Goal: Task Accomplishment & Management: Use online tool/utility

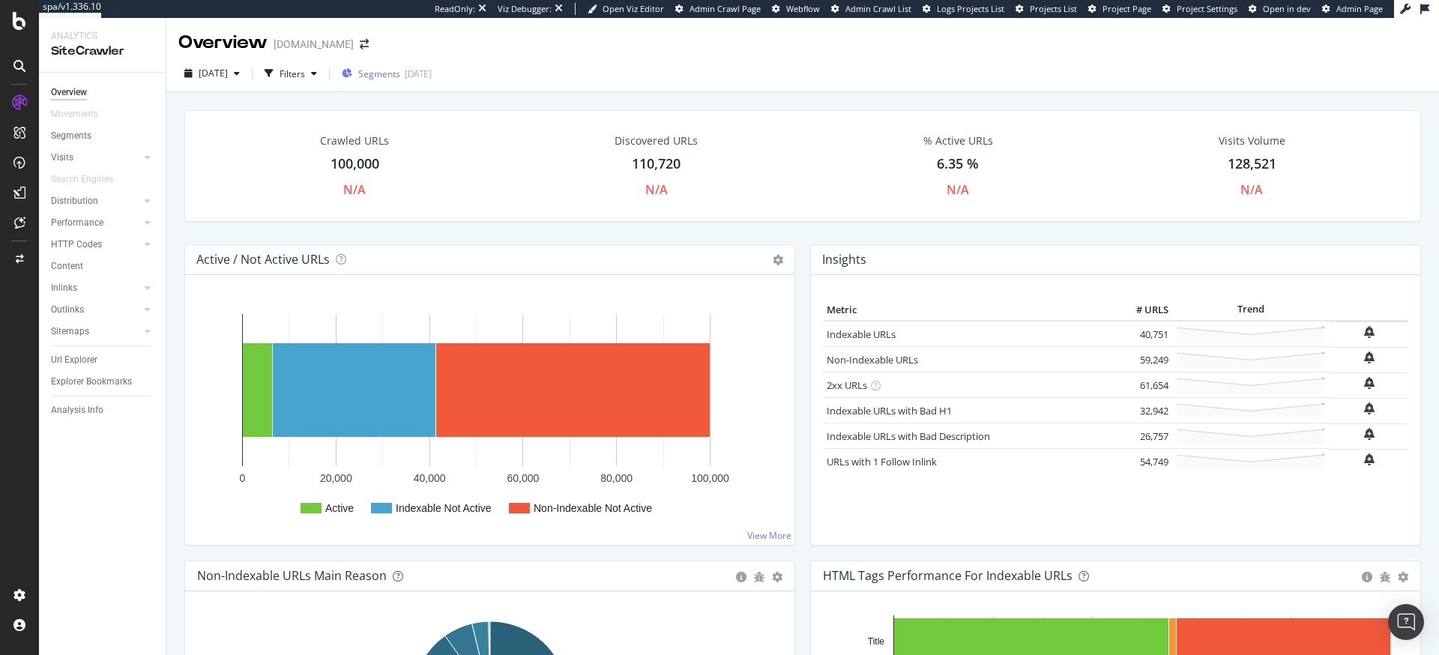
click at [430, 76] on div "[DATE]" at bounding box center [418, 73] width 27 height 13
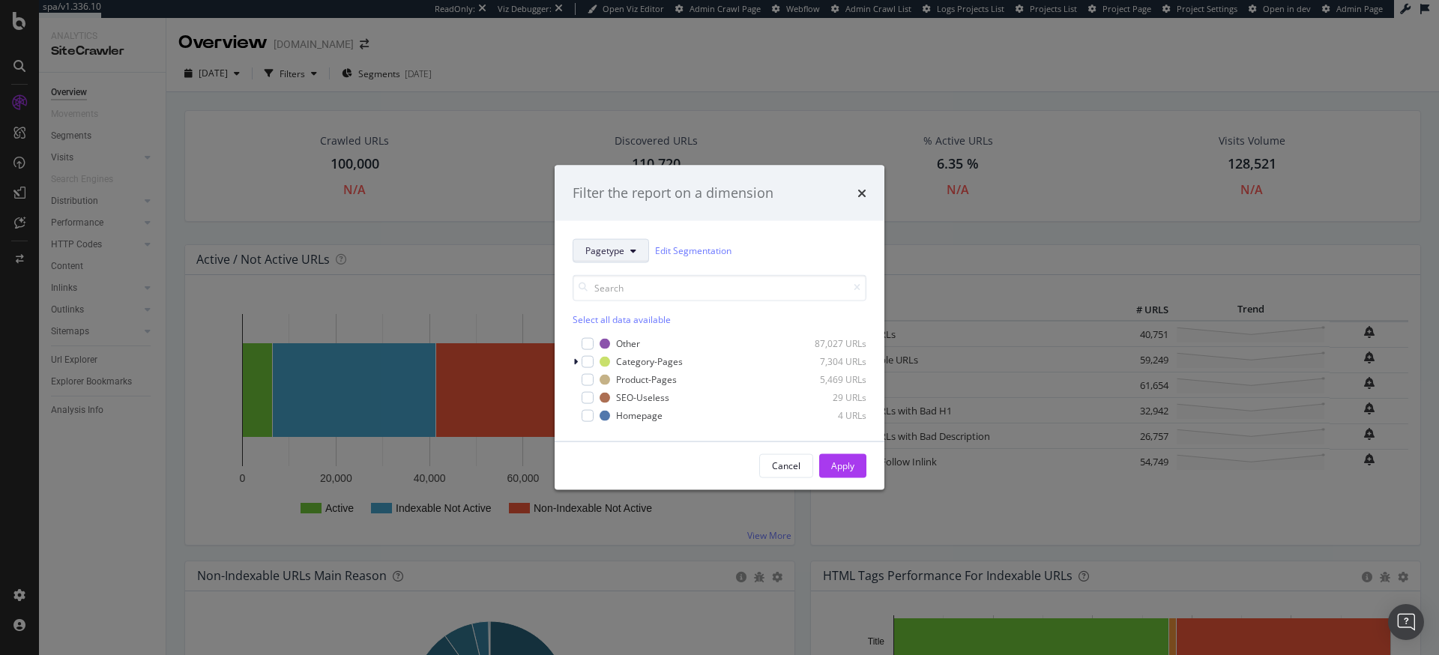
click at [617, 259] on button "Pagetype" at bounding box center [611, 250] width 76 height 24
click at [624, 328] on span "Country" at bounding box center [633, 331] width 97 height 13
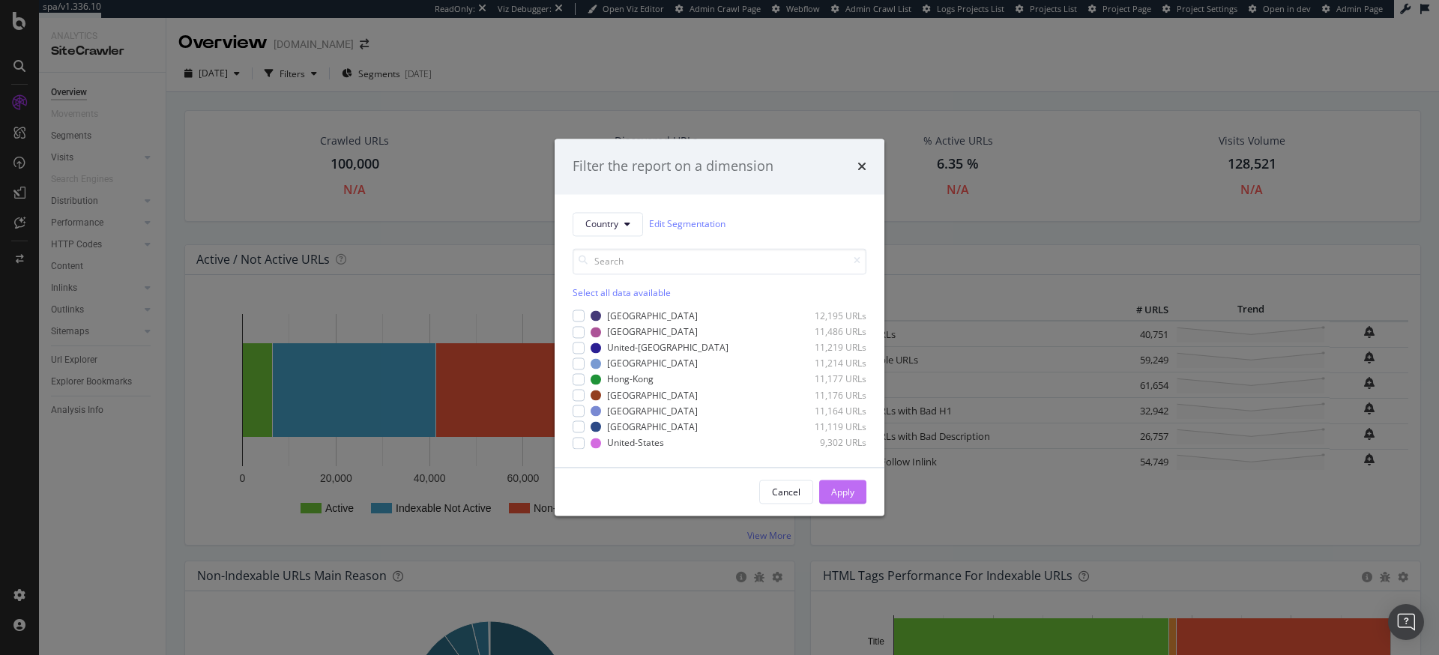
click at [843, 495] on div "Apply" at bounding box center [842, 492] width 23 height 13
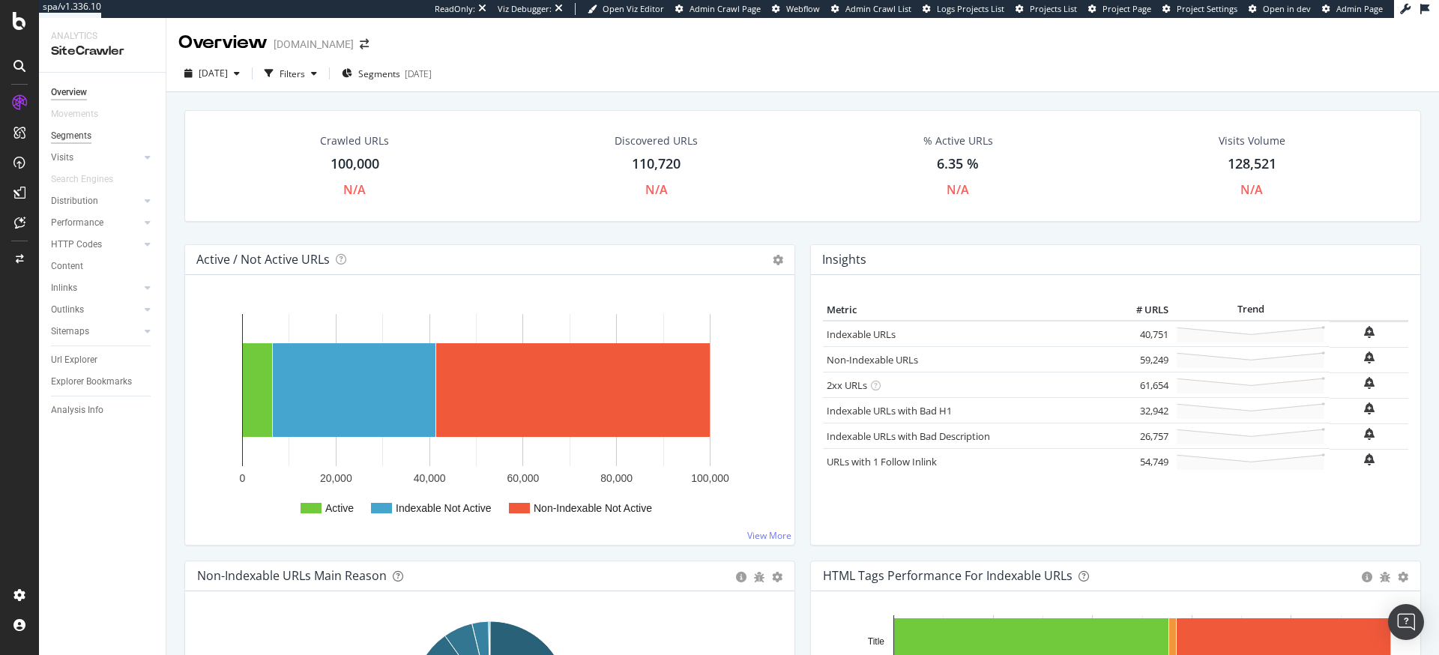
click at [83, 136] on div "Segments" at bounding box center [71, 136] width 40 height 16
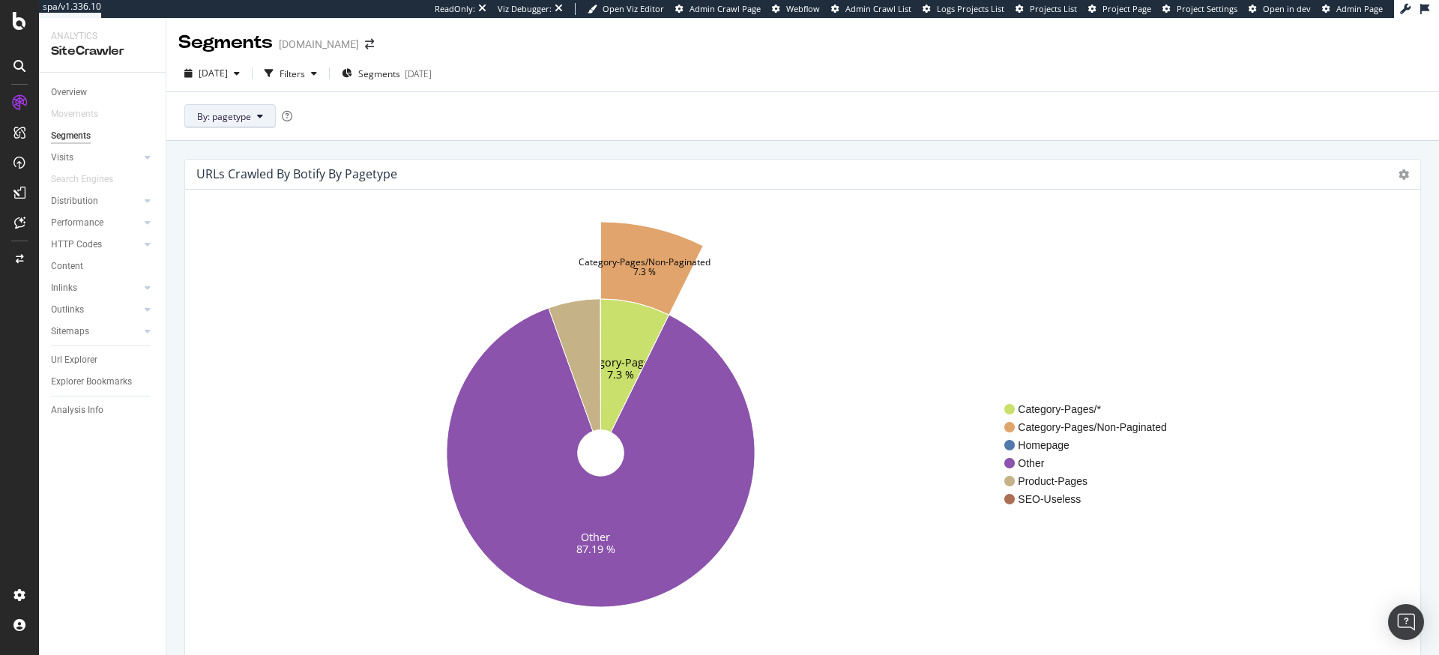
click at [250, 108] on button "By: pagetype" at bounding box center [229, 116] width 91 height 24
click at [248, 194] on span "country" at bounding box center [278, 197] width 162 height 13
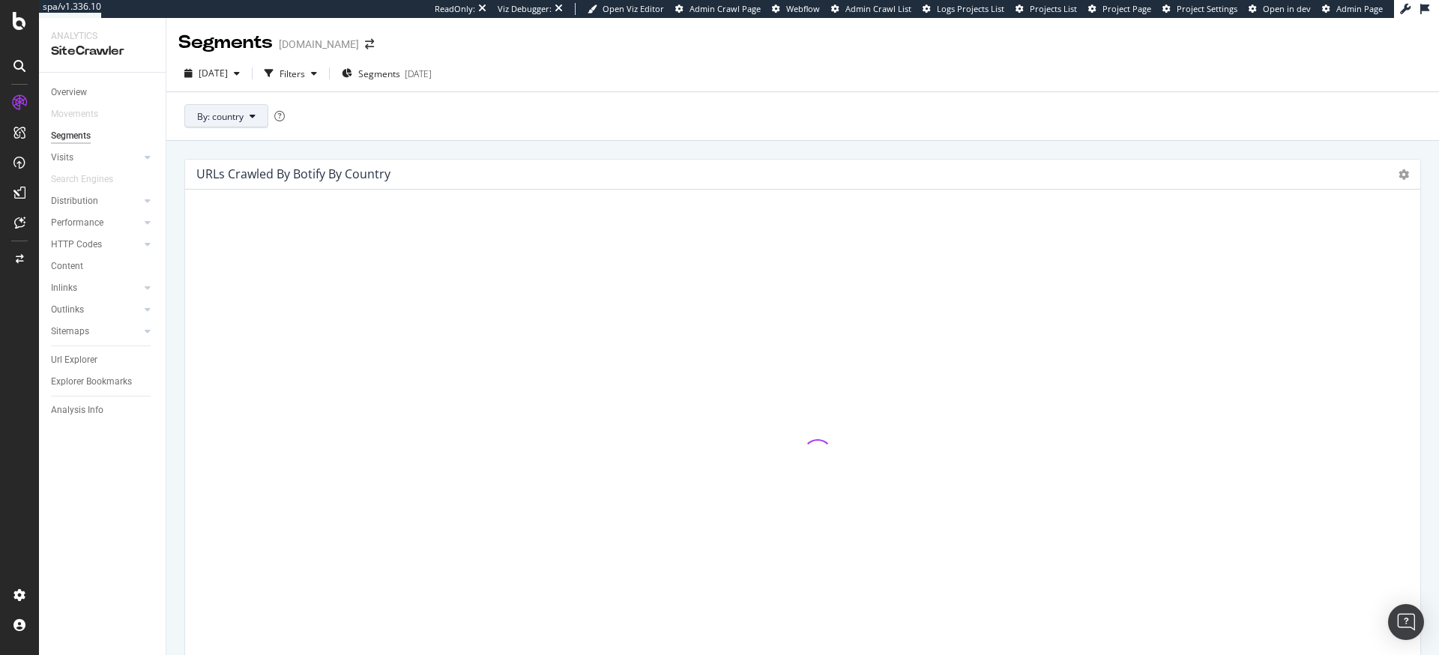
click at [259, 115] on button "By: country" at bounding box center [226, 116] width 84 height 24
click at [256, 160] on div "pagetype" at bounding box center [278, 170] width 186 height 22
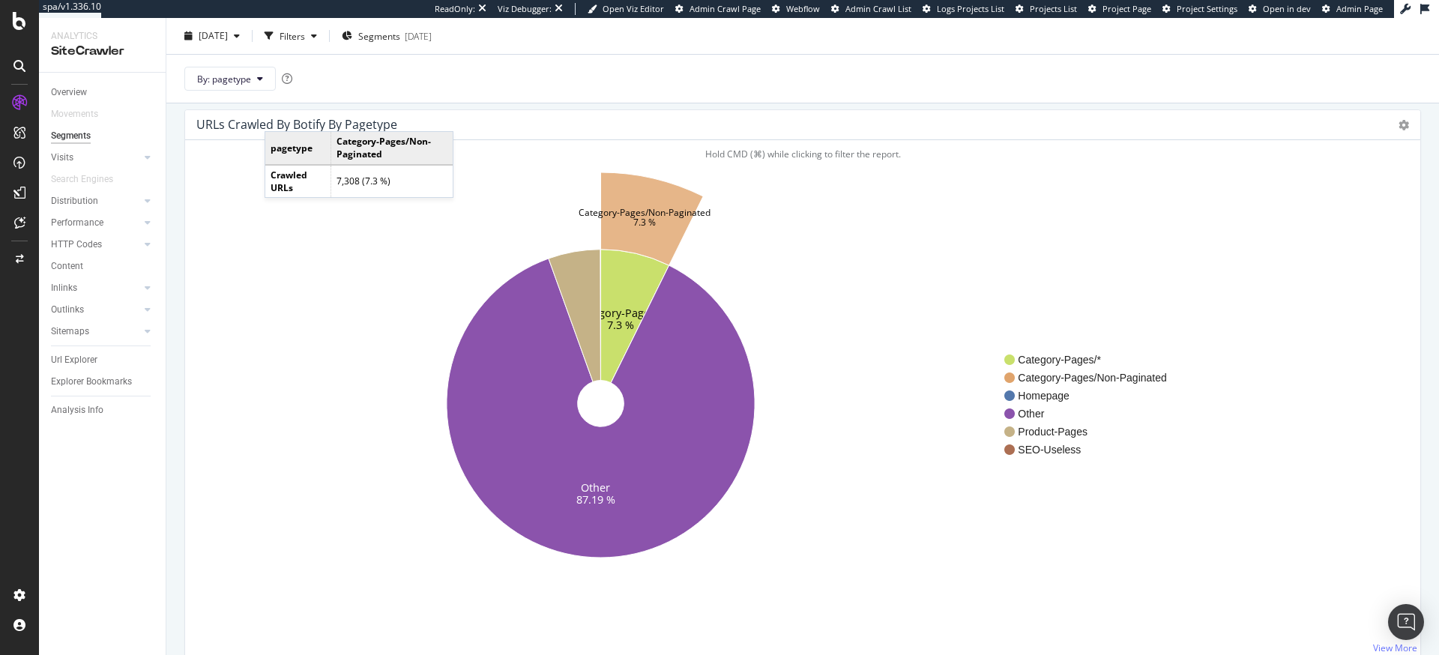
scroll to position [50, 0]
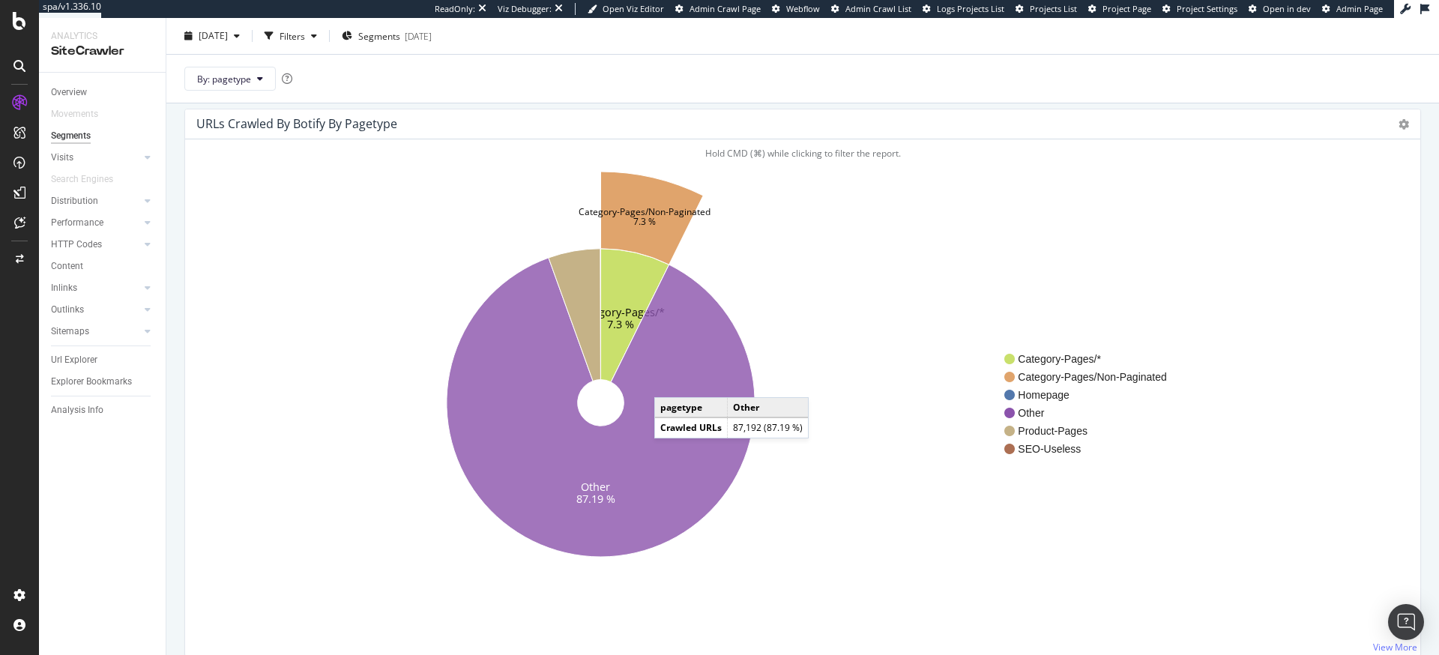
click at [669, 382] on icon at bounding box center [601, 407] width 308 height 299
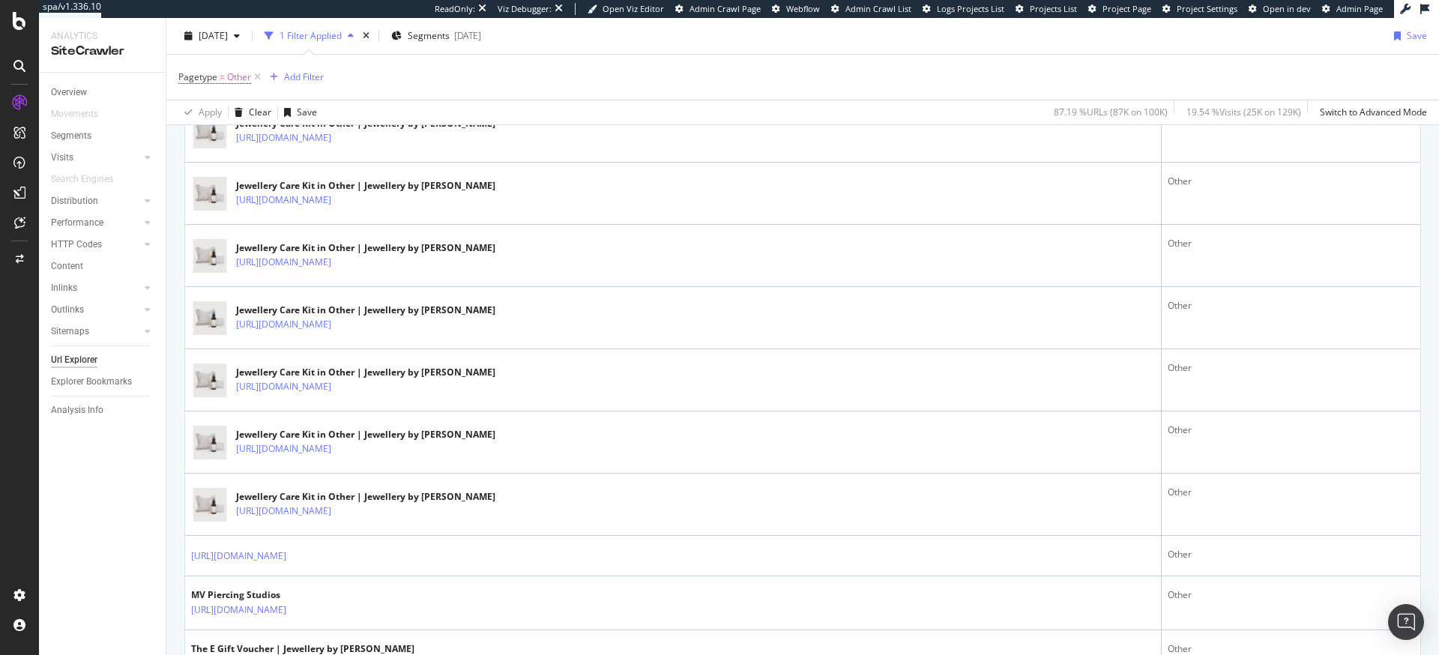
scroll to position [2558, 0]
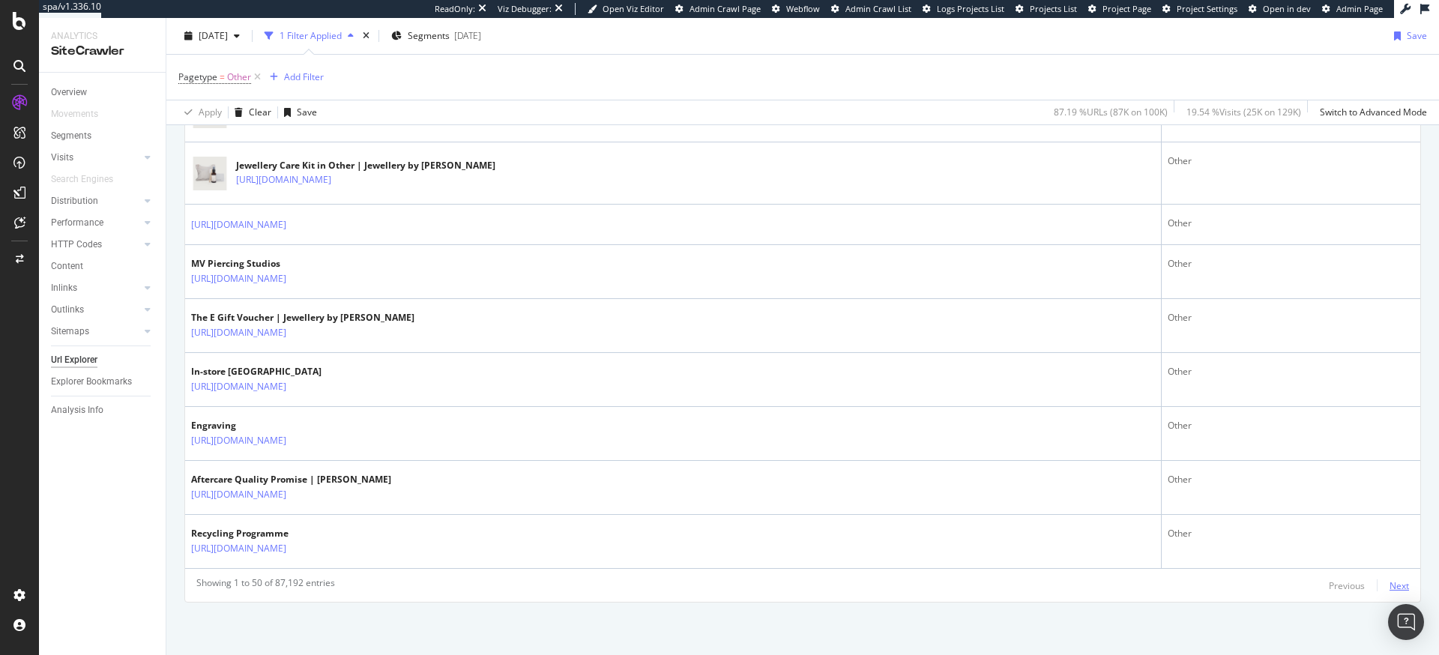
click at [1403, 579] on div "Next" at bounding box center [1399, 585] width 19 height 13
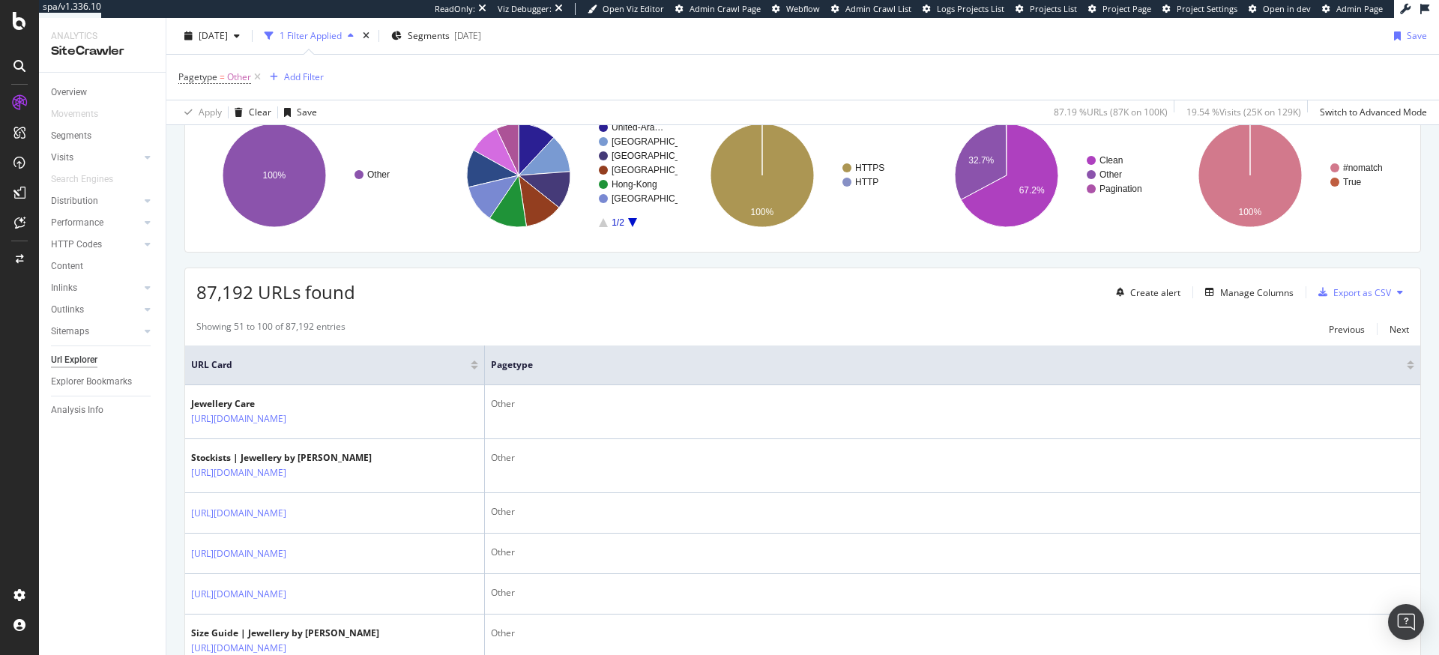
scroll to position [0, 0]
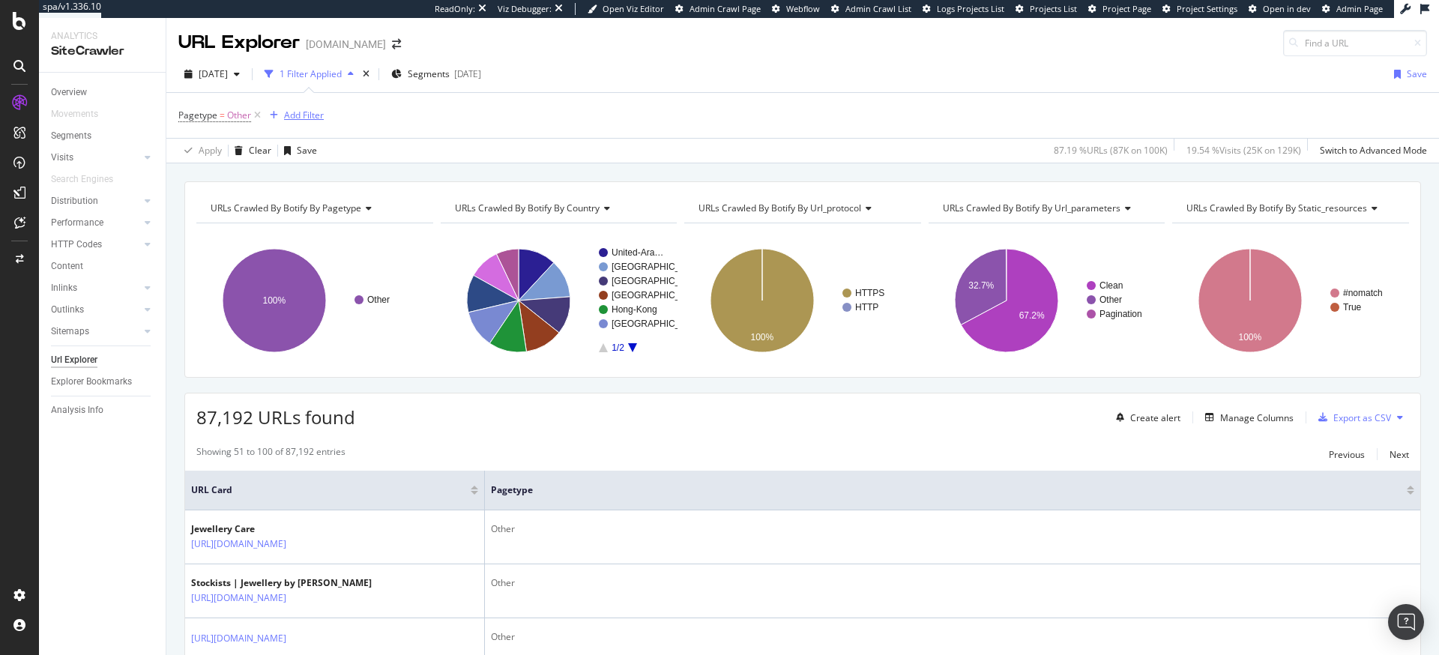
click at [318, 115] on div "Add Filter" at bounding box center [304, 115] width 40 height 13
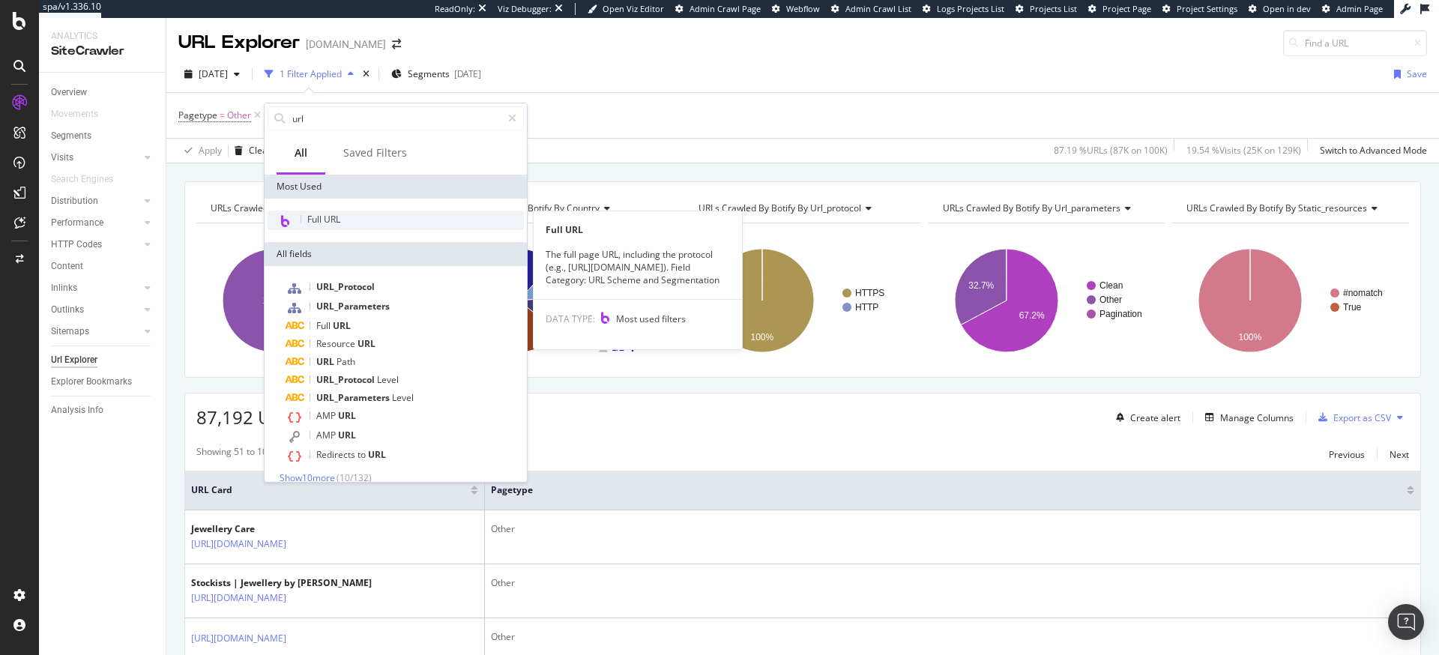
type input "url"
click at [341, 212] on div "Full URL" at bounding box center [396, 220] width 256 height 19
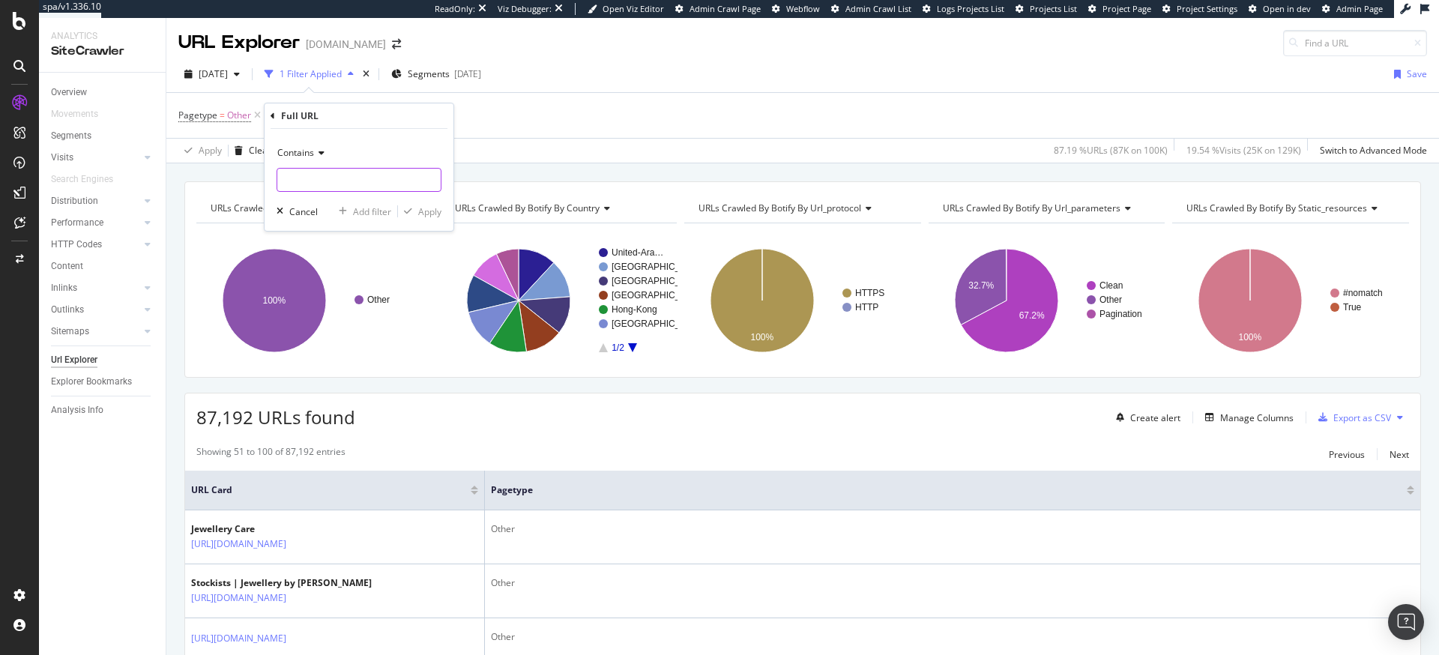
click at [343, 172] on input "text" at bounding box center [358, 180] width 163 height 24
type input "blog"
click at [425, 214] on div "Apply" at bounding box center [429, 211] width 23 height 13
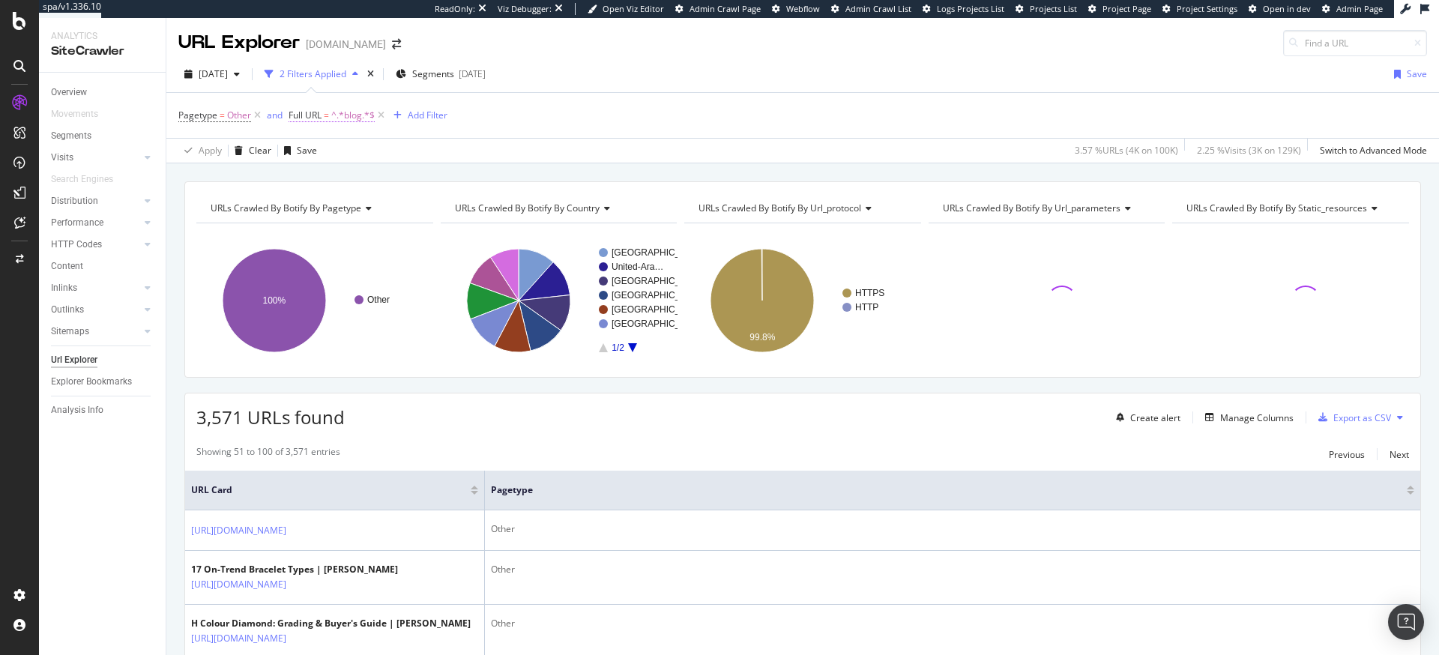
click at [347, 113] on span "^.*blog.*$" at bounding box center [352, 115] width 43 height 21
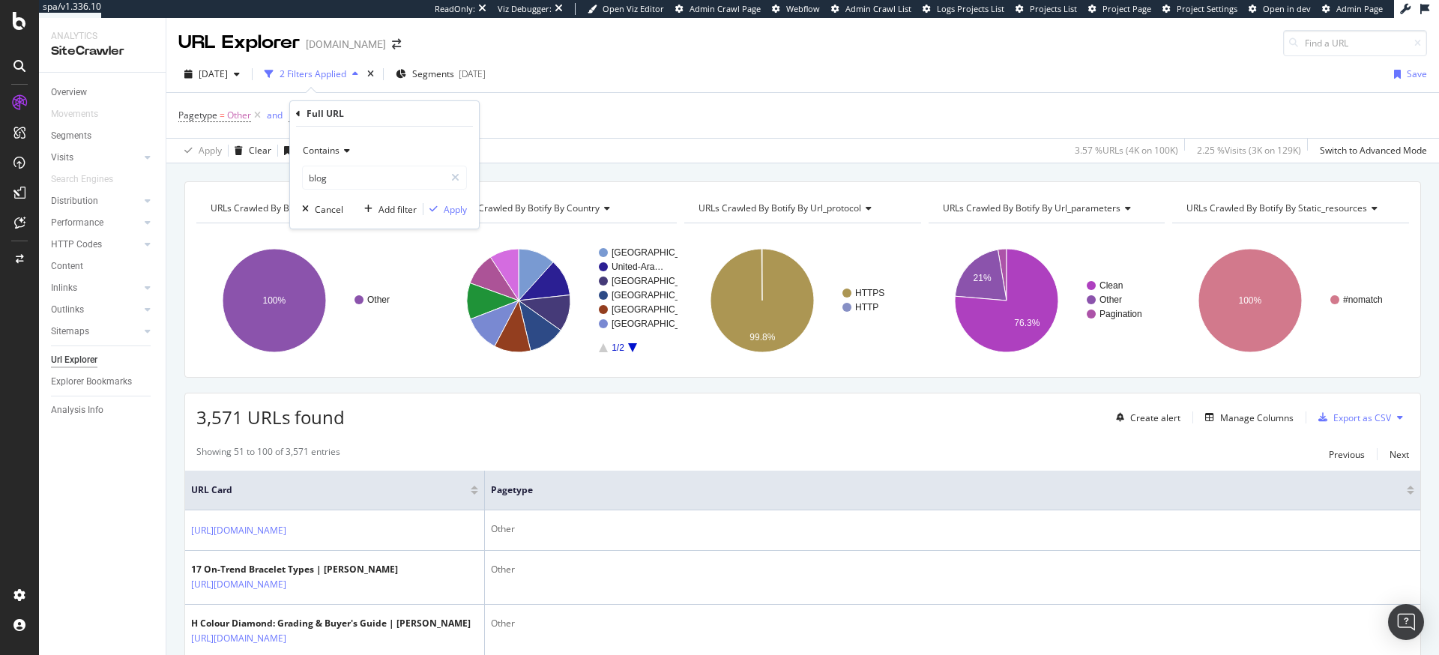
click at [340, 154] on icon at bounding box center [345, 150] width 10 height 9
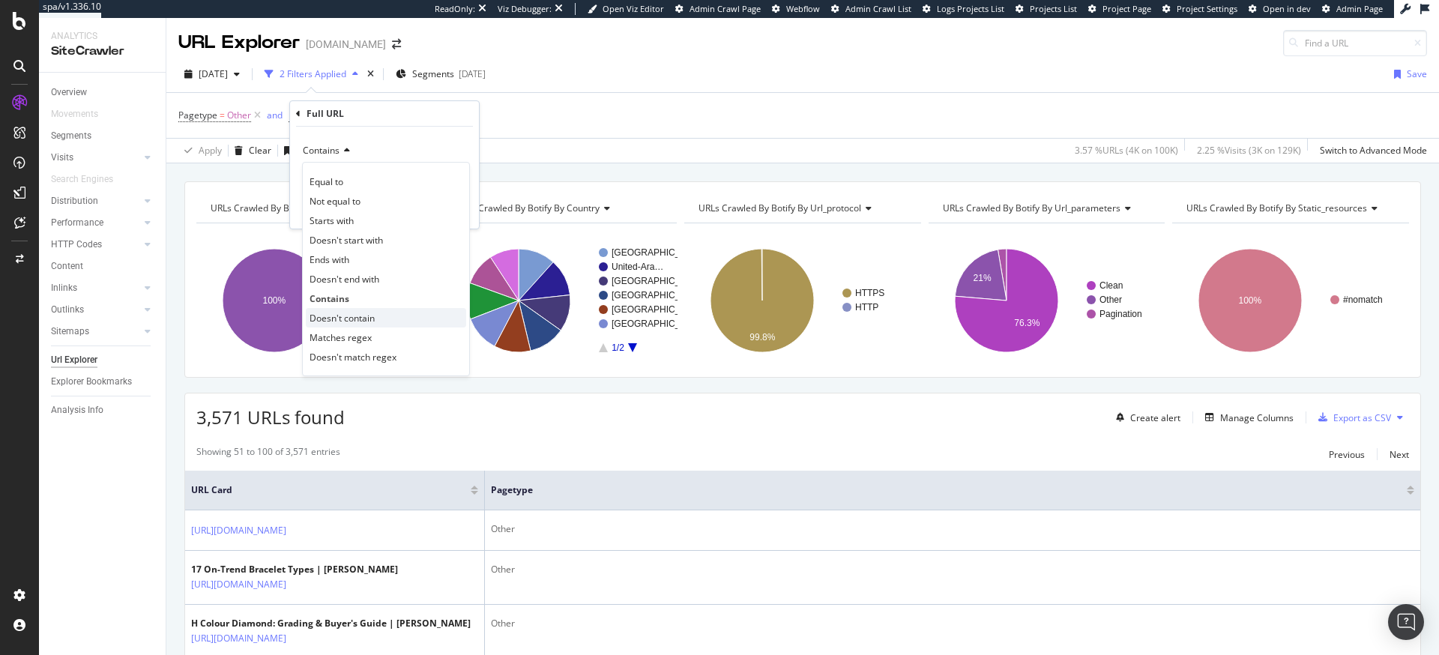
click at [348, 316] on span "Doesn't contain" at bounding box center [342, 318] width 65 height 13
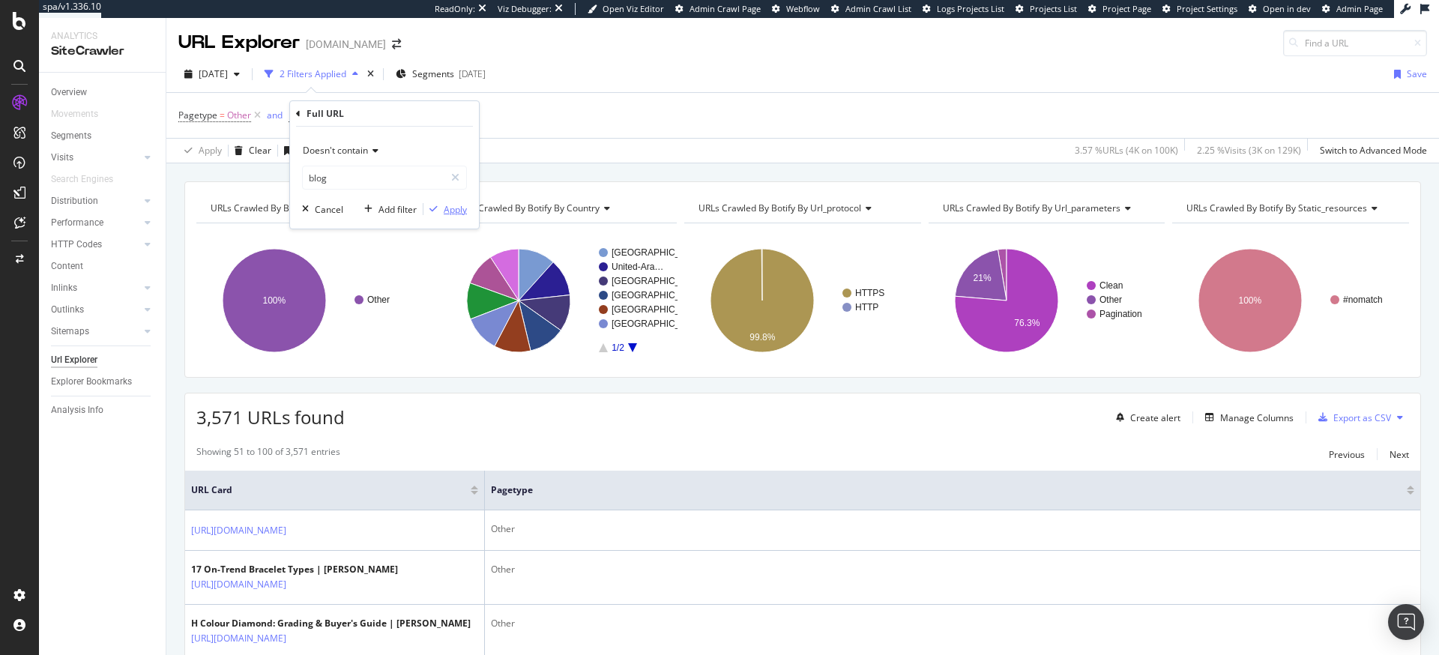
click at [448, 211] on div "Apply" at bounding box center [455, 209] width 23 height 13
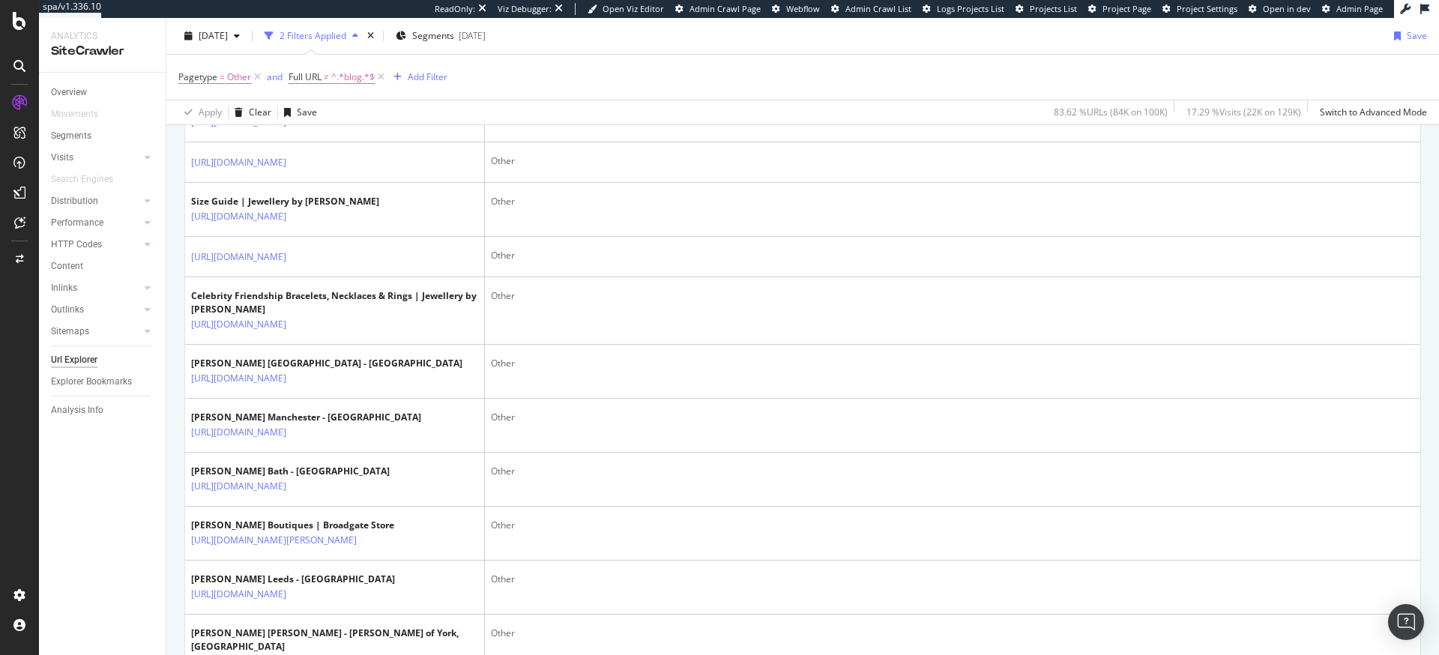
scroll to position [746, 0]
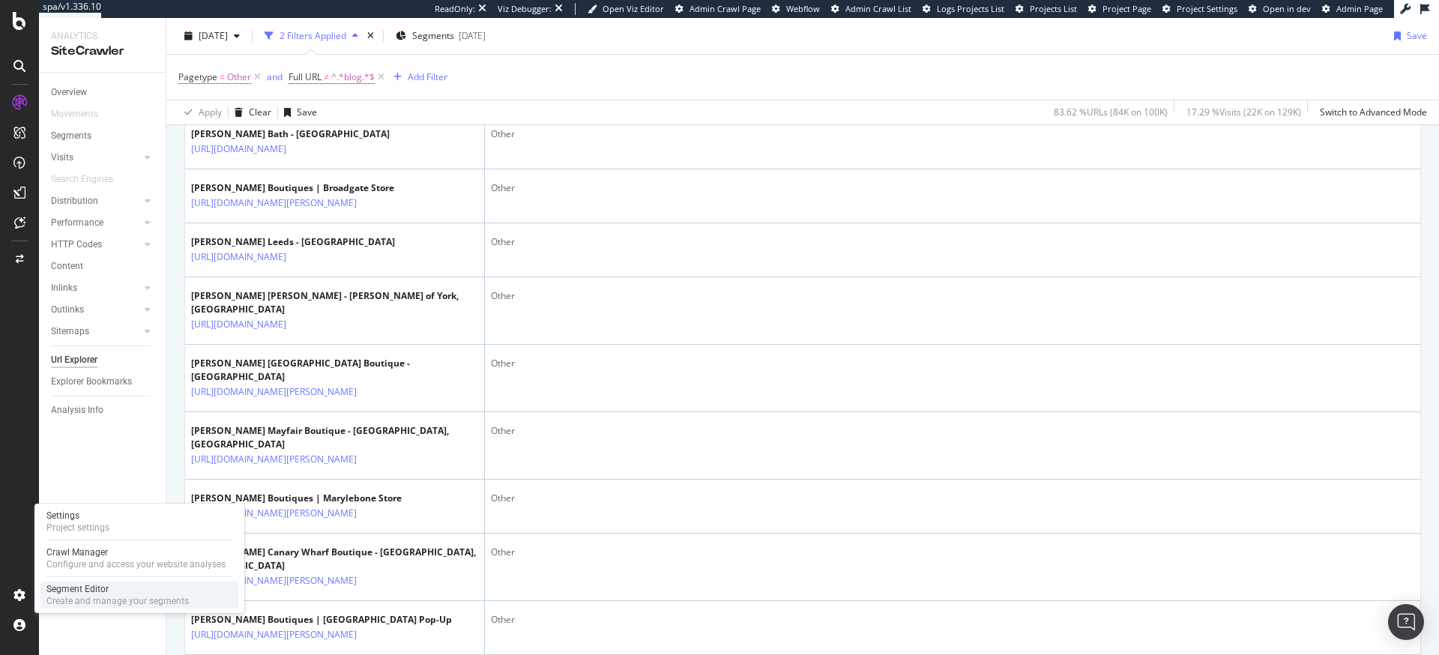
click at [60, 588] on div "Segment Editor" at bounding box center [117, 589] width 142 height 12
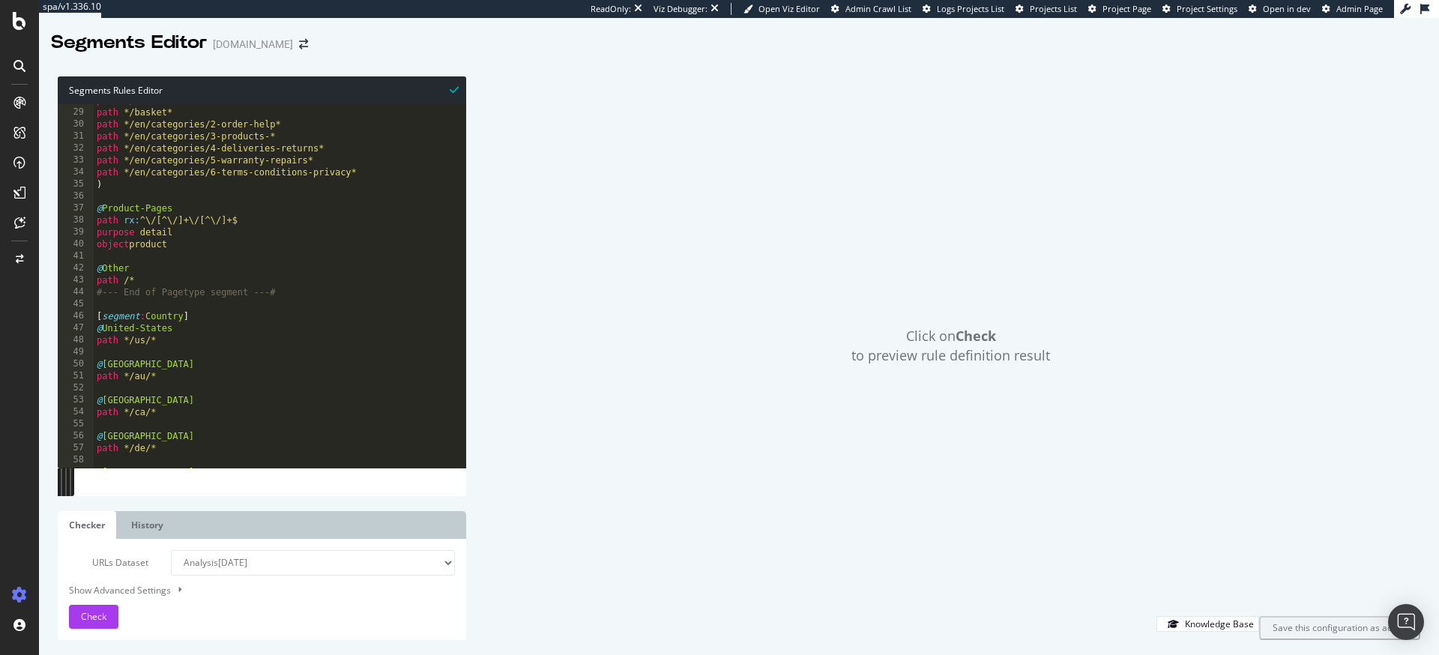
scroll to position [348, 0]
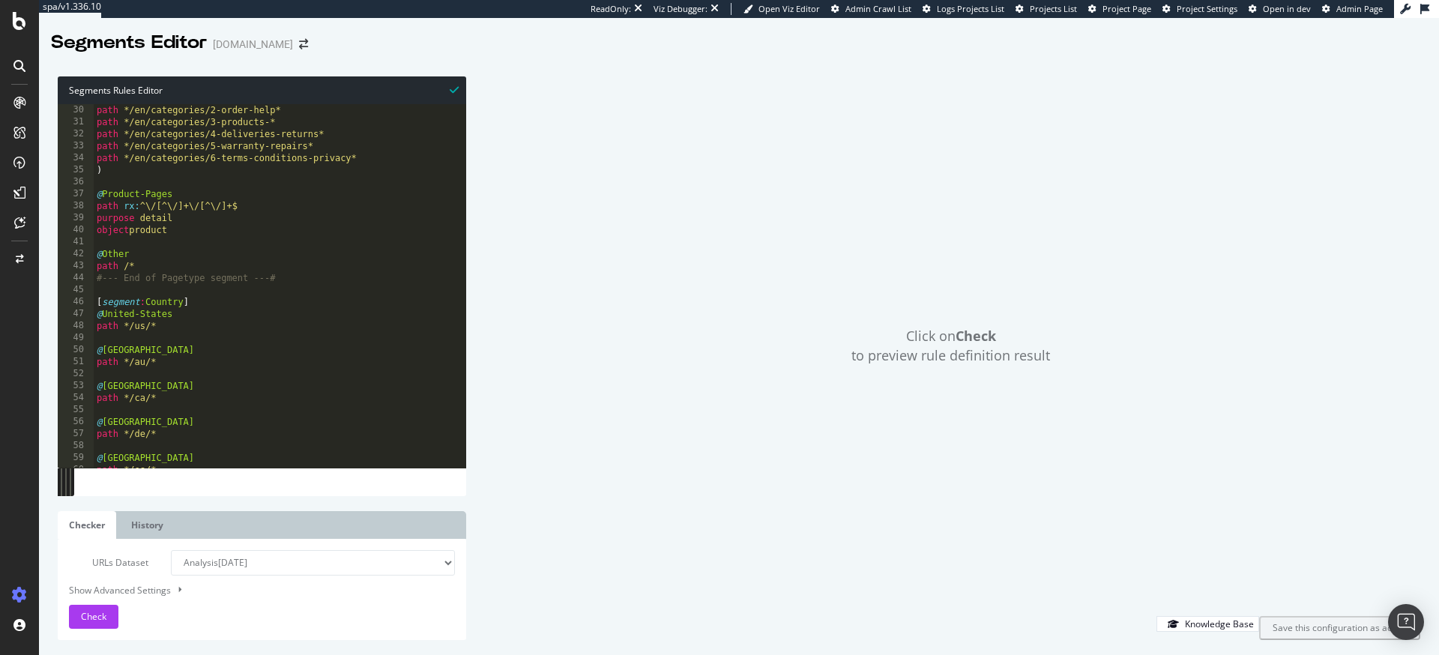
click at [203, 223] on div "path */basket* path */en/categories/2-order-help* path */en/categories/3-produc…" at bounding box center [280, 286] width 373 height 388
click at [203, 229] on div "path */basket* path */en/categories/2-order-help* path */en/categories/3-produc…" at bounding box center [280, 286] width 373 height 388
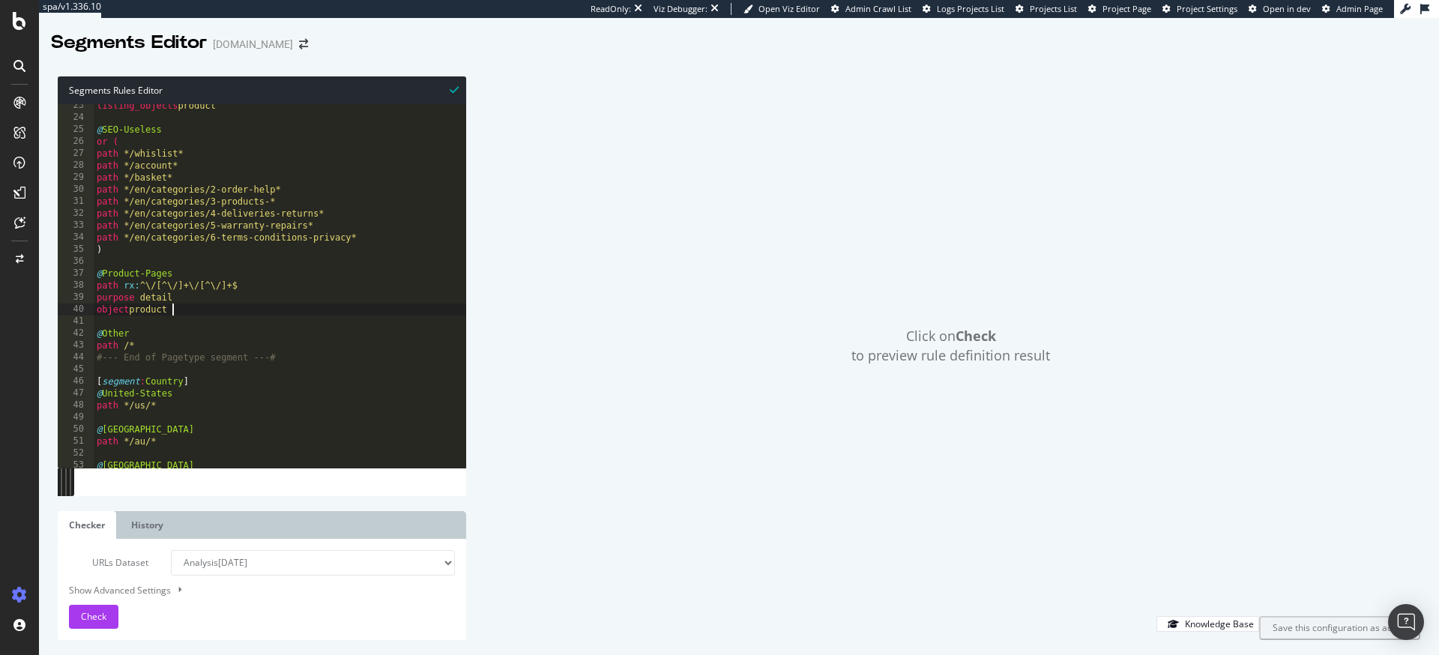
scroll to position [260, 0]
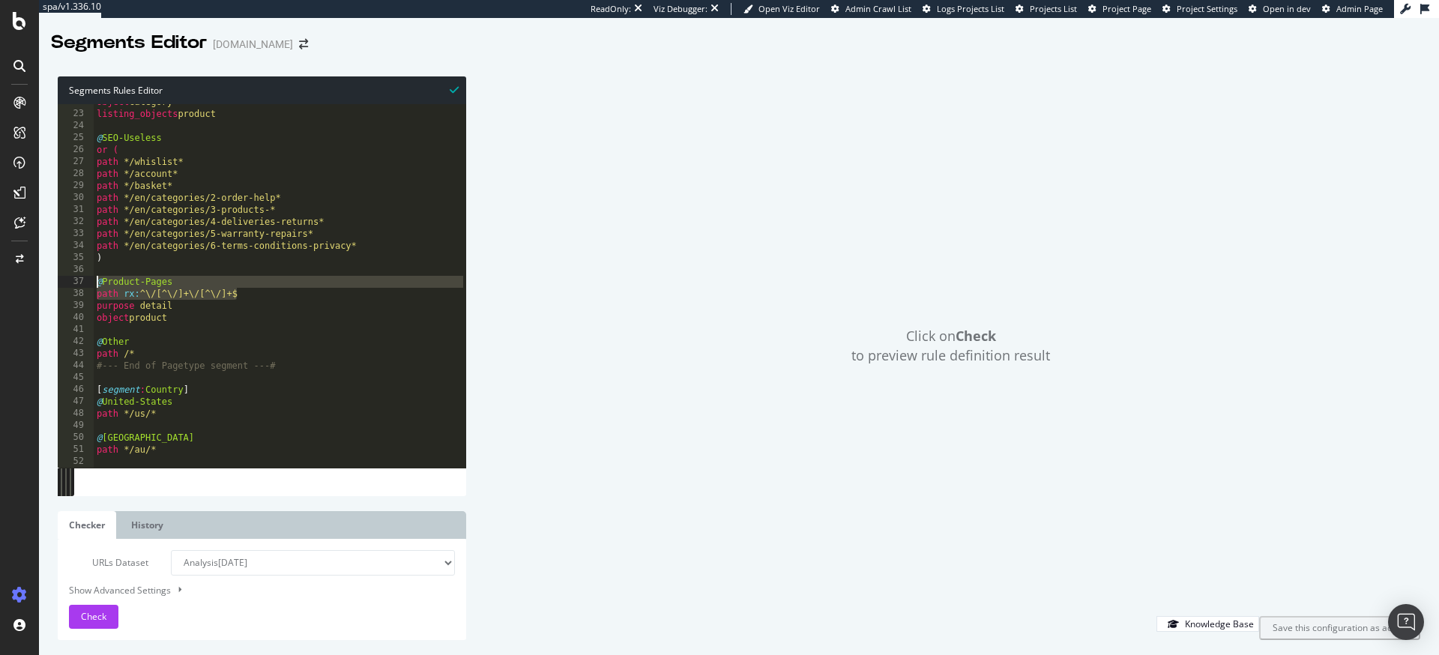
drag, startPoint x: 250, startPoint y: 292, endPoint x: 86, endPoint y: 283, distance: 163.6
click at [86, 283] on div "22 23 24 25 26 27 28 29 30 31 32 33 34 35 36 37 38 39 40 41 42 43 44 45 46 47 4…" at bounding box center [262, 286] width 409 height 364
type textarea "@Product-Pages path rx:^\/[^\/]+\/[^\/]+$"
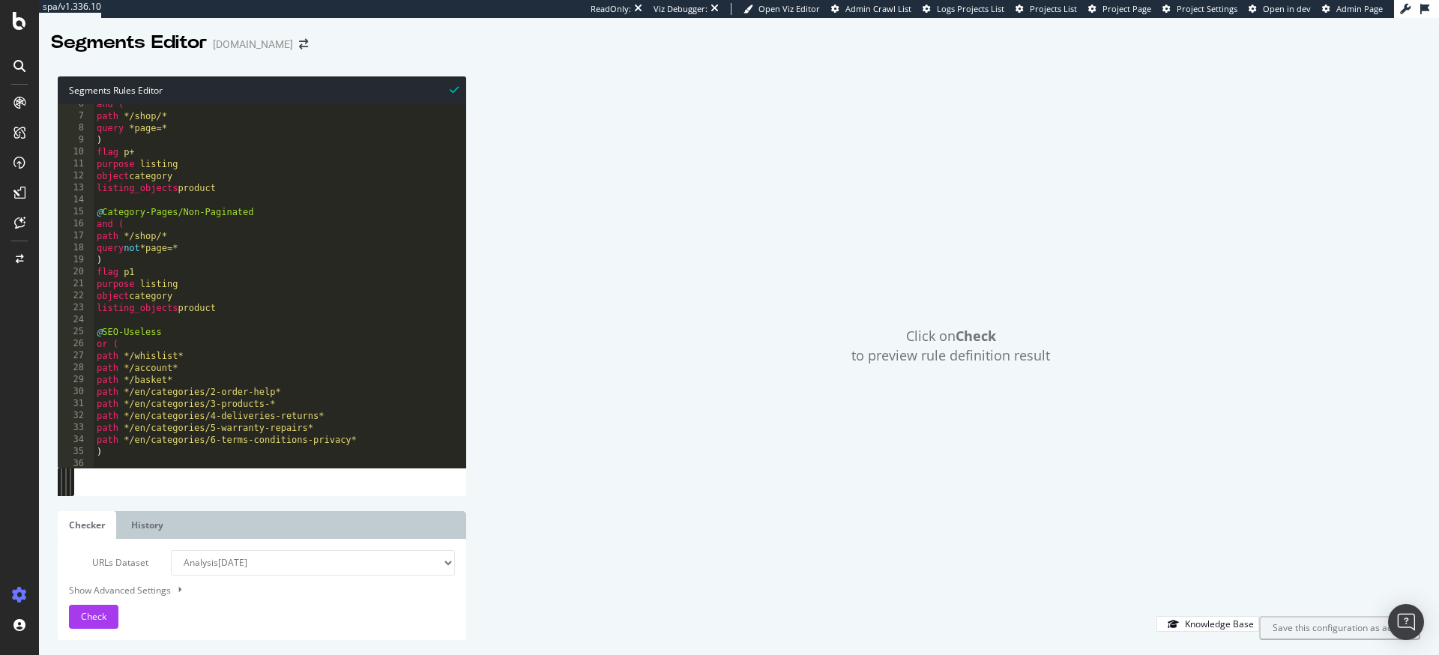
scroll to position [0, 0]
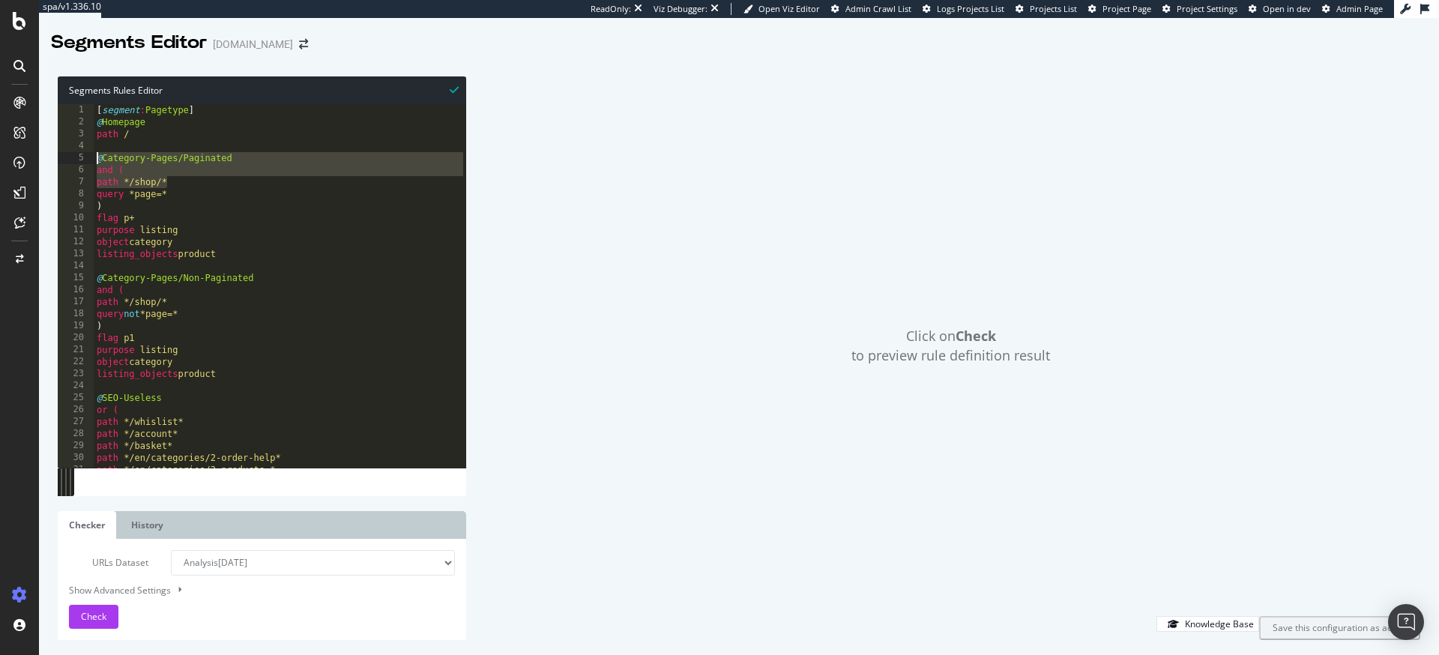
drag, startPoint x: 181, startPoint y: 179, endPoint x: 94, endPoint y: 161, distance: 89.5
click at [94, 161] on div "[ segment : Pagetype ] @ Homepage path / @ Category-Pages/Paginated and ( path …" at bounding box center [280, 298] width 373 height 388
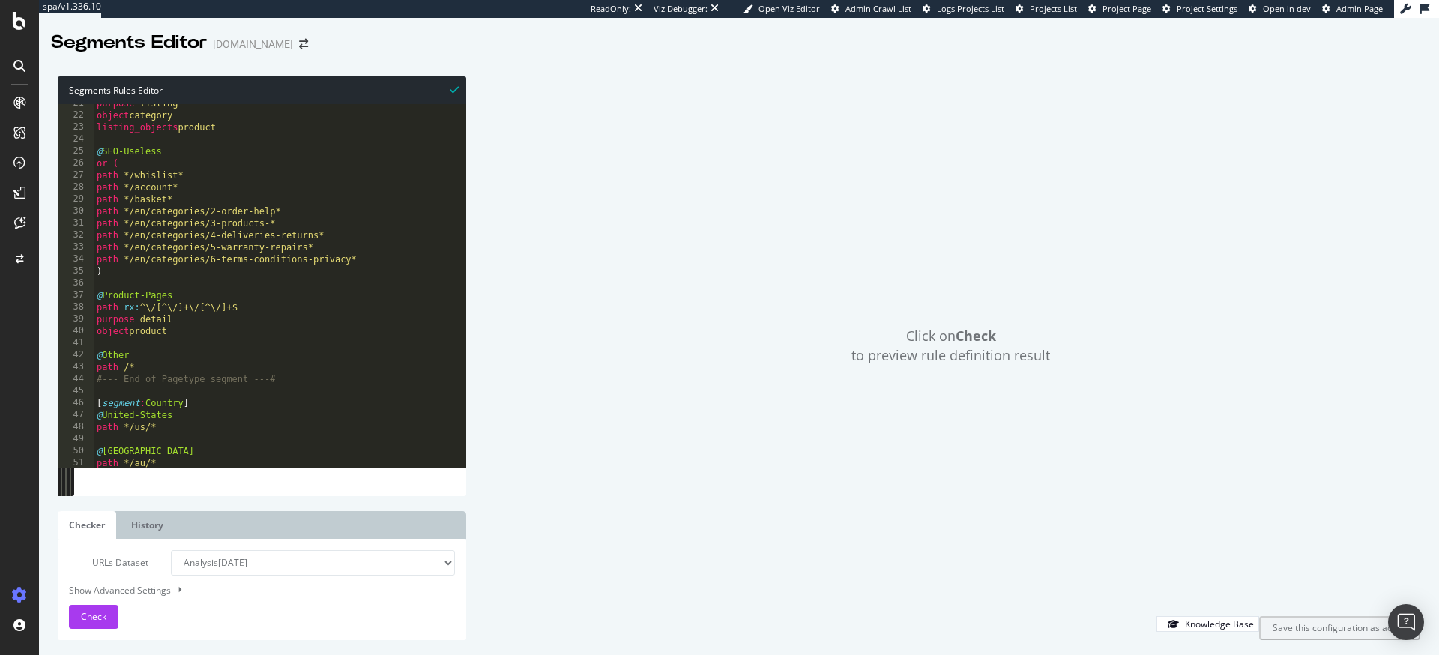
scroll to position [247, 0]
click at [124, 344] on div "purpose listing object category listing_objects product @ SEO-Useless or ( path…" at bounding box center [280, 291] width 373 height 388
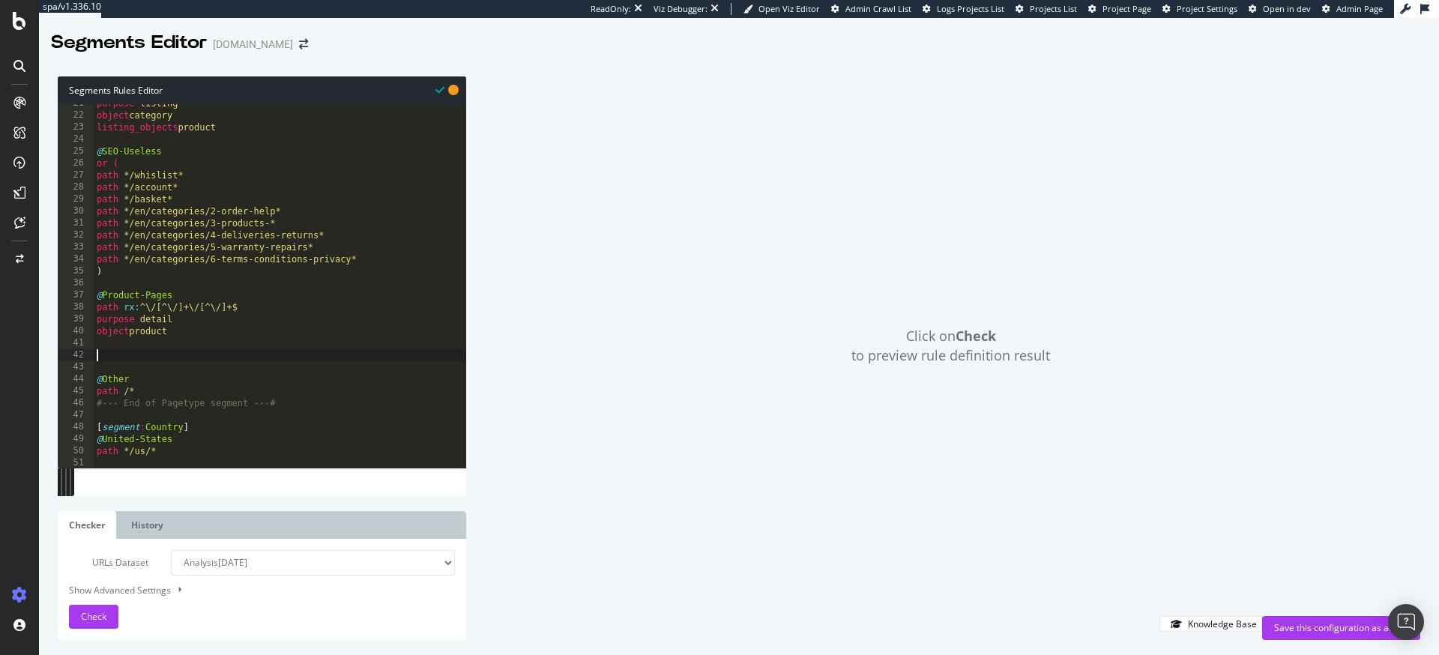
paste textarea "path rx:^\/[^\/]+\/[^\/]+$"
click at [174, 355] on div "purpose listing object category listing_objects product @ SEO-Useless or ( path…" at bounding box center [280, 291] width 373 height 388
drag, startPoint x: 124, startPoint y: 367, endPoint x: 236, endPoint y: 368, distance: 111.7
click at [236, 368] on div "purpose listing object category listing_objects product @ SEO-Useless or ( path…" at bounding box center [280, 291] width 373 height 388
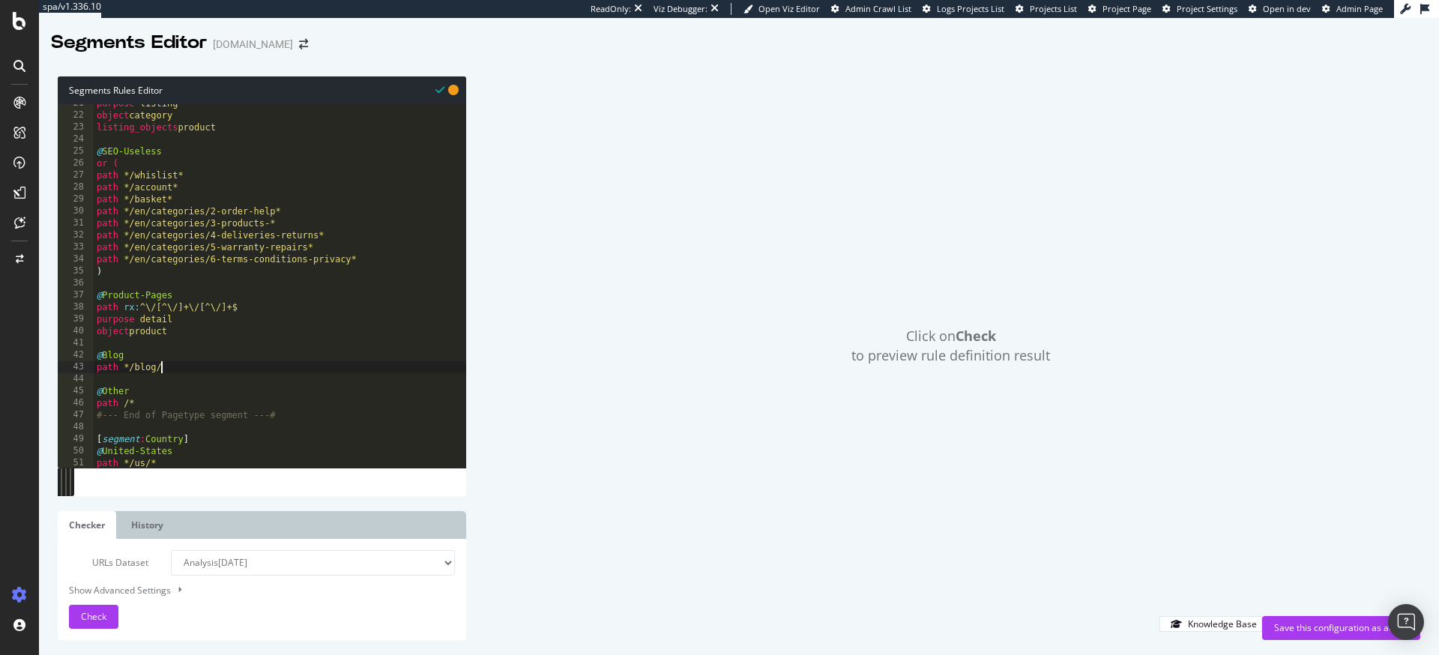
scroll to position [0, 4]
type textarea "path */blog/*"
click at [565, 298] on div "Click on Check to preview rule definition result" at bounding box center [950, 346] width 939 height 540
click at [455, 91] on icon at bounding box center [453, 90] width 10 height 10
click at [442, 91] on icon at bounding box center [440, 90] width 9 height 10
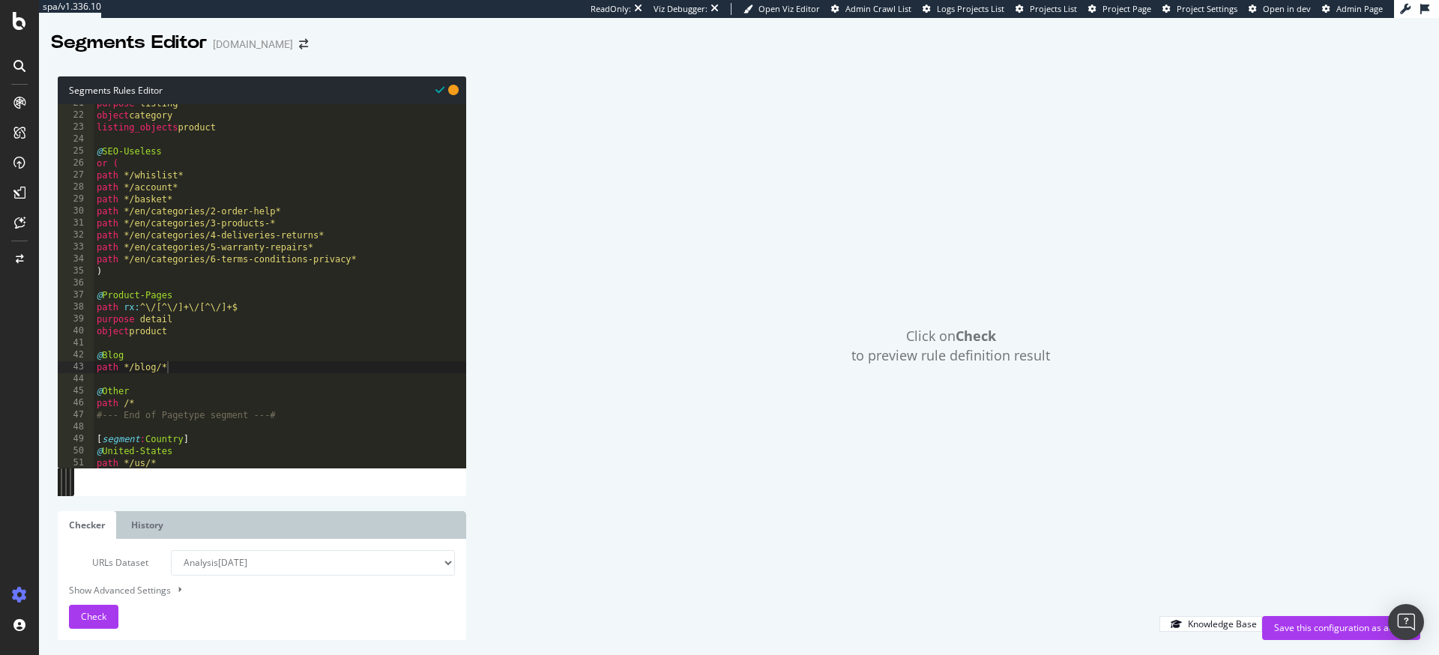
click at [151, 591] on div "Show Advanced Settings" at bounding box center [251, 590] width 386 height 14
select select "5000"
select select "100"
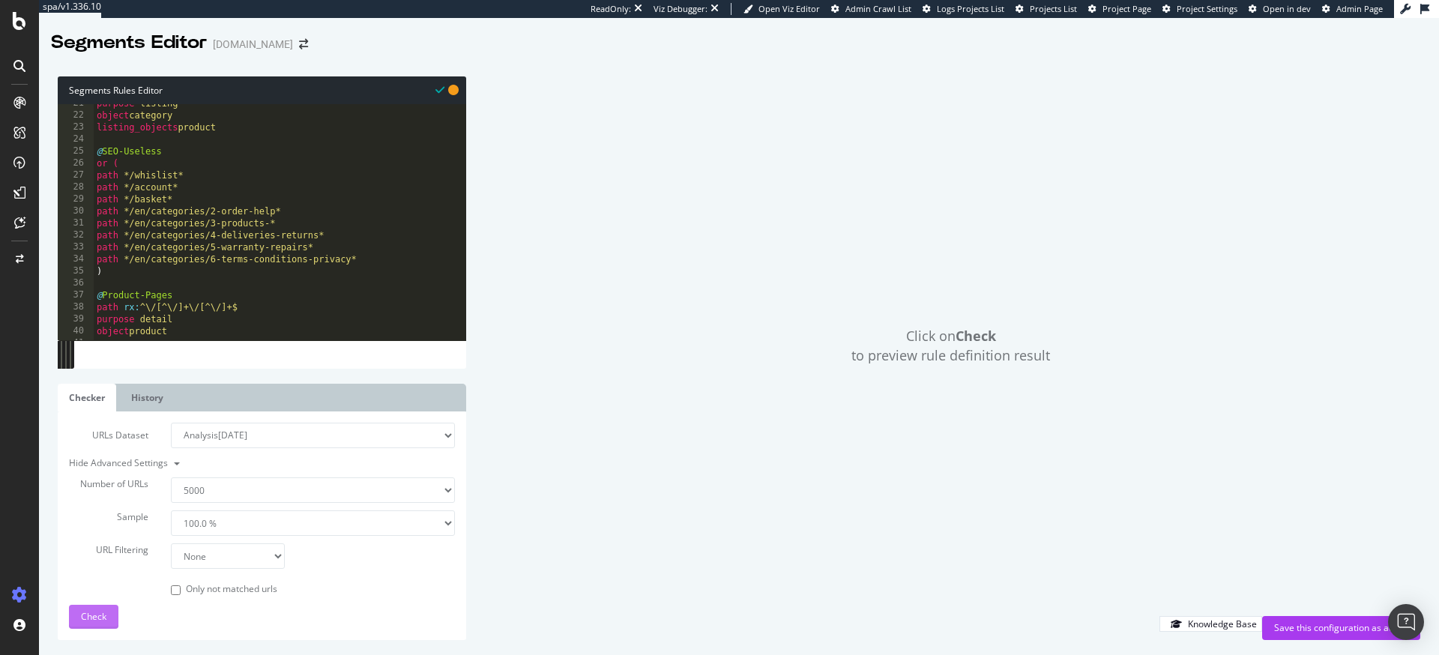
click at [96, 621] on span "Check" at bounding box center [93, 616] width 25 height 13
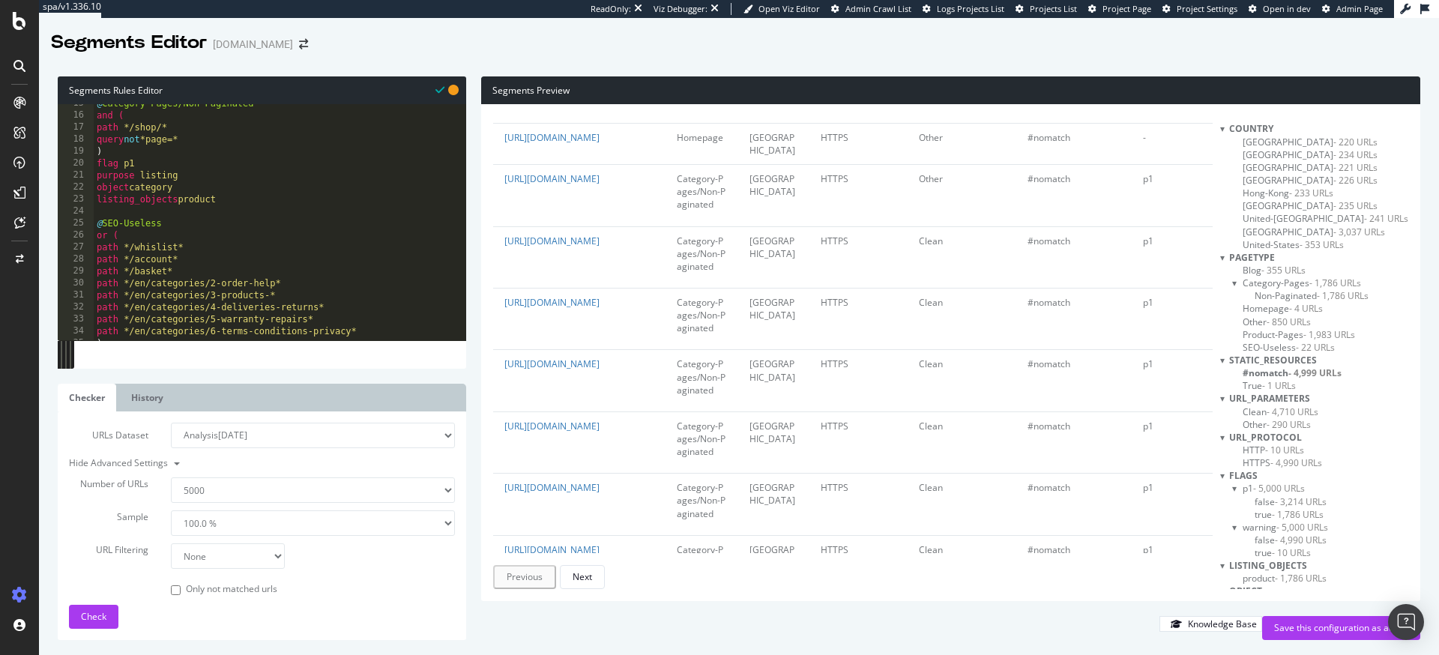
scroll to position [65, 0]
click at [454, 85] on icon at bounding box center [453, 90] width 10 height 10
click at [1258, 271] on span "Blog - 355 URLs" at bounding box center [1274, 270] width 63 height 13
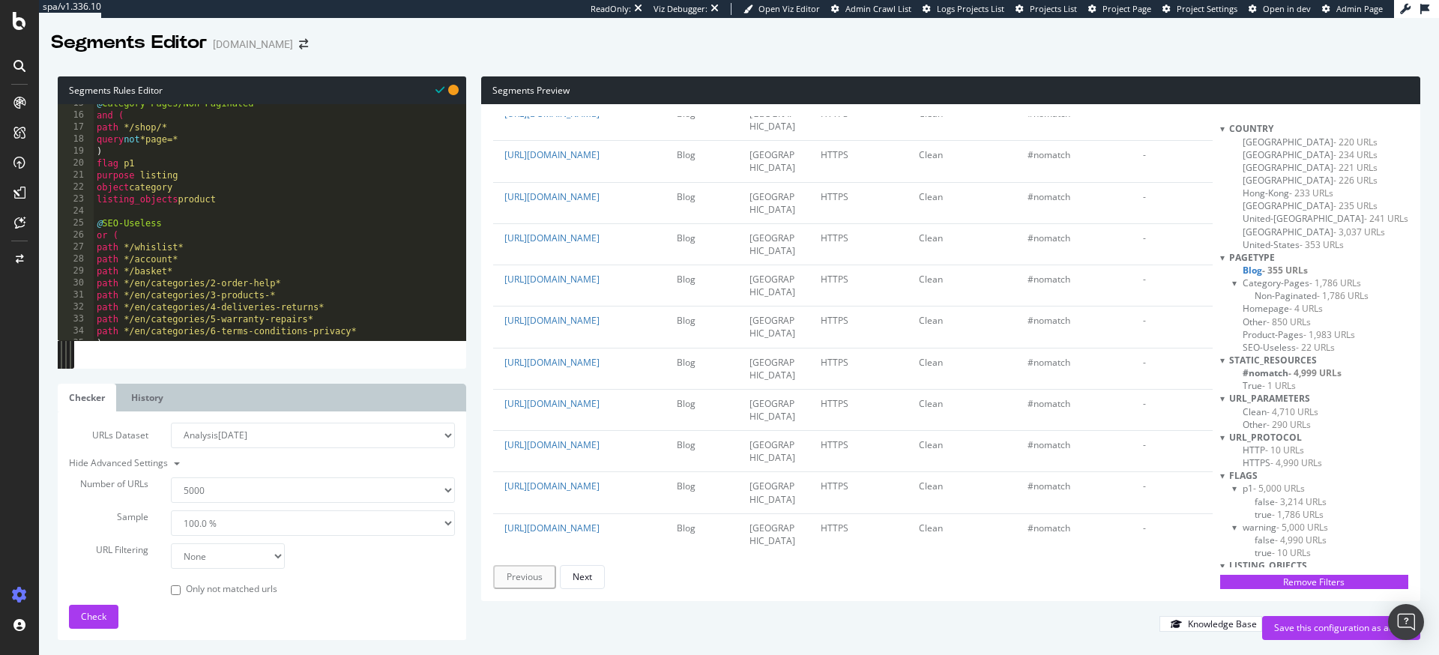
scroll to position [925, 0]
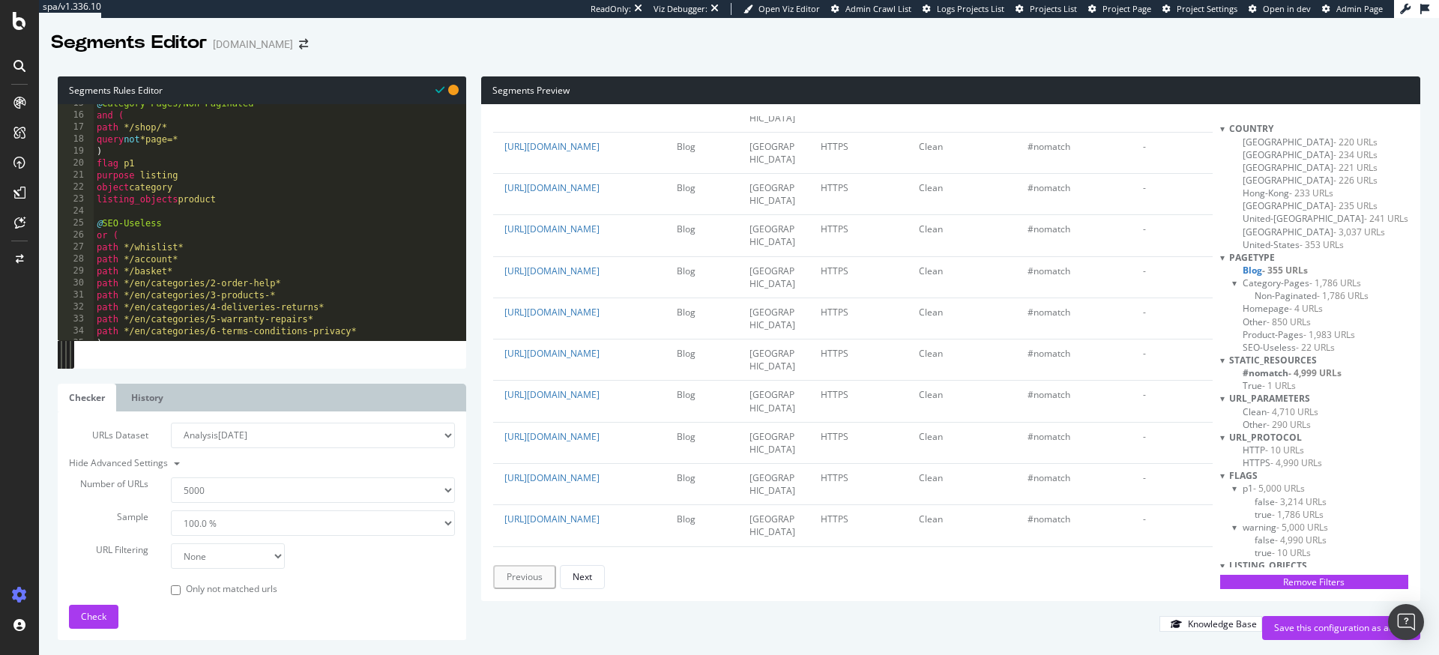
click at [1267, 325] on span "Other - 850 URLs" at bounding box center [1277, 322] width 68 height 13
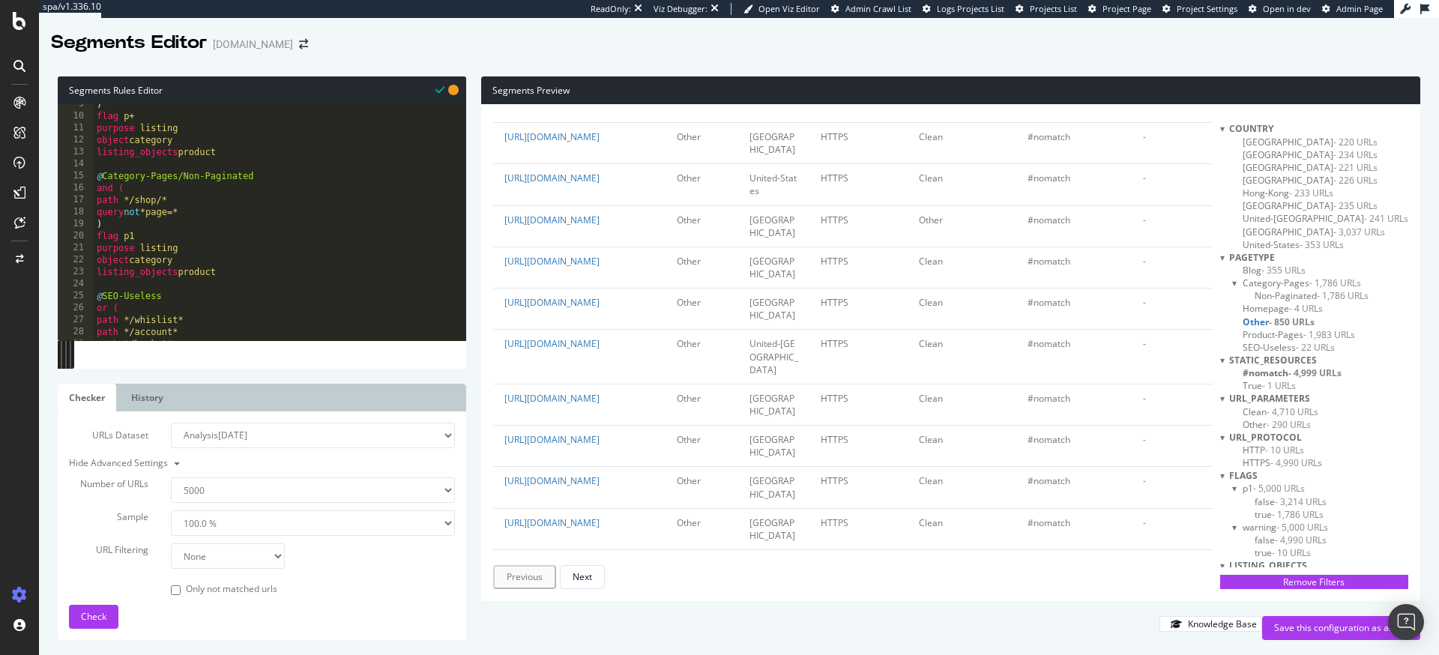
scroll to position [102, 0]
click at [1291, 626] on div "Save this configuration as active" at bounding box center [1341, 627] width 134 height 13
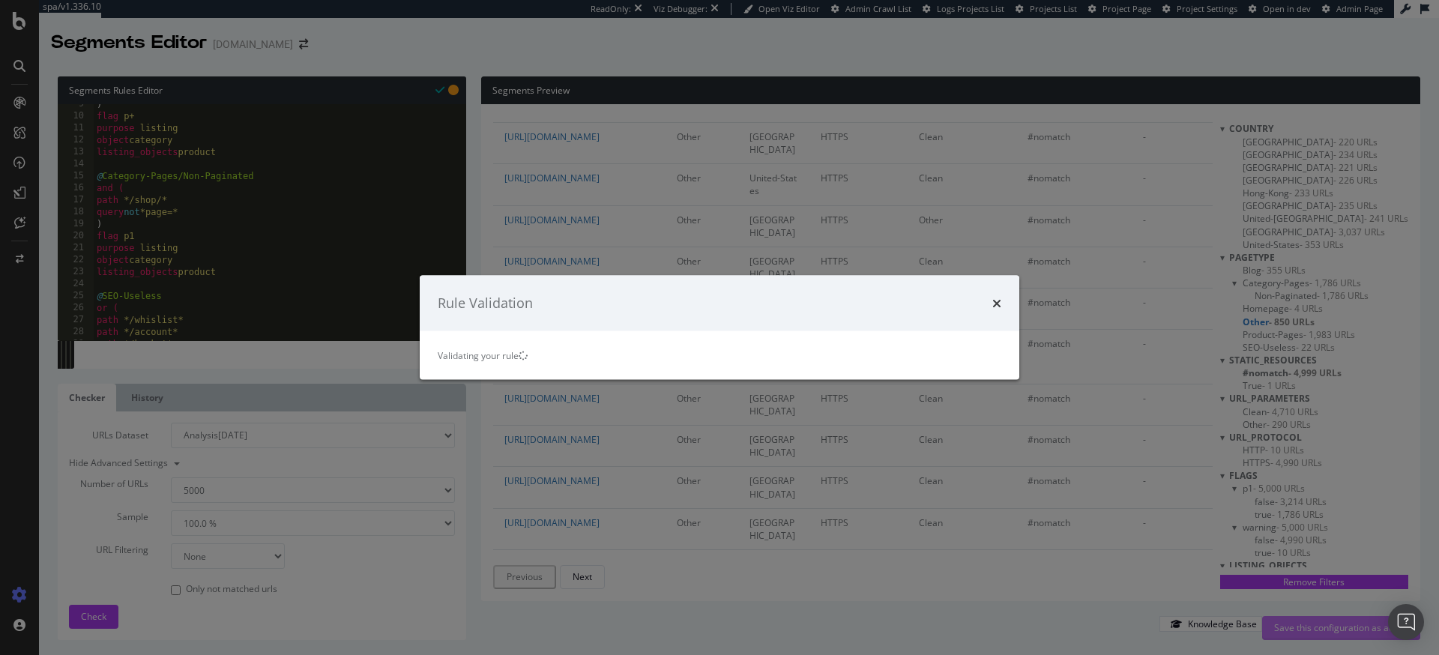
scroll to position [0, 0]
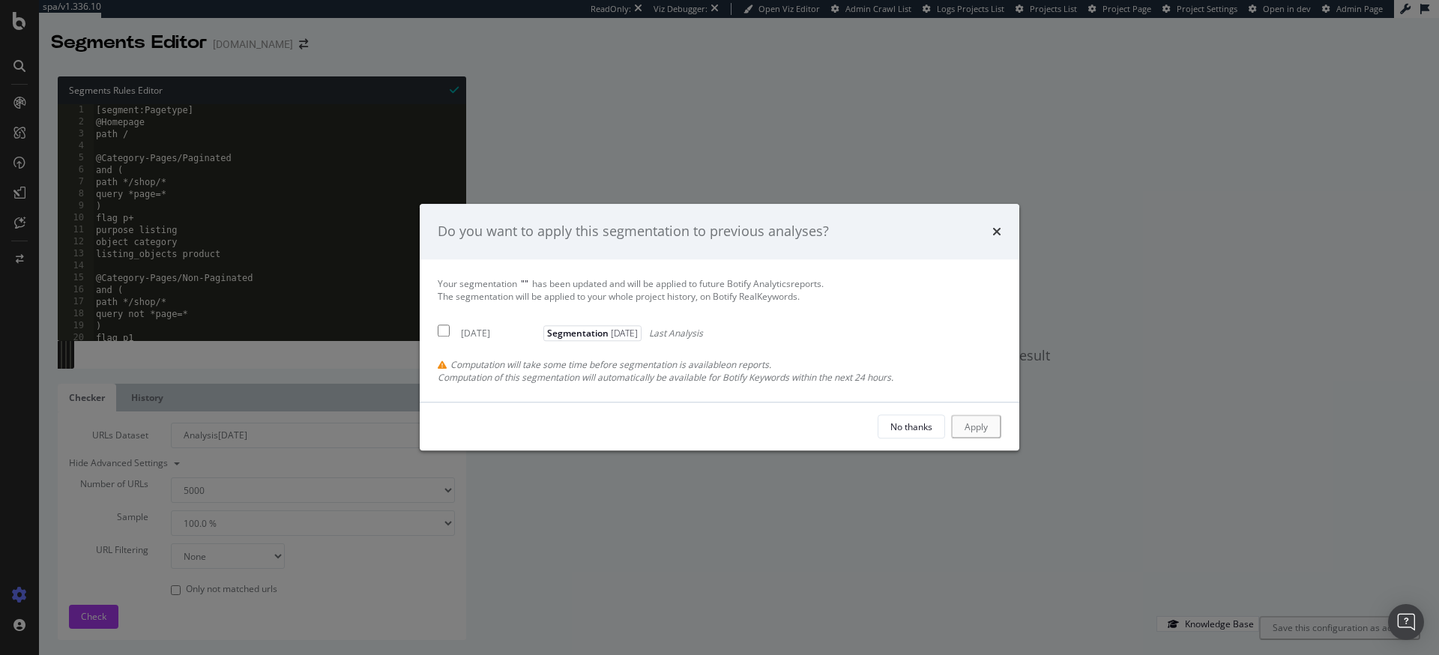
click at [450, 329] on div "2025 Aug. 6th Segmentation 2025-08-08 Last Analysis" at bounding box center [570, 331] width 265 height 18
checkbox input "true"
click at [974, 432] on div "Apply" at bounding box center [977, 427] width 23 height 13
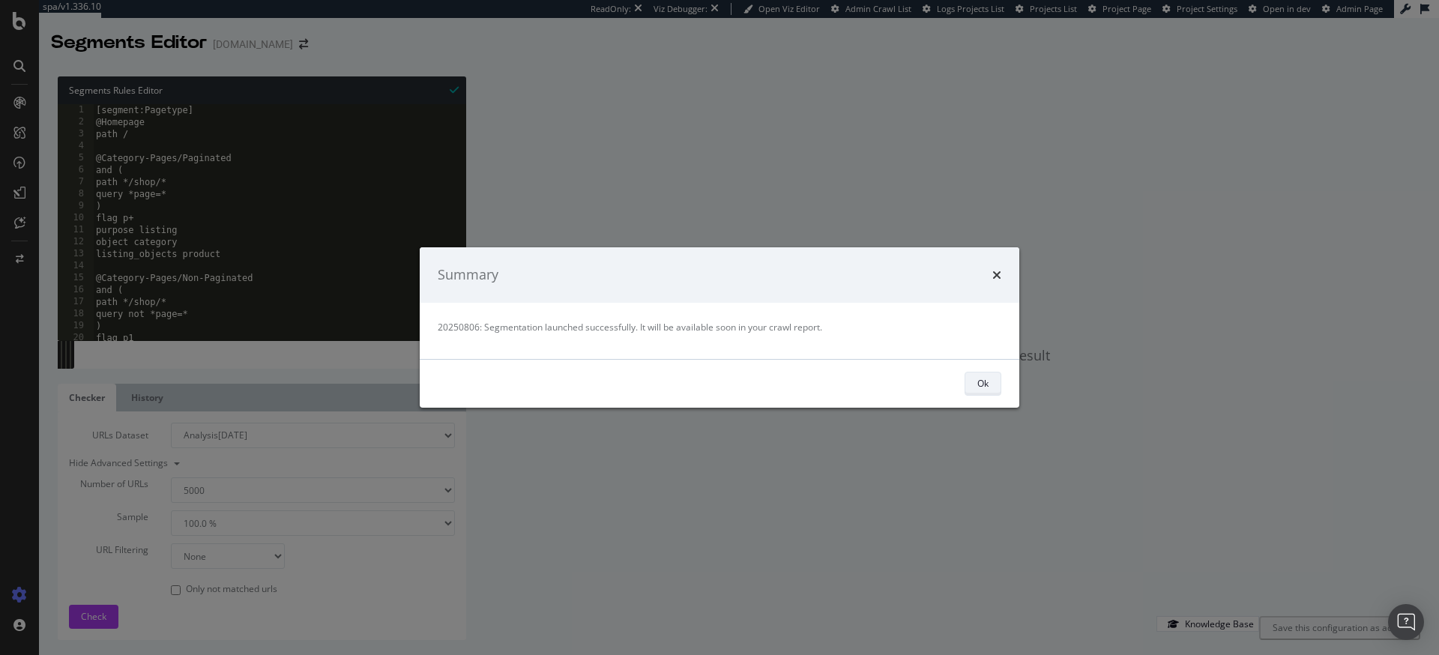
click at [984, 382] on div "Ok" at bounding box center [982, 383] width 11 height 13
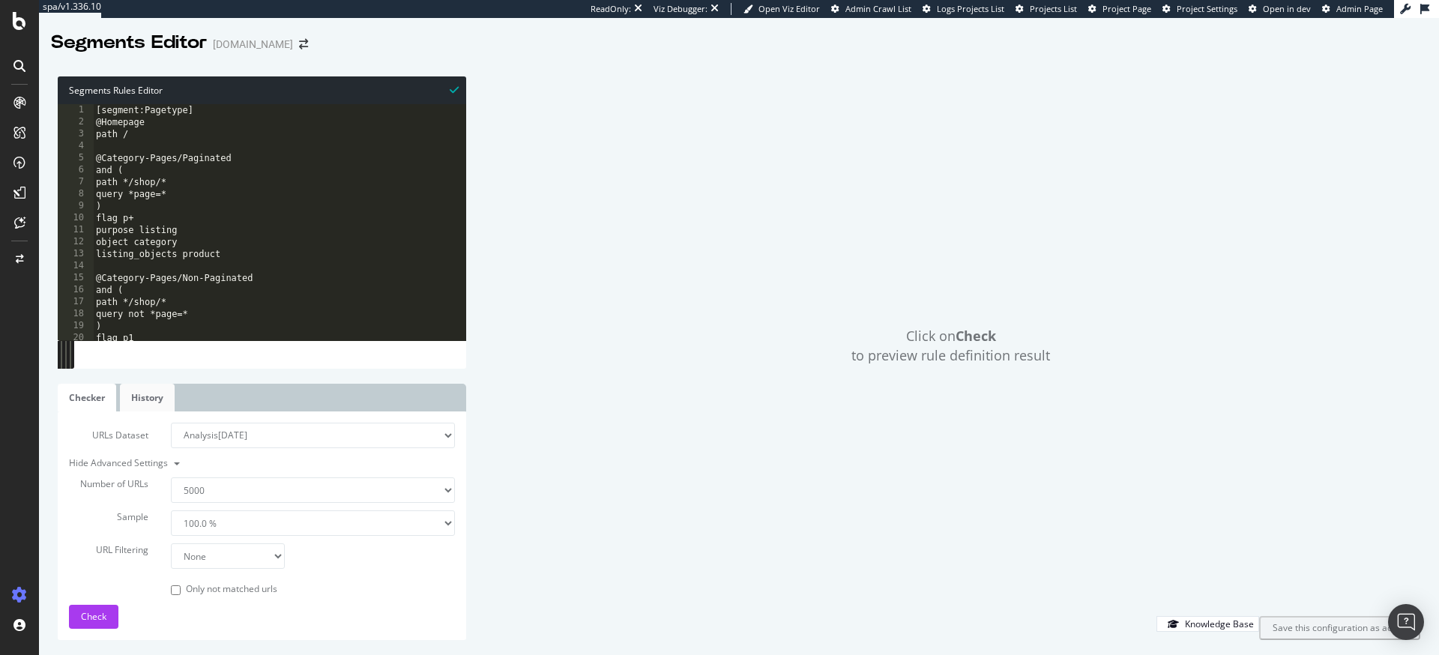
click at [125, 388] on link "History" at bounding box center [147, 398] width 55 height 28
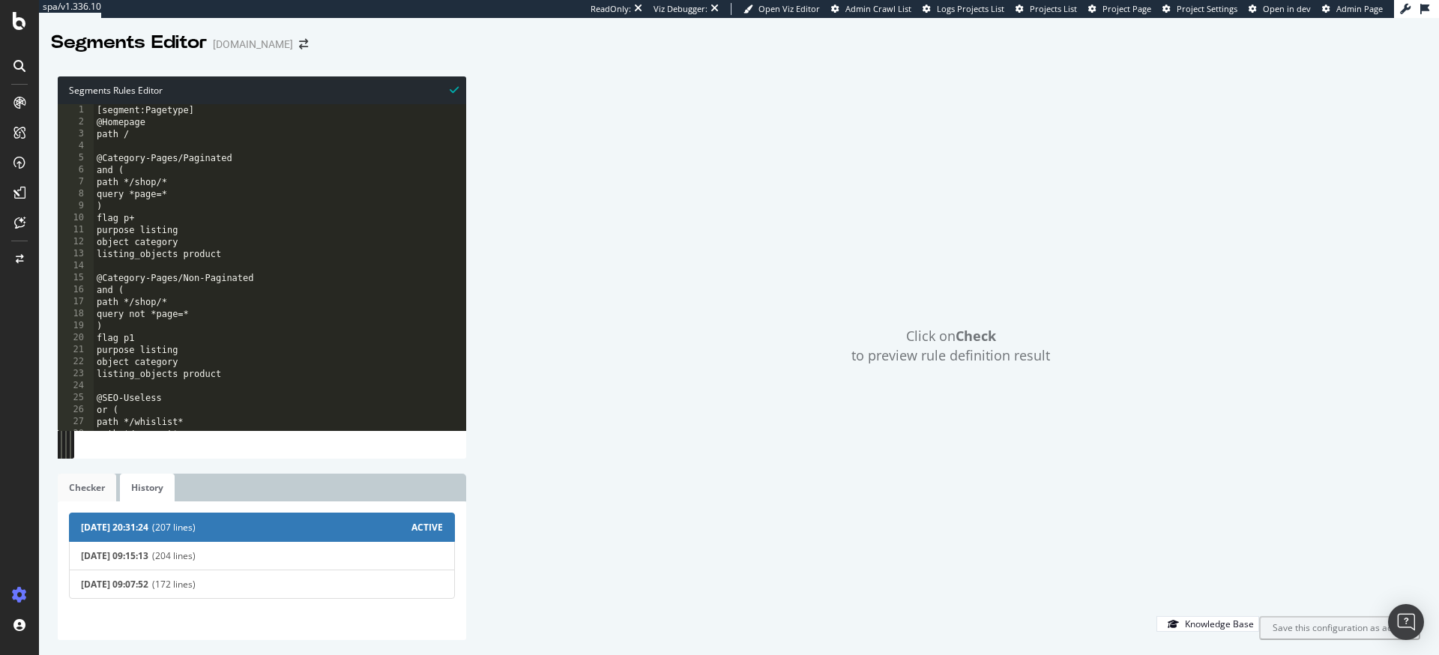
click at [95, 490] on link "Checker" at bounding box center [87, 488] width 58 height 28
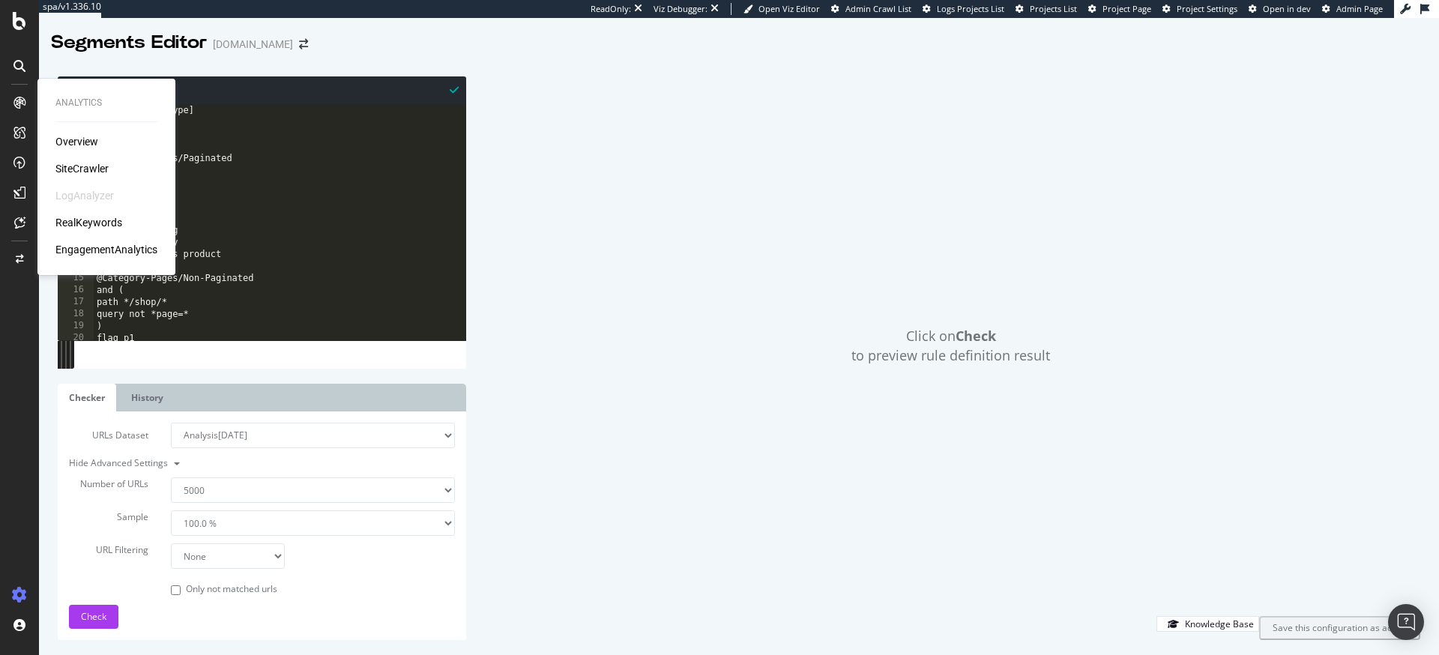
click at [90, 175] on div "SiteCrawler" at bounding box center [81, 168] width 53 height 15
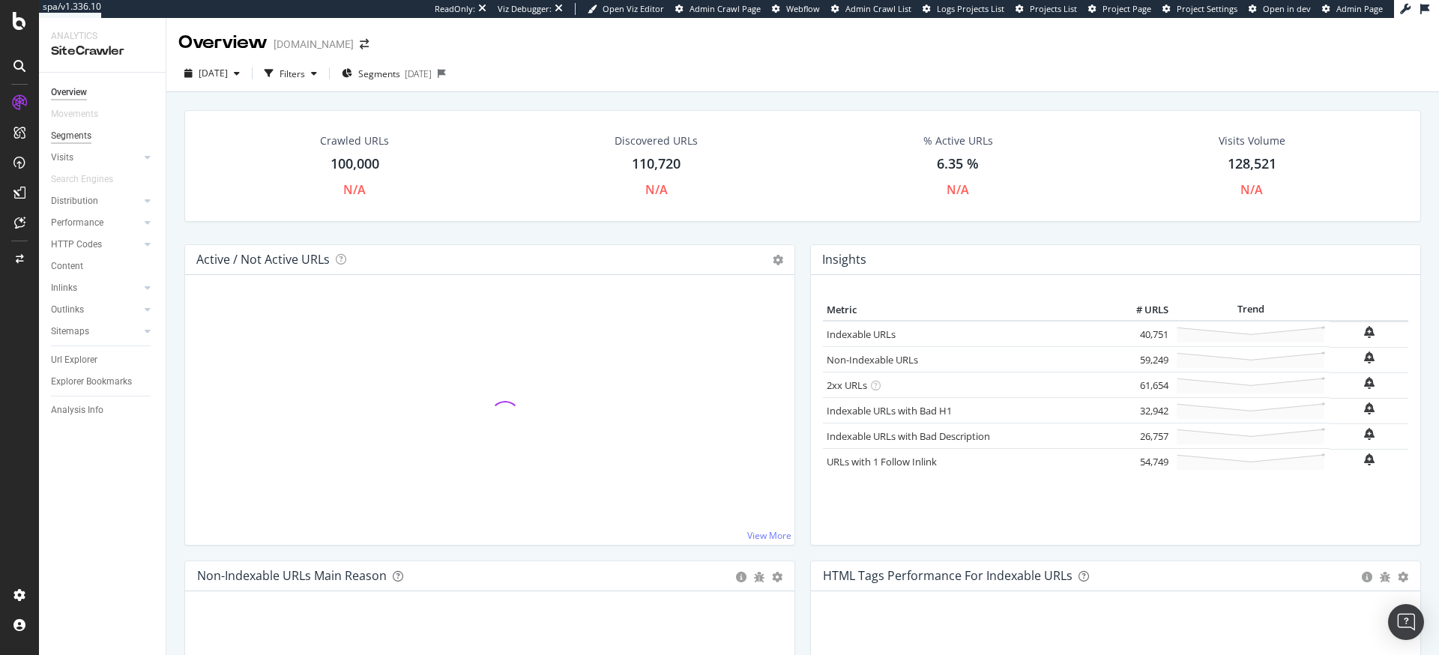
click at [75, 131] on div "Segments" at bounding box center [71, 136] width 40 height 16
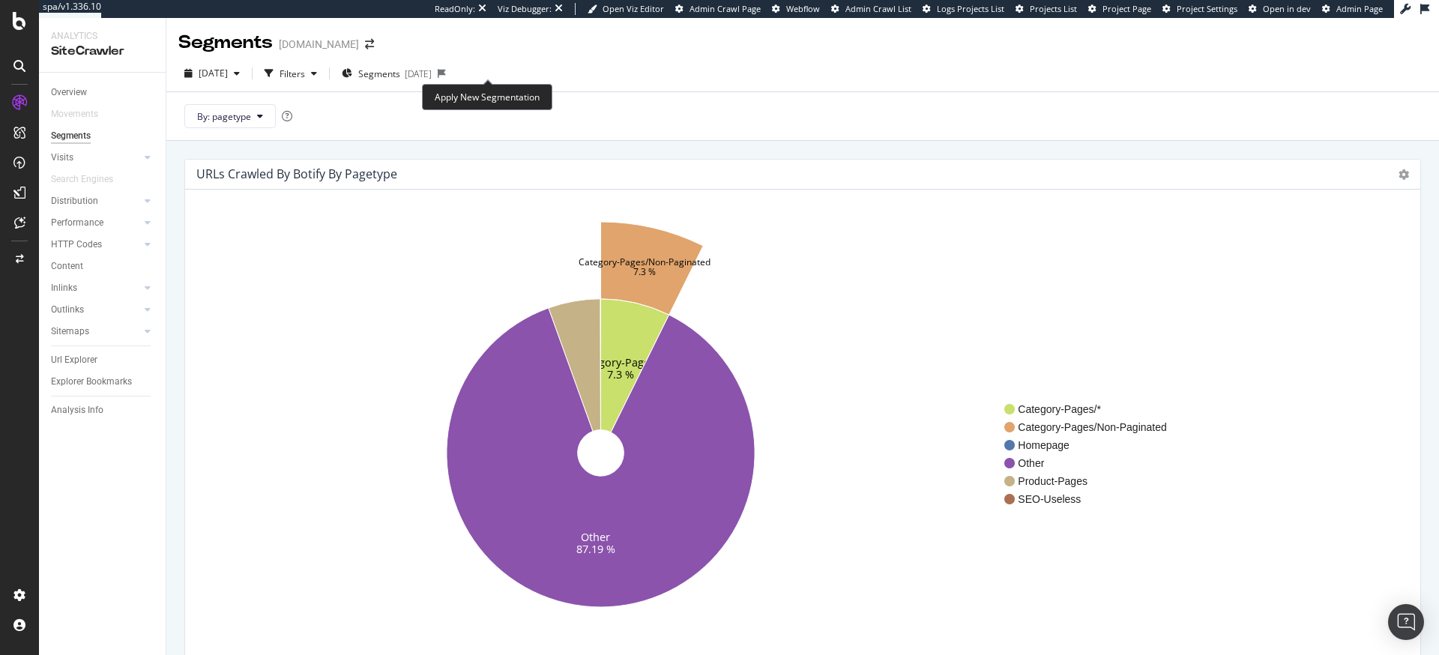
click at [446, 75] on icon at bounding box center [442, 73] width 8 height 9
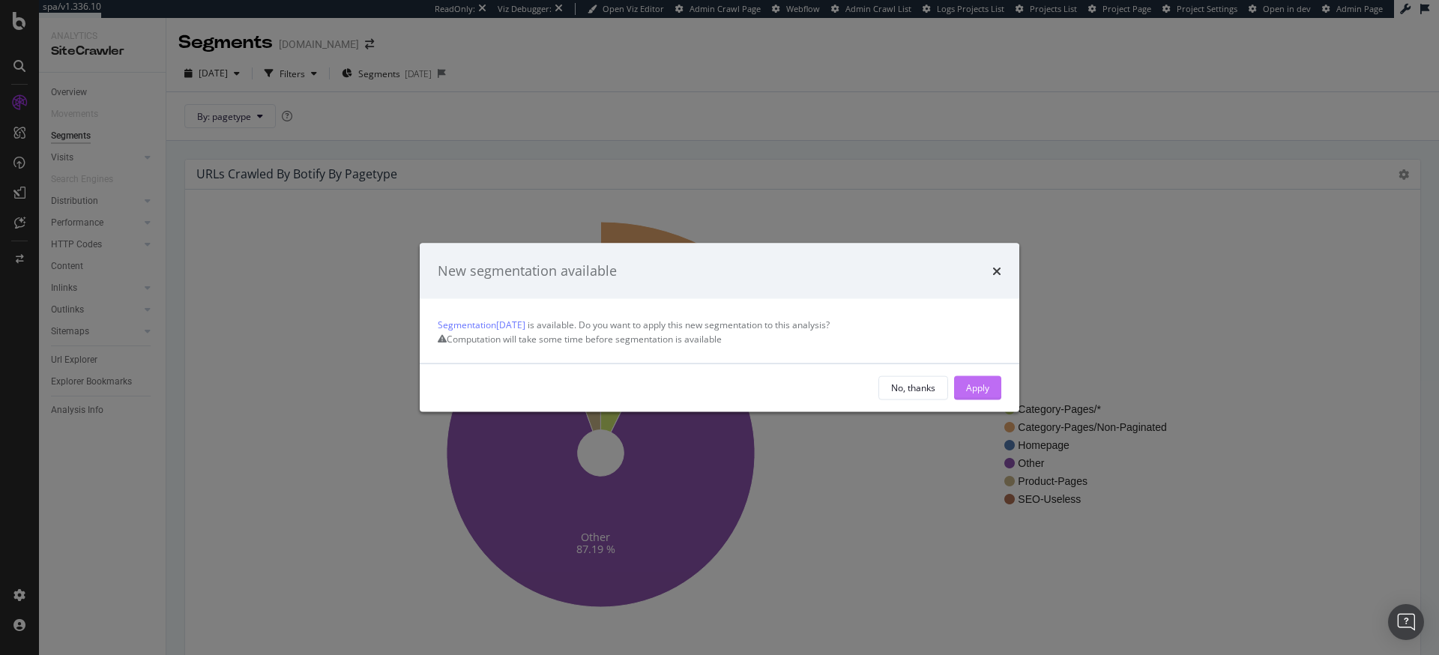
click at [968, 394] on div "Apply" at bounding box center [977, 388] width 23 height 13
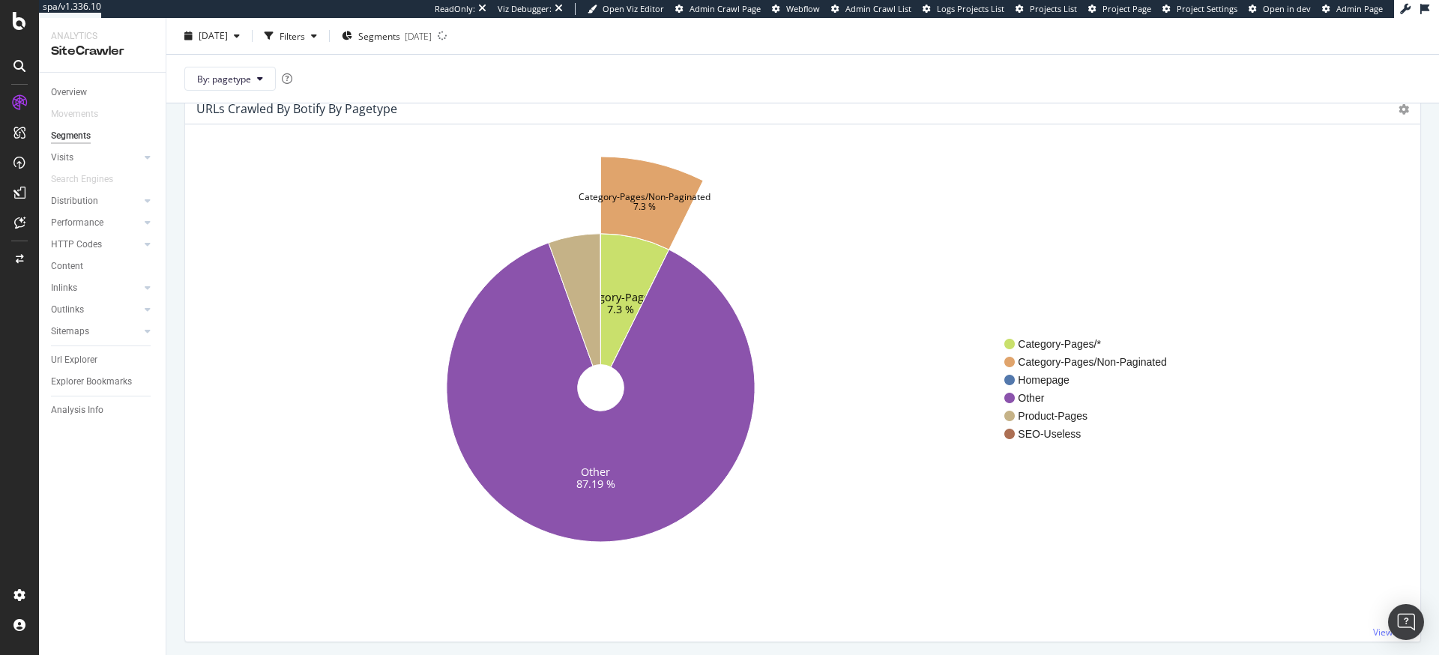
scroll to position [83, 0]
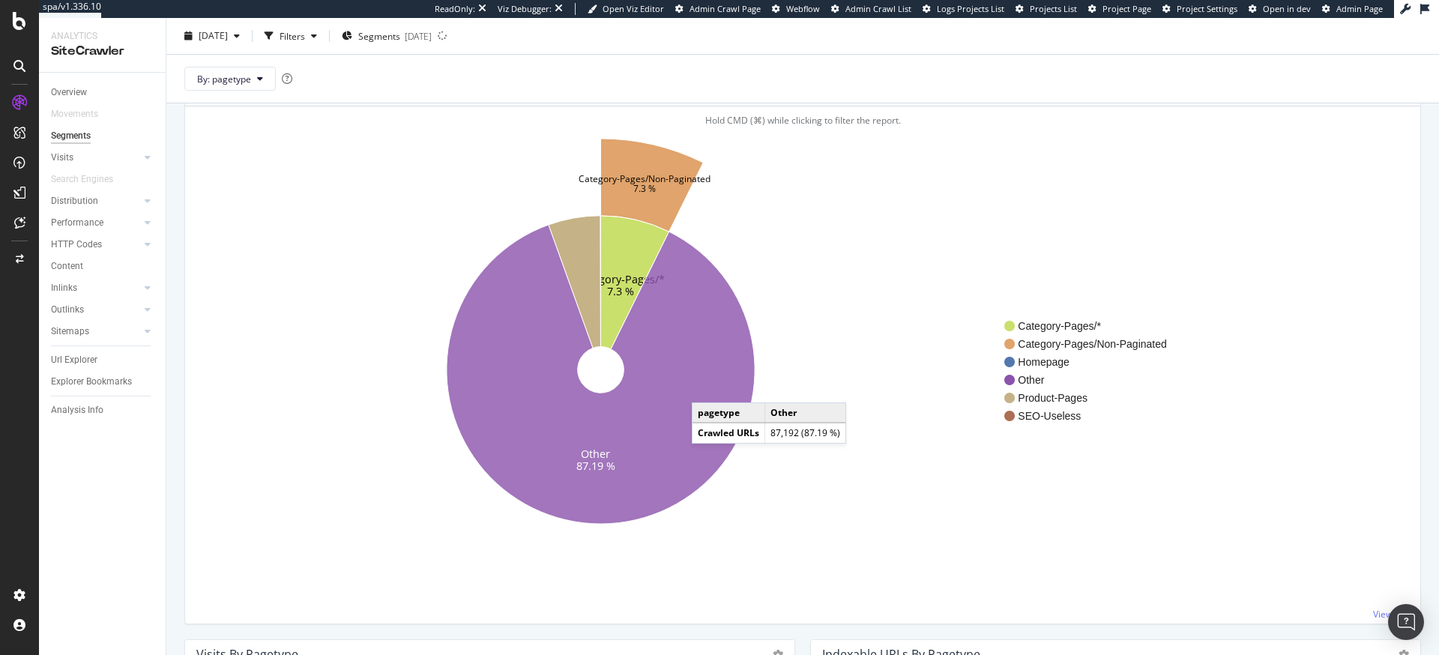
click at [707, 388] on icon at bounding box center [601, 374] width 308 height 299
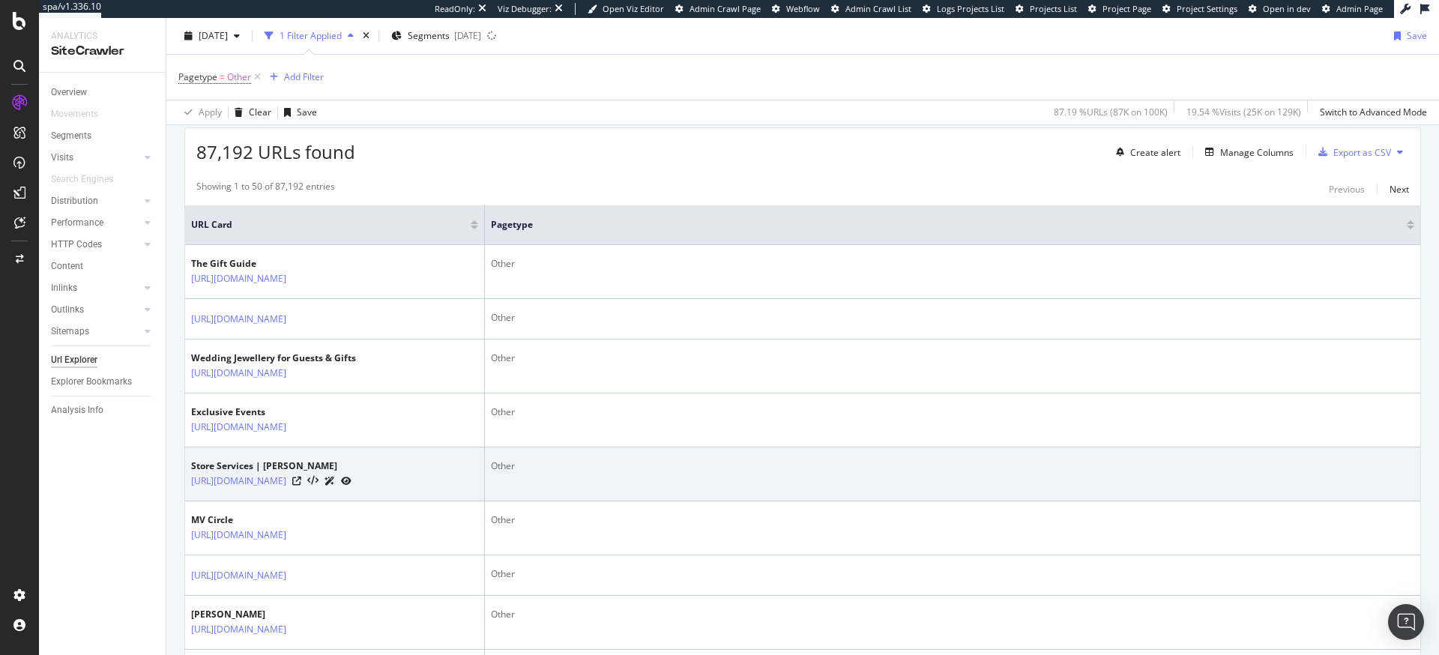
scroll to position [97, 0]
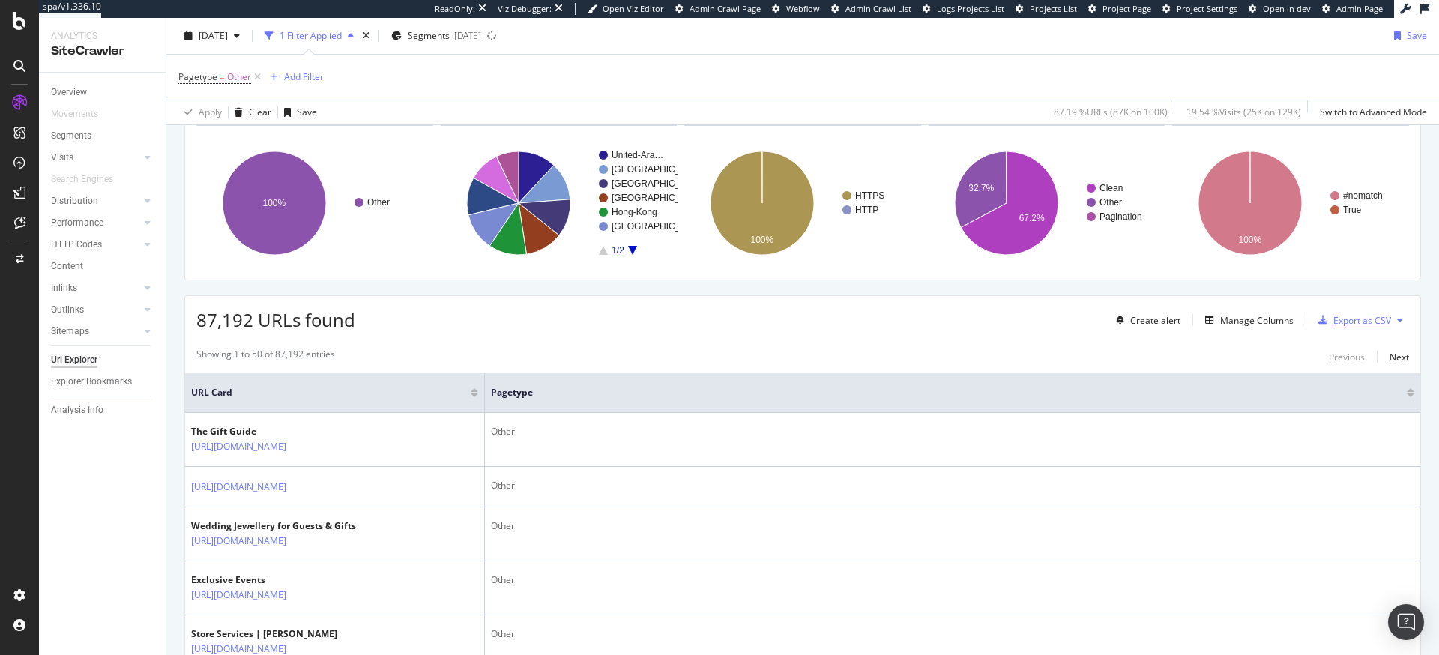
click at [1363, 322] on div "Export as CSV" at bounding box center [1363, 320] width 58 height 13
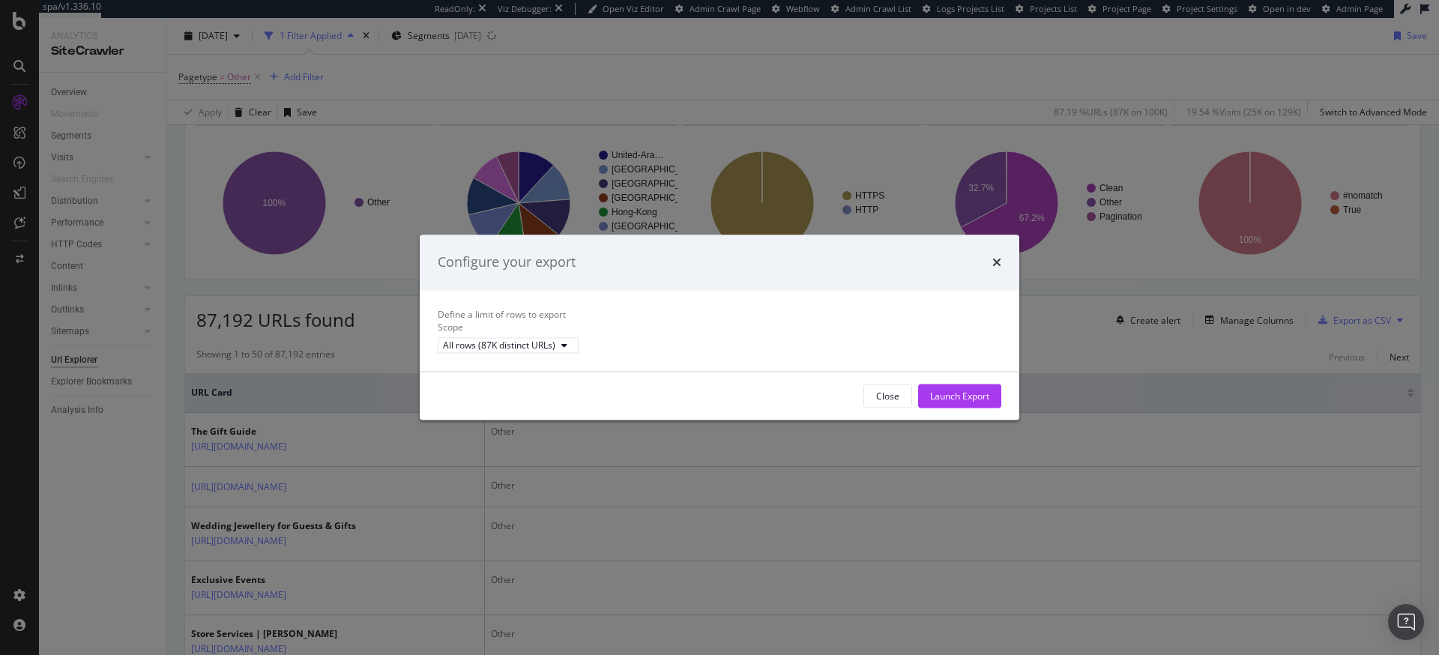
click at [950, 421] on div "Close Launch Export" at bounding box center [720, 397] width 600 height 48
click at [956, 403] on div "Launch Export" at bounding box center [959, 396] width 59 height 13
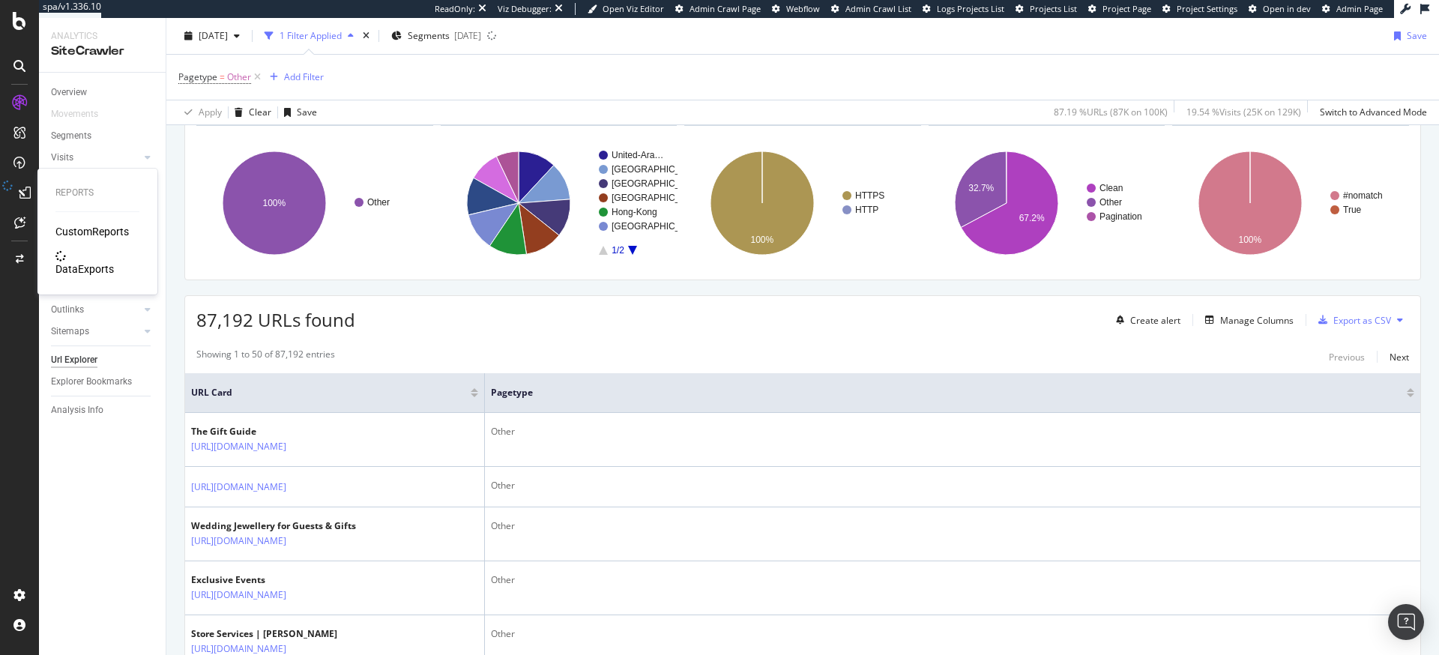
click at [75, 262] on div "DataExports" at bounding box center [84, 269] width 58 height 15
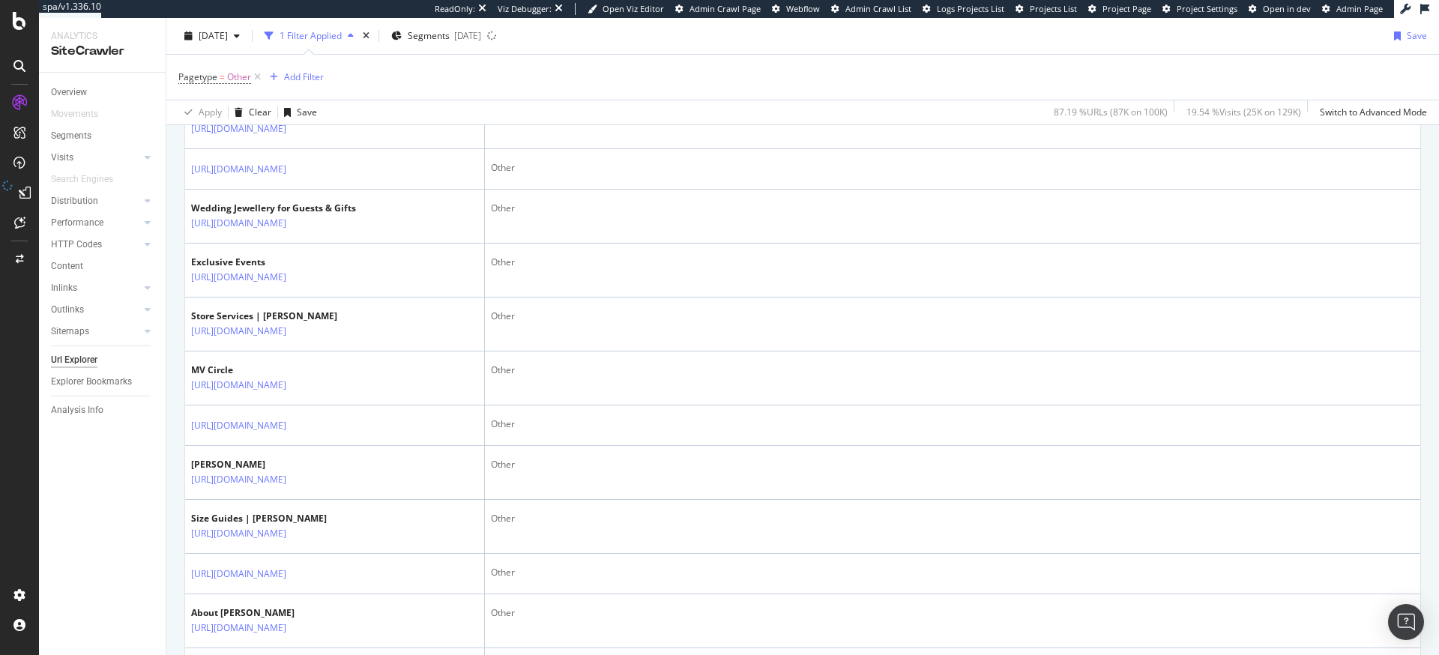
scroll to position [0, 0]
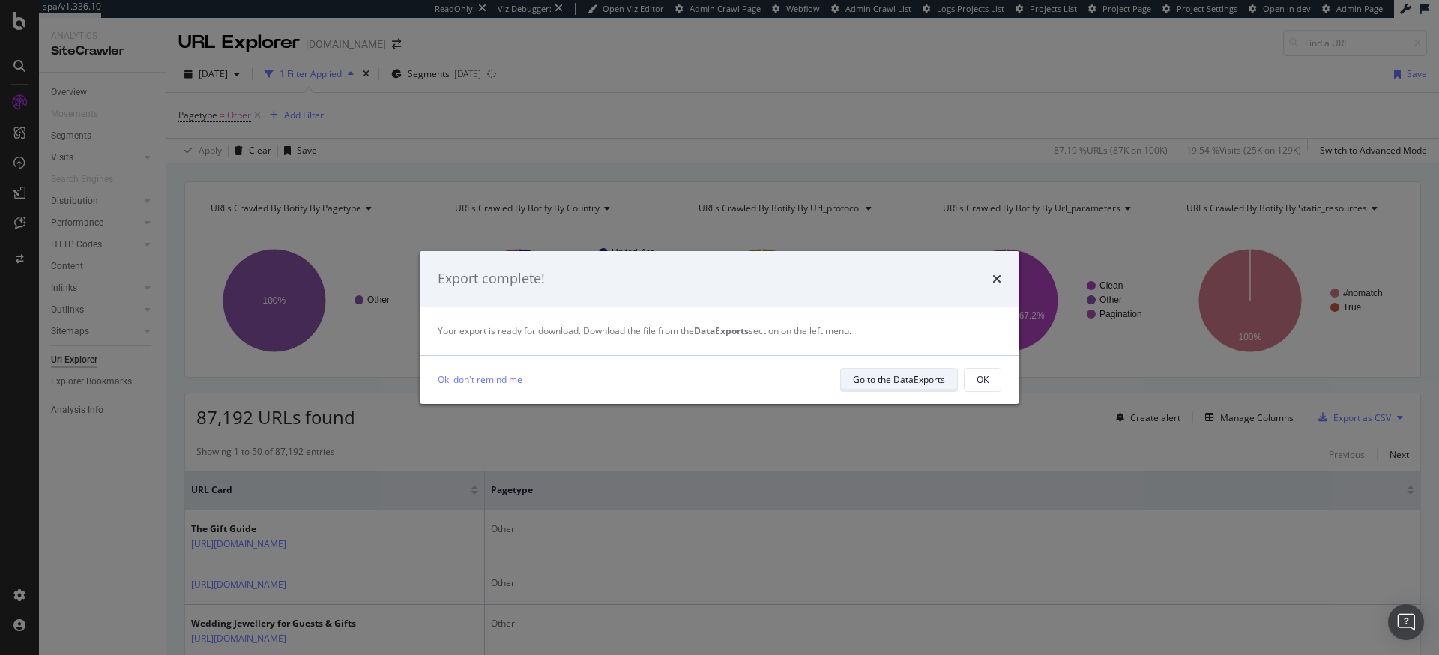
click at [898, 386] on div "Go to the DataExports" at bounding box center [899, 379] width 92 height 13
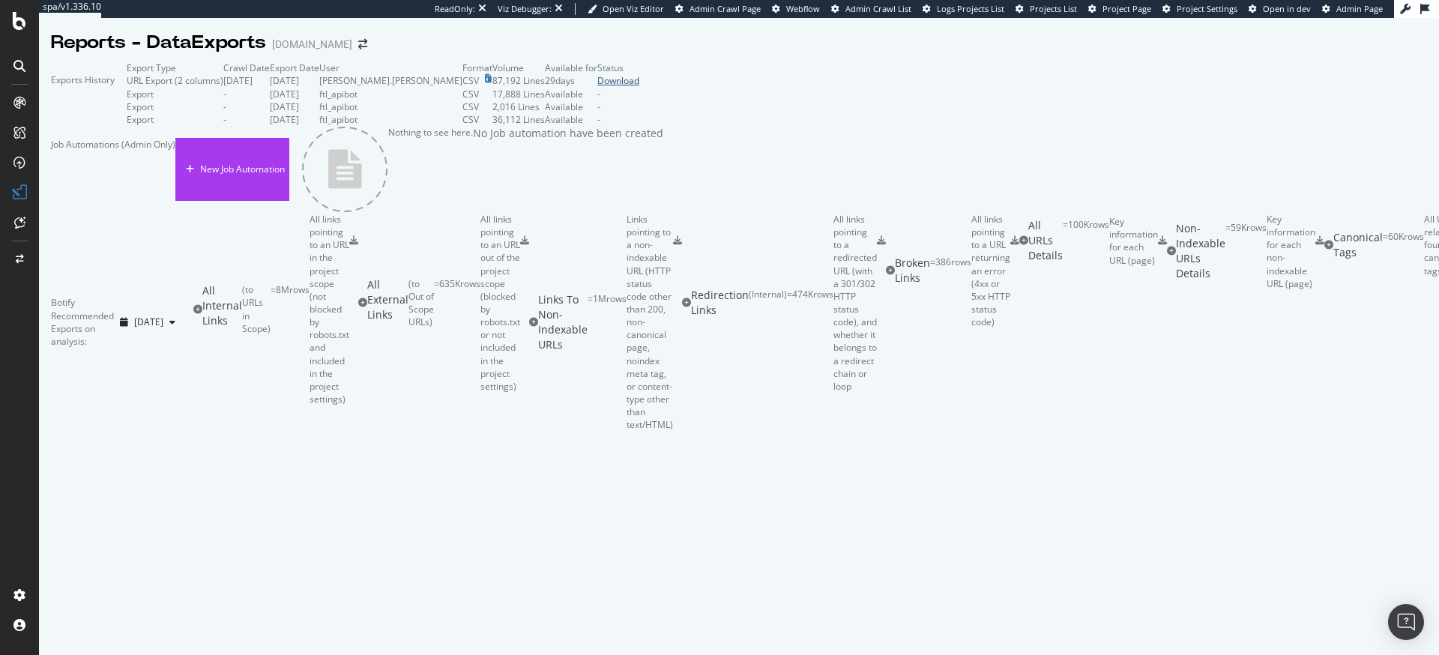
click at [639, 87] on div "Download" at bounding box center [618, 80] width 42 height 13
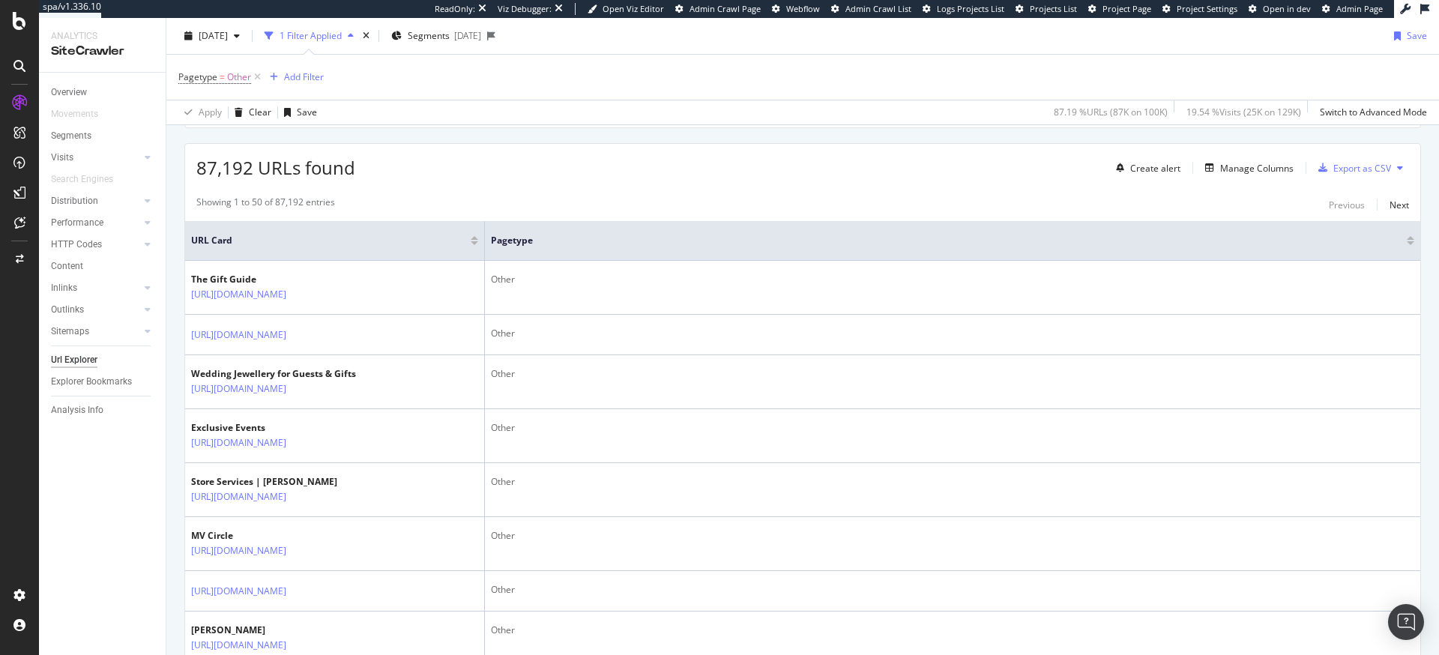
scroll to position [250, 0]
click at [71, 152] on div "Visits" at bounding box center [62, 158] width 22 height 16
click at [98, 593] on div "Segment Editor" at bounding box center [117, 589] width 142 height 12
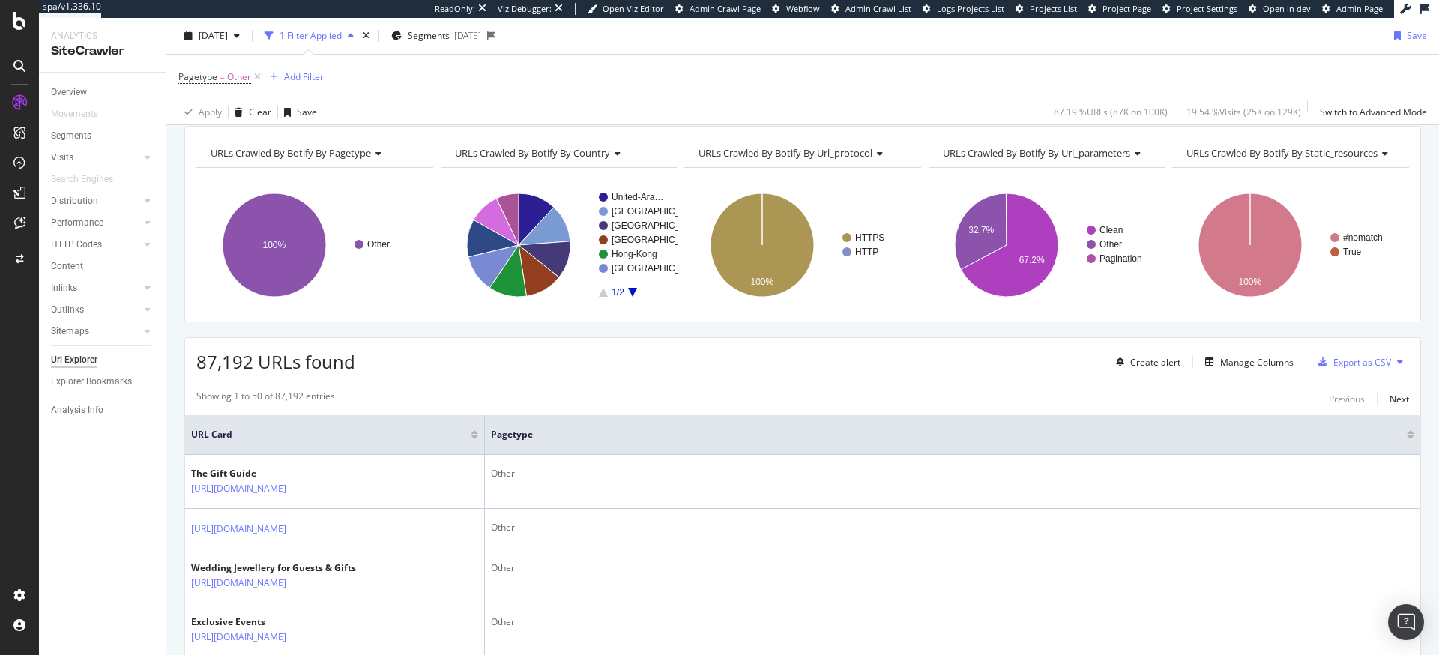
scroll to position [0, 0]
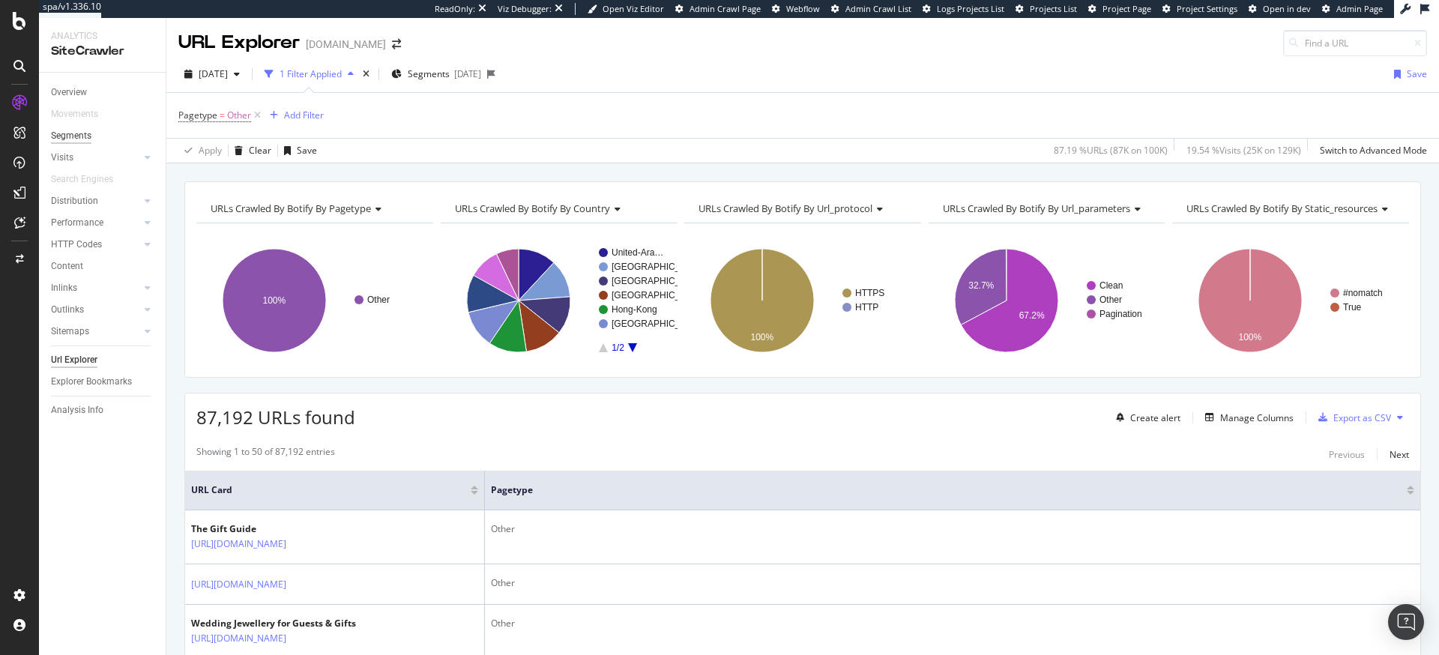
click at [82, 140] on div "Segments" at bounding box center [71, 136] width 40 height 16
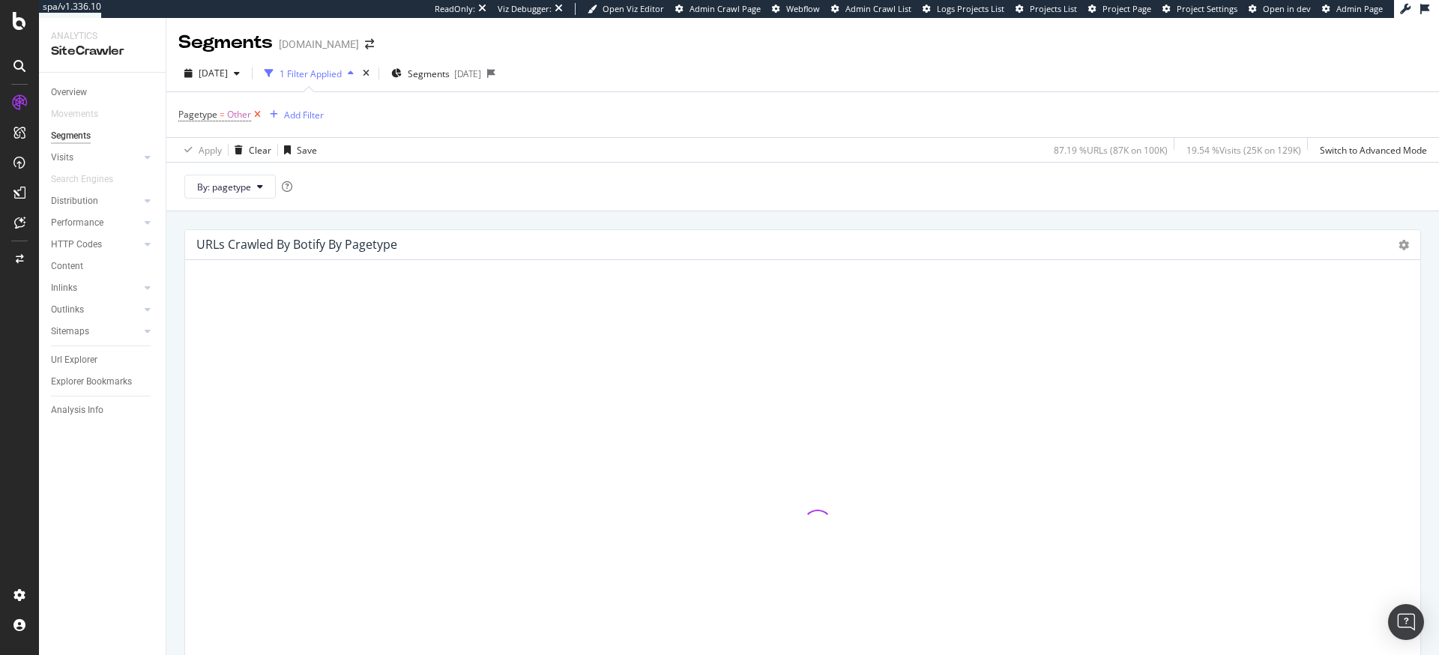
click at [256, 116] on icon at bounding box center [257, 114] width 13 height 15
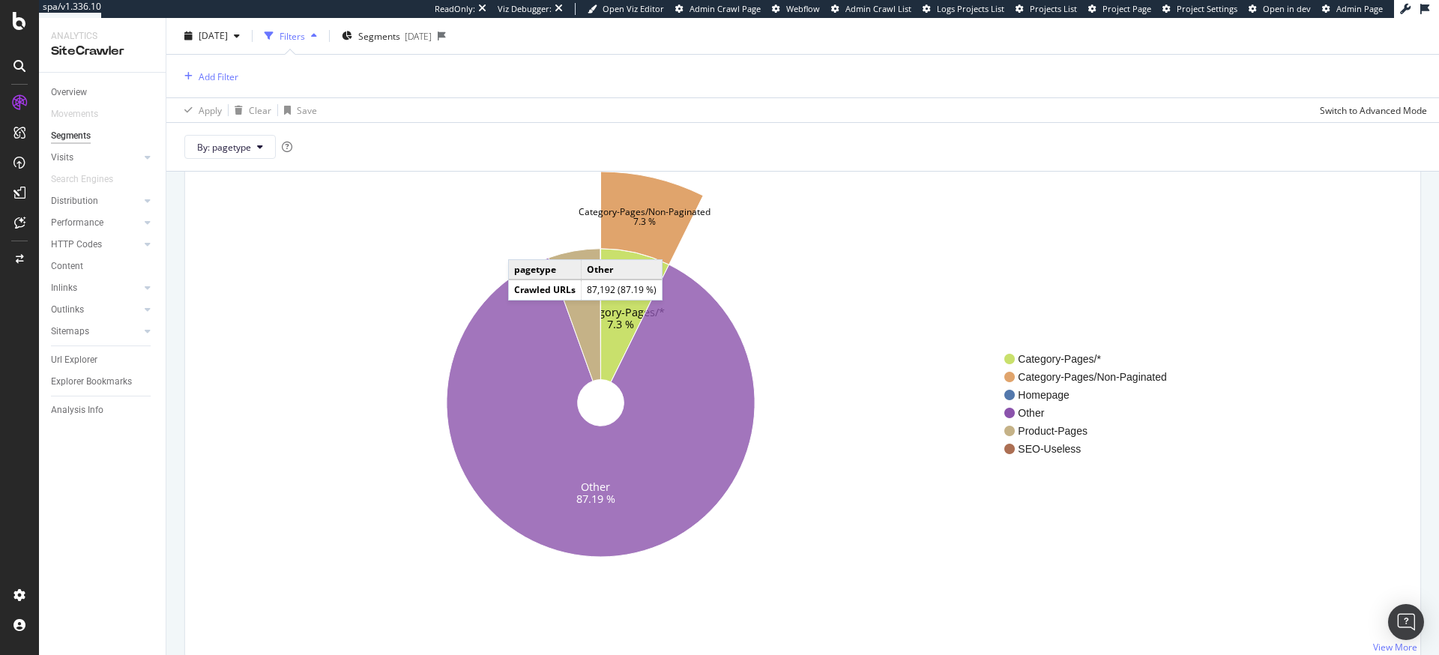
scroll to position [25, 0]
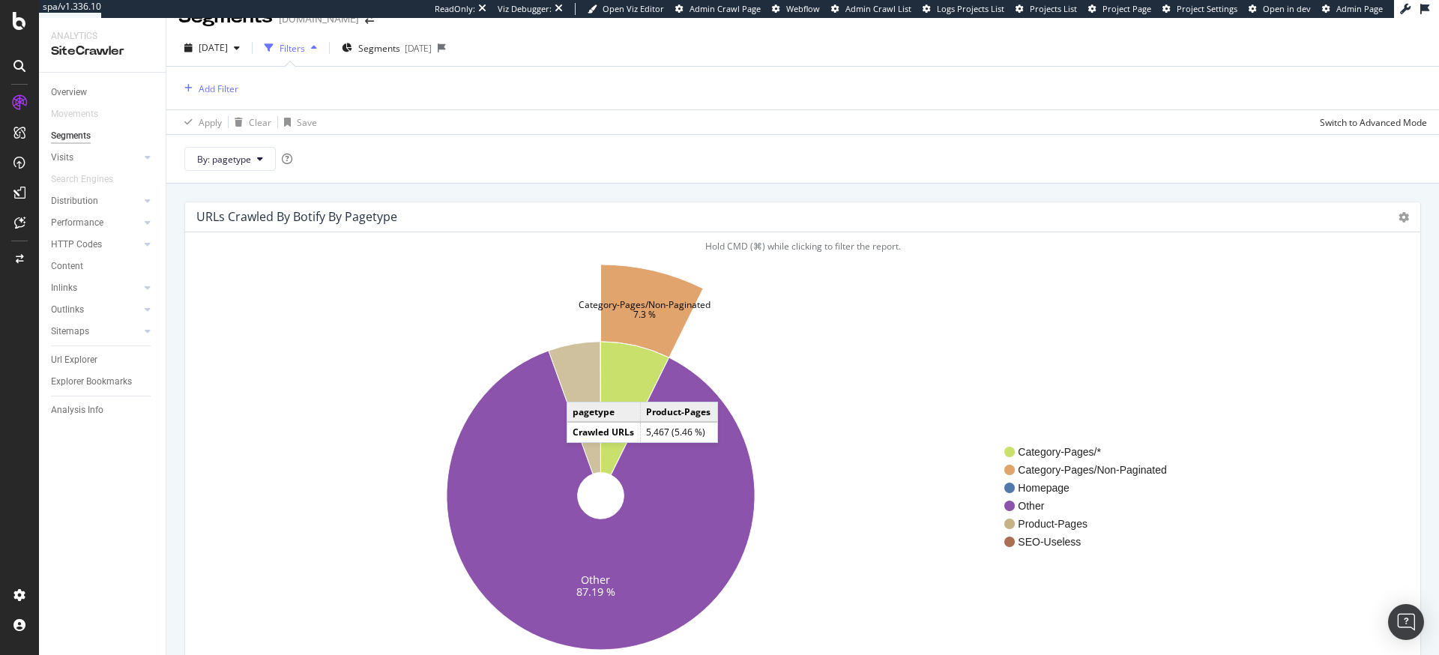
click at [582, 387] on icon at bounding box center [575, 408] width 52 height 133
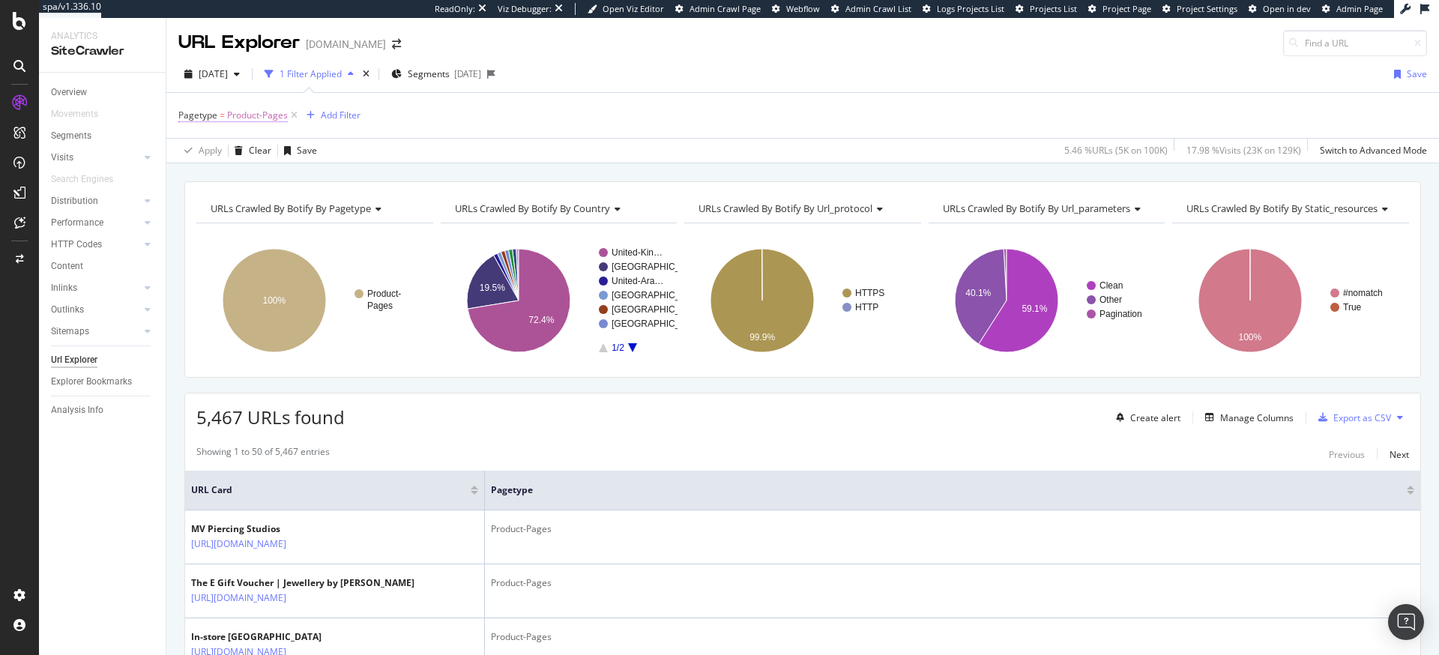
click at [254, 116] on span "Product-Pages" at bounding box center [257, 115] width 61 height 21
click at [228, 178] on div at bounding box center [273, 178] width 163 height 24
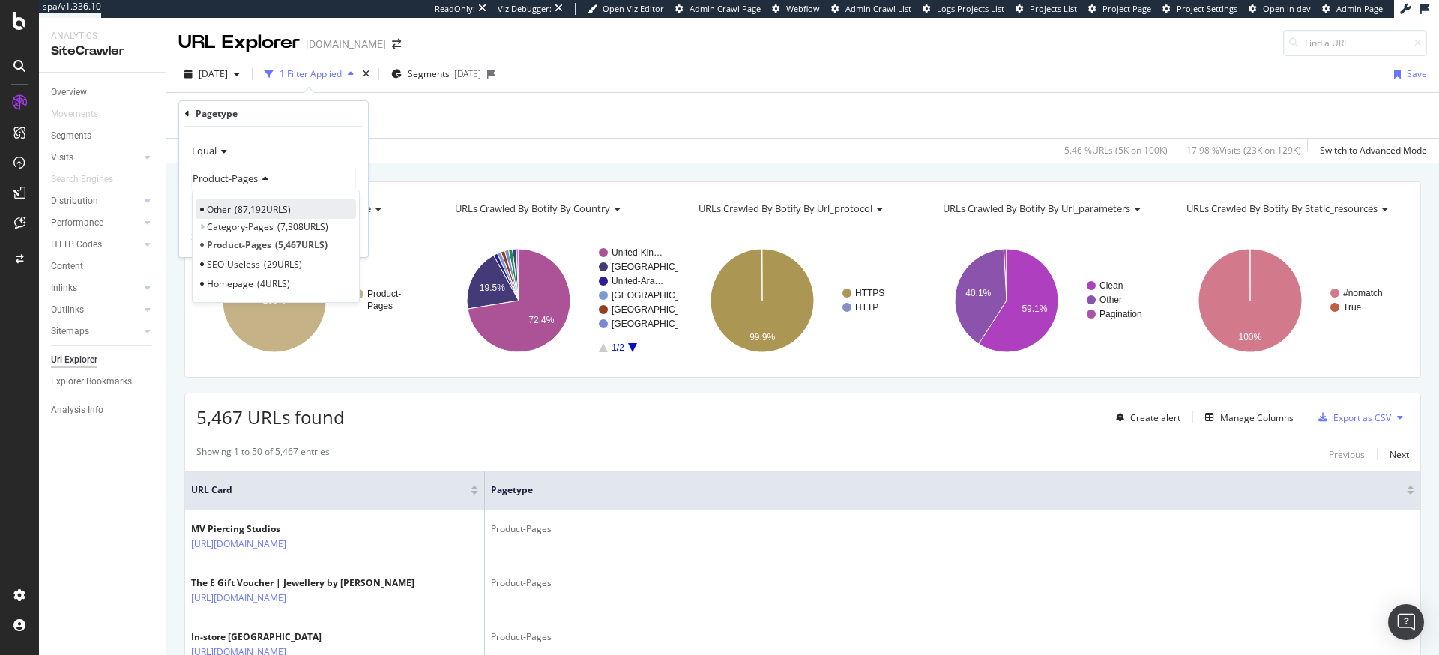
click at [239, 214] on span "87,192 URLS" at bounding box center [263, 209] width 56 height 13
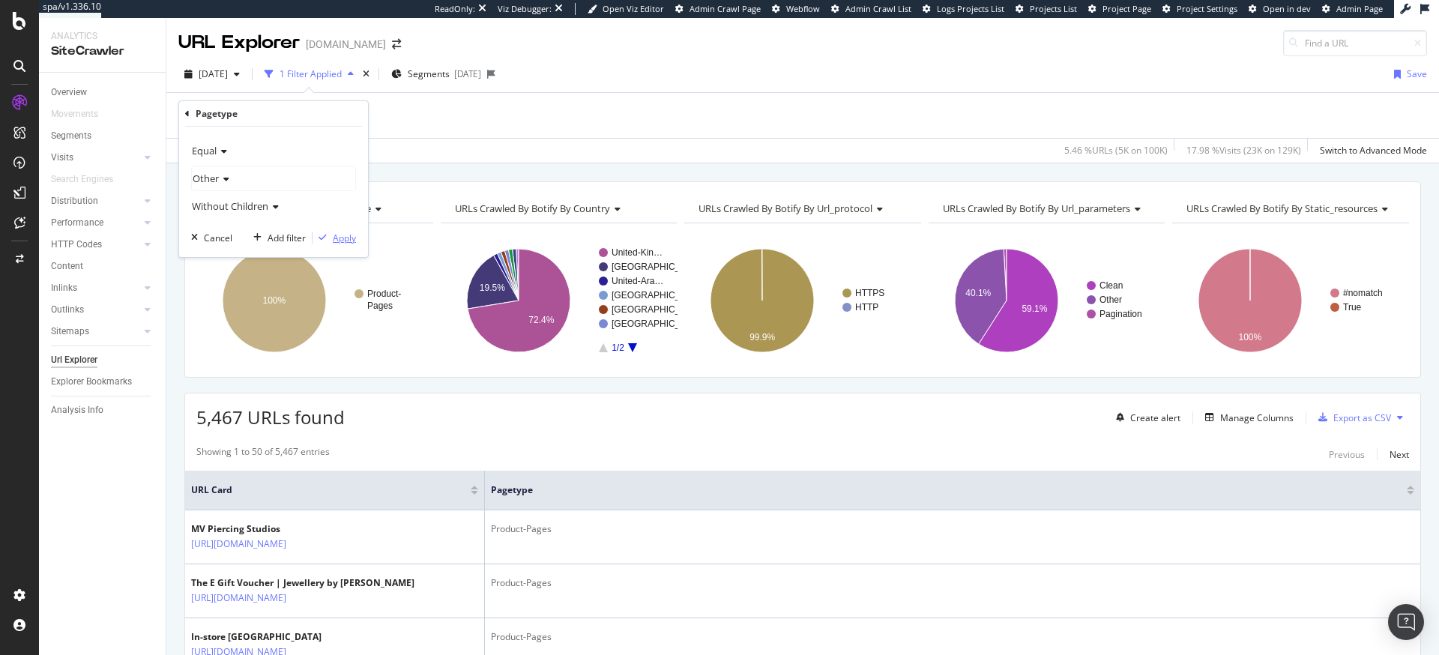
click at [319, 231] on div "Apply" at bounding box center [334, 237] width 43 height 13
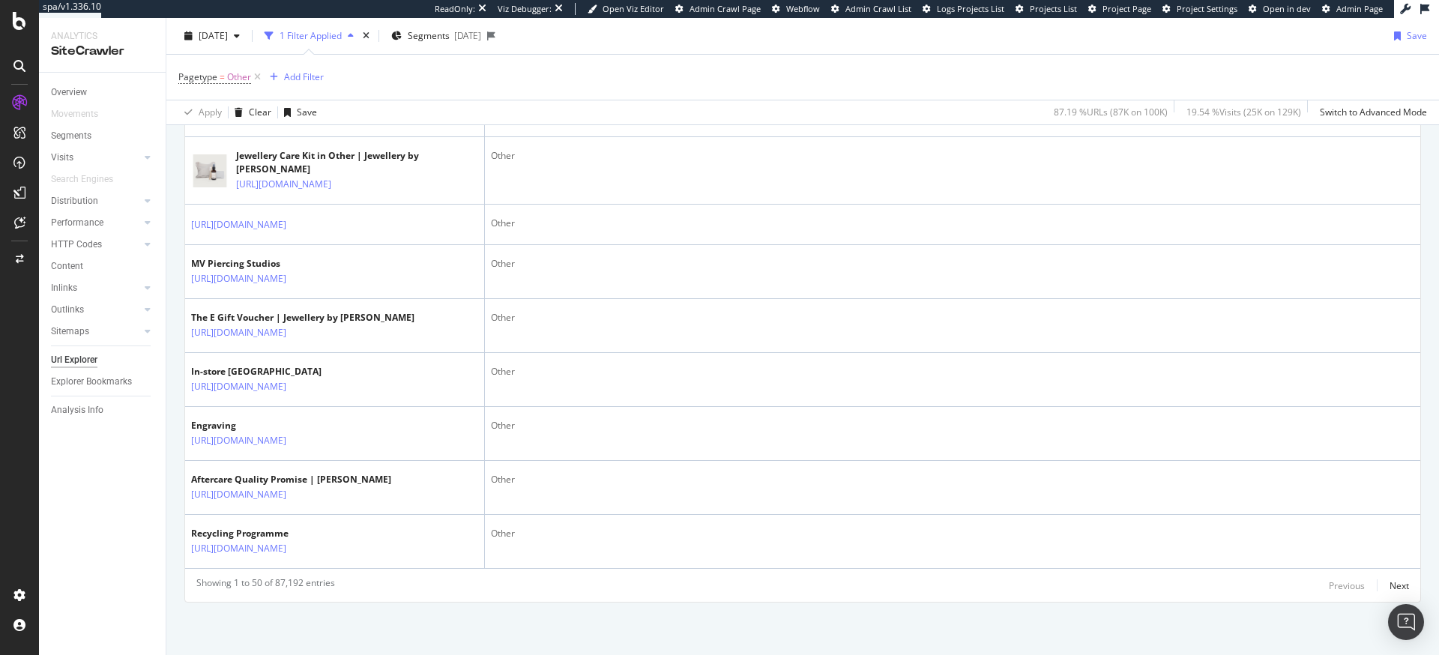
scroll to position [2634, 0]
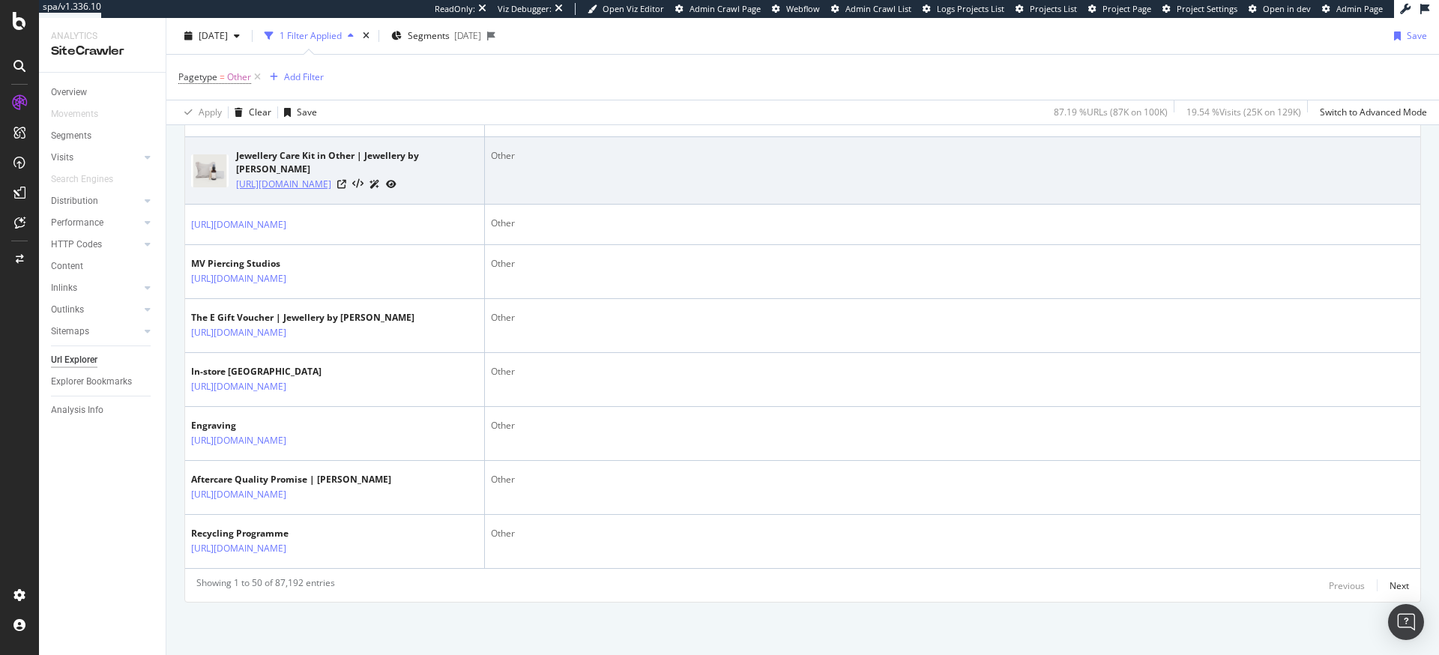
click at [331, 192] on link "[URL][DOMAIN_NAME]" at bounding box center [283, 184] width 95 height 15
click at [346, 189] on icon at bounding box center [341, 184] width 9 height 9
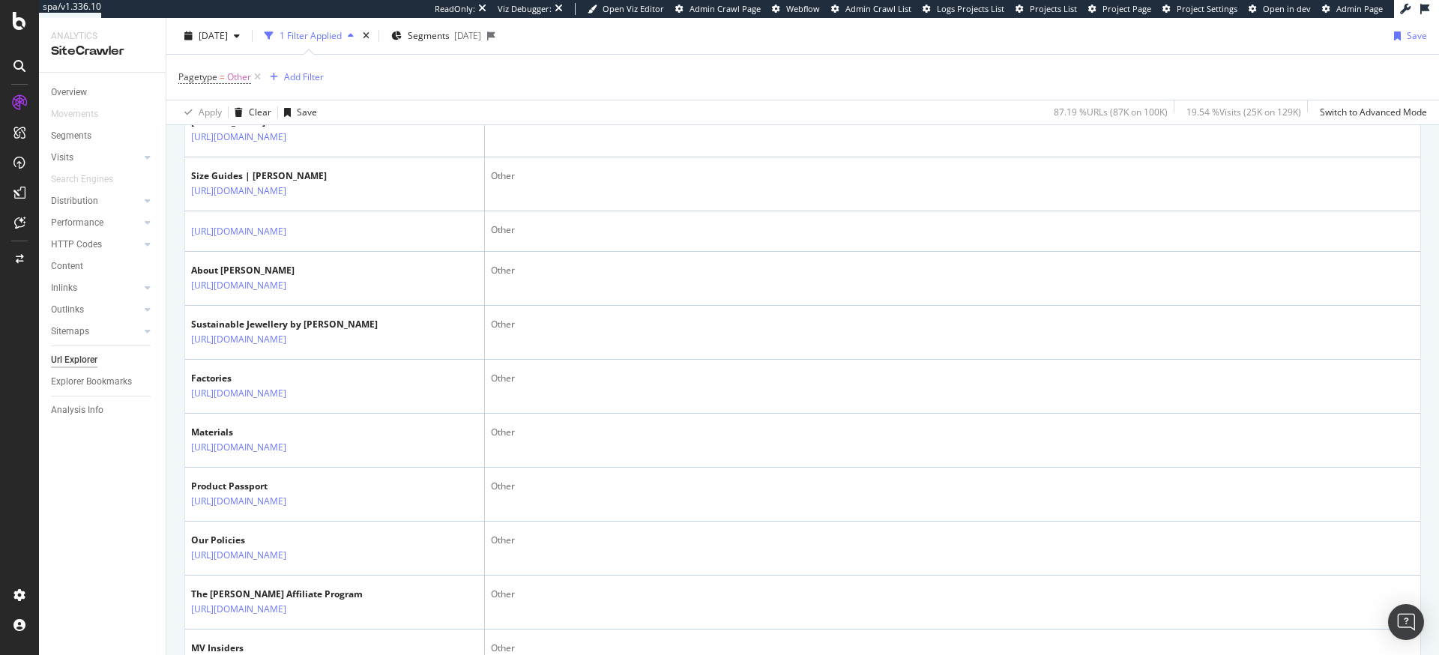
scroll to position [0, 0]
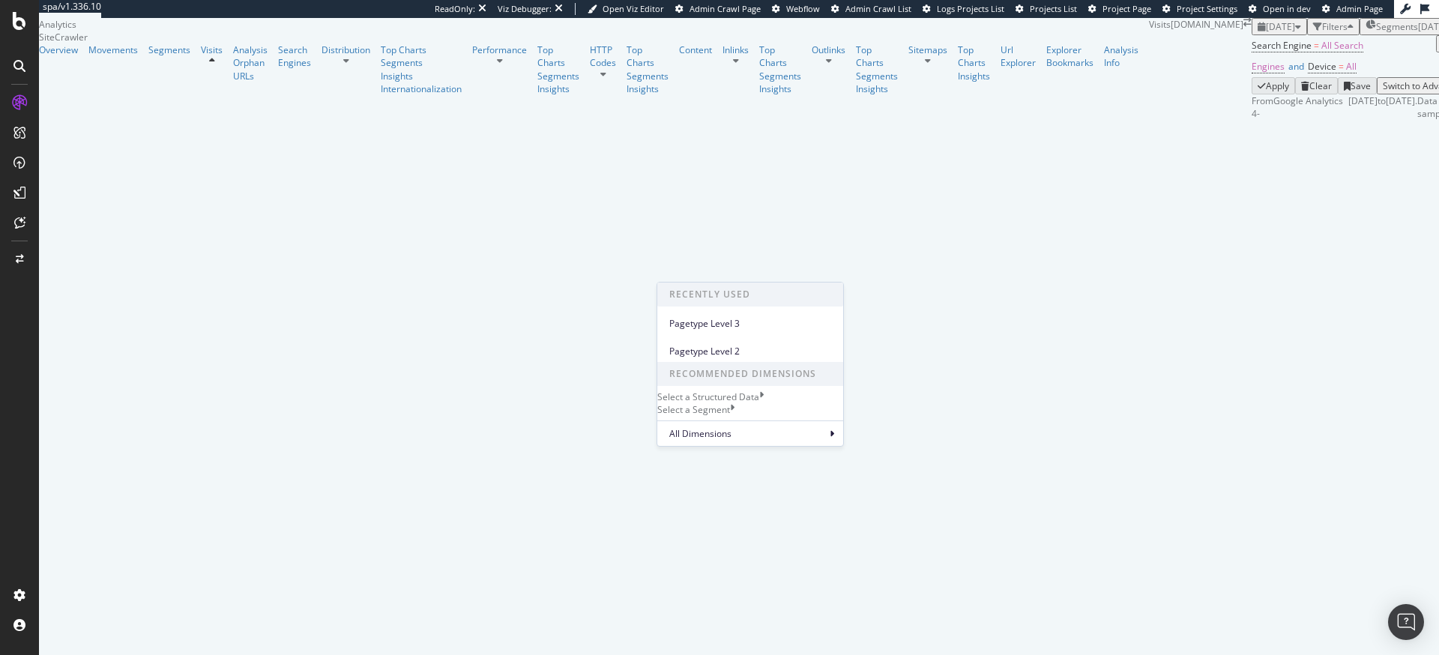
click at [762, 416] on div "Select a Segment" at bounding box center [750, 409] width 186 height 13
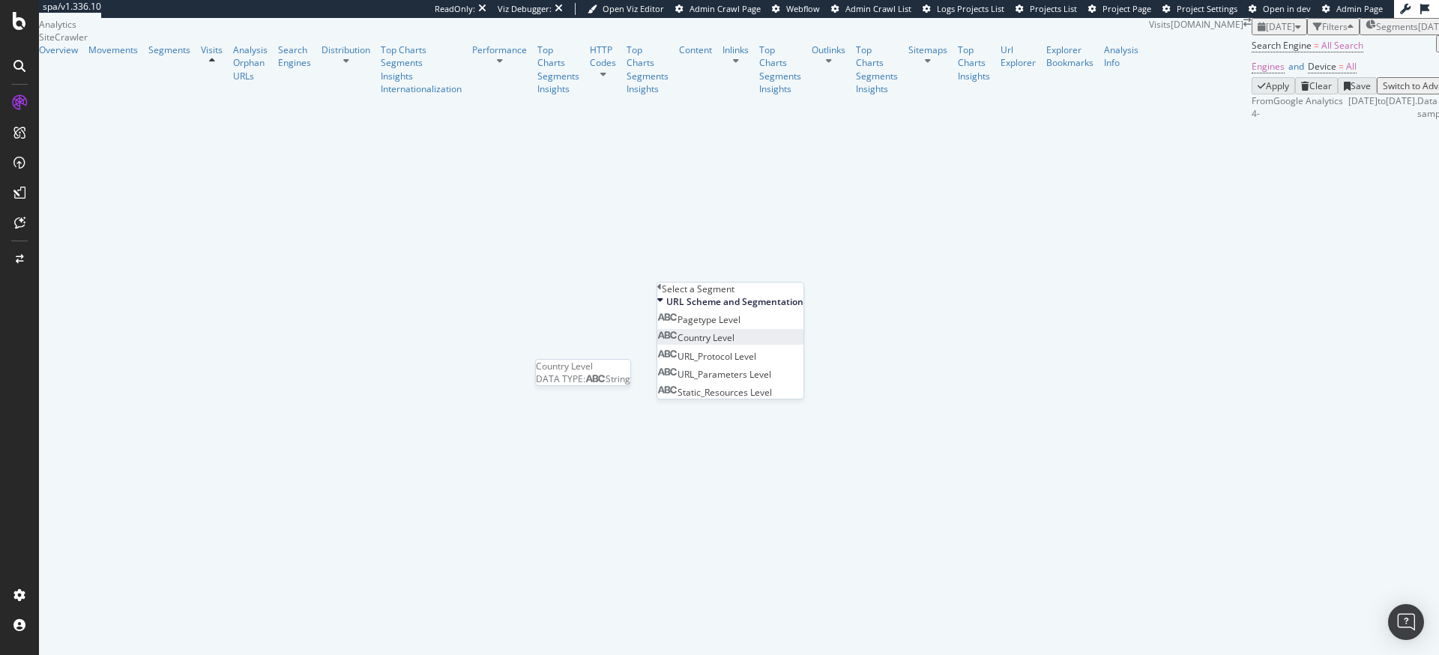
click at [735, 344] on span "Country Level" at bounding box center [706, 337] width 57 height 13
click at [773, 319] on button "Validate" at bounding box center [746, 307] width 54 height 24
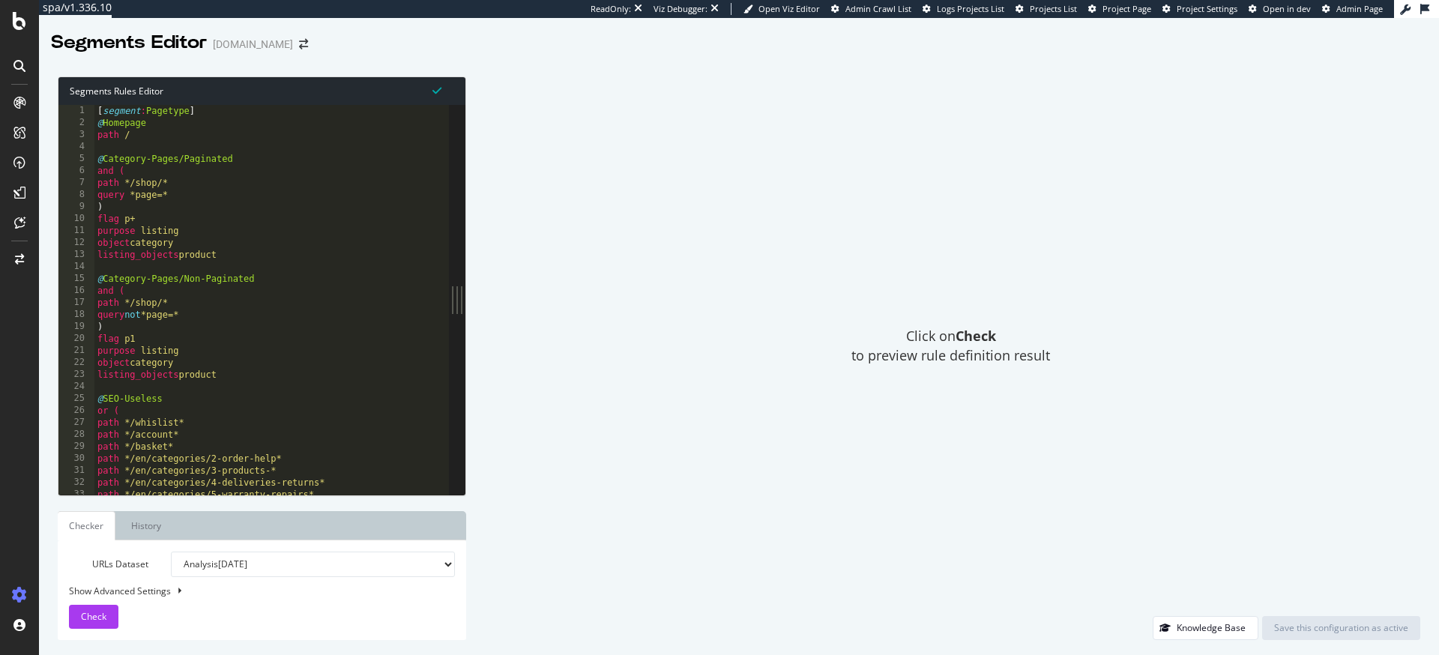
click at [291, 262] on div "[ segment : Pagetype ] @ Homepage path / @ Category-Pages/Paginated and ( path …" at bounding box center [271, 312] width 355 height 414
type textarea ") #--- End of Static_Resources segment ---#"
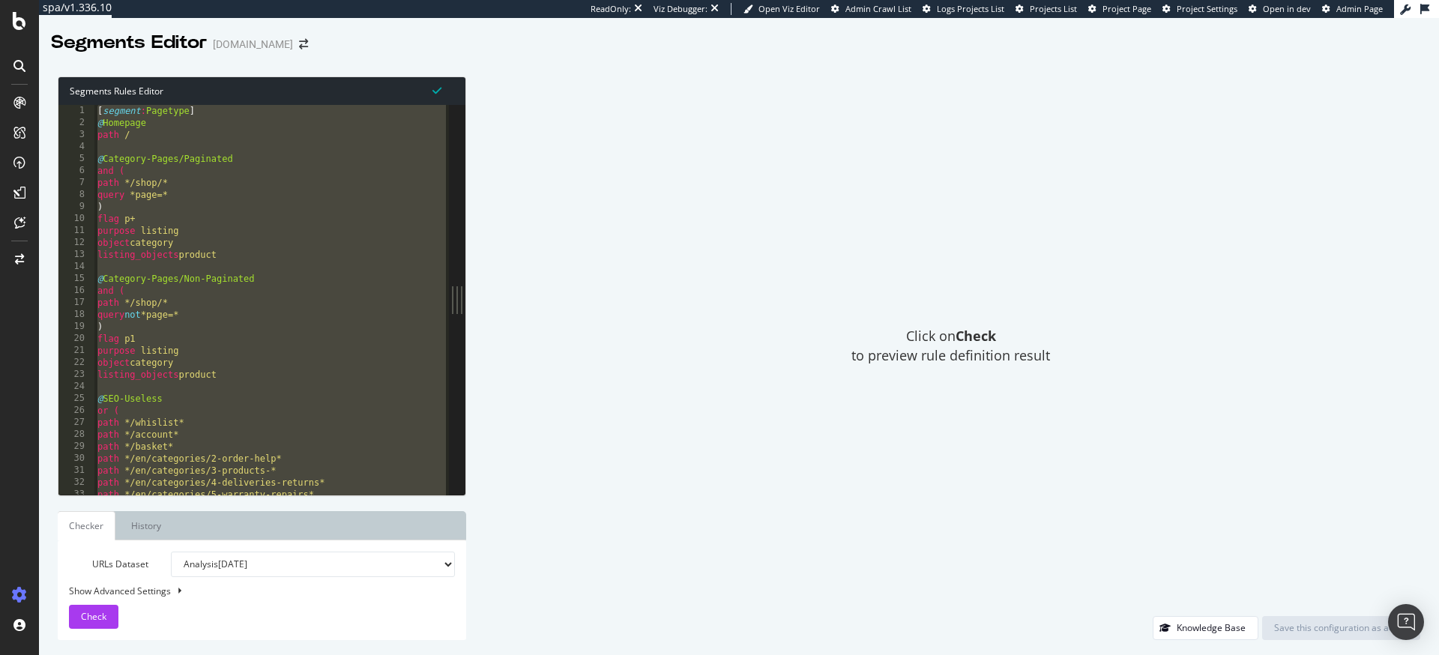
click at [717, 314] on div "Click on Check to preview rule definition result" at bounding box center [950, 346] width 939 height 540
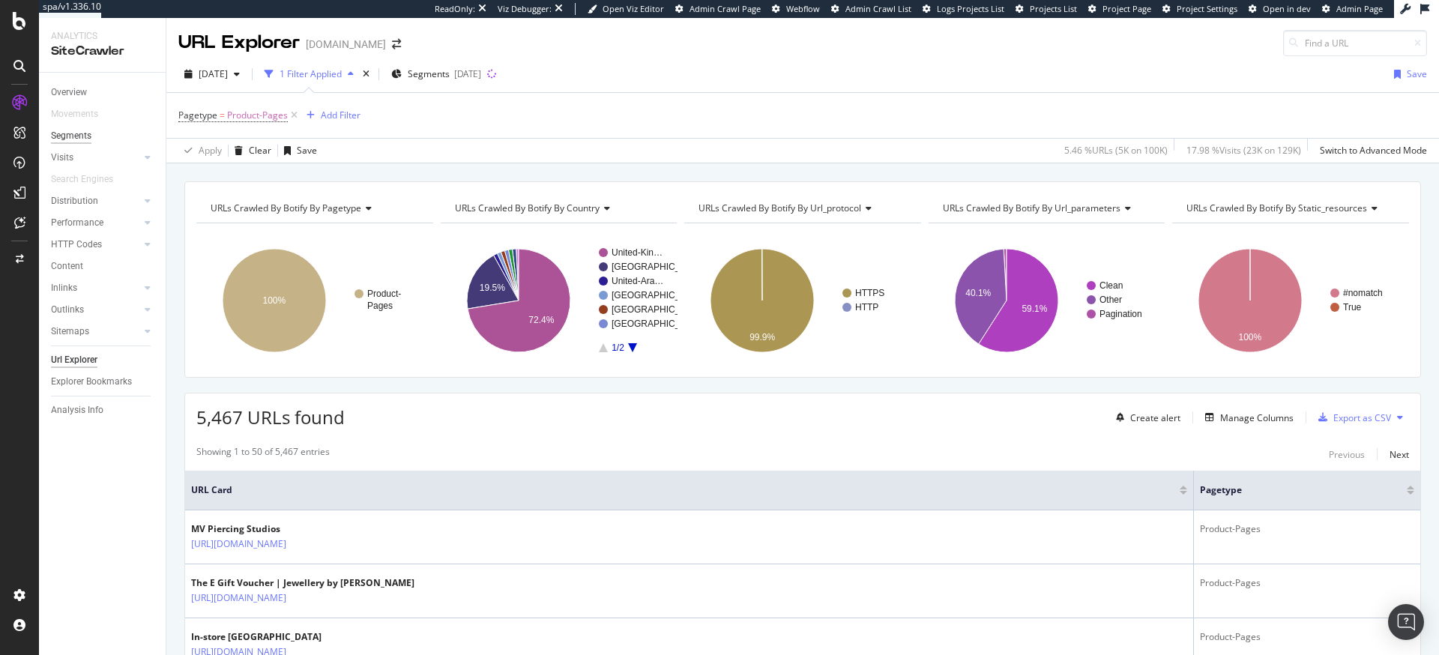
click at [83, 136] on div "Segments" at bounding box center [71, 136] width 40 height 16
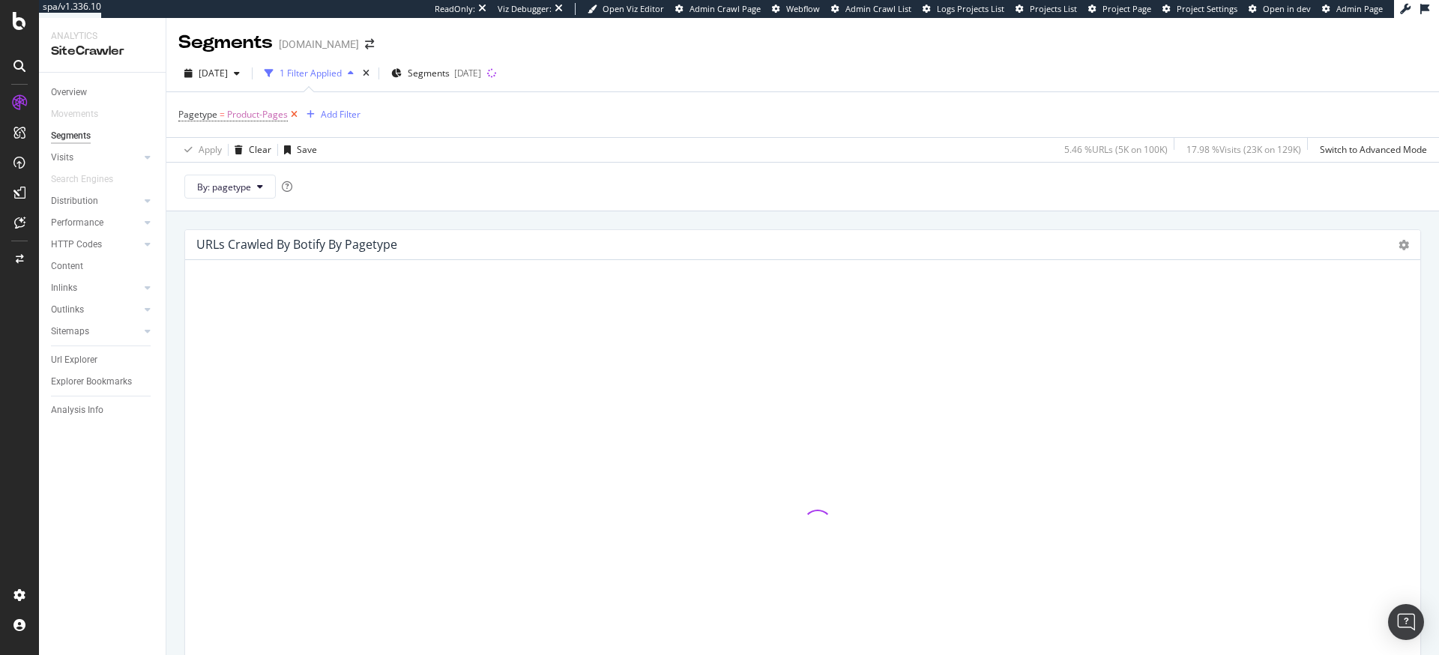
click at [295, 115] on icon at bounding box center [294, 114] width 13 height 15
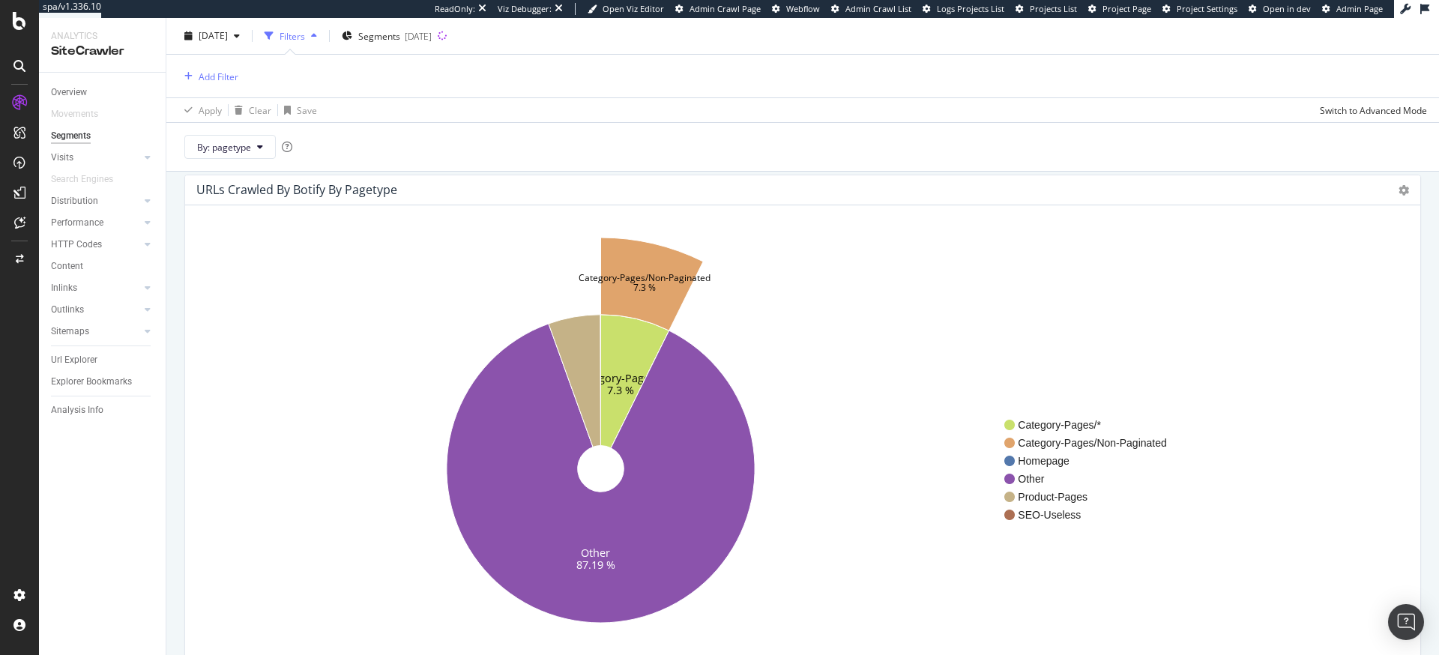
scroll to position [53, 0]
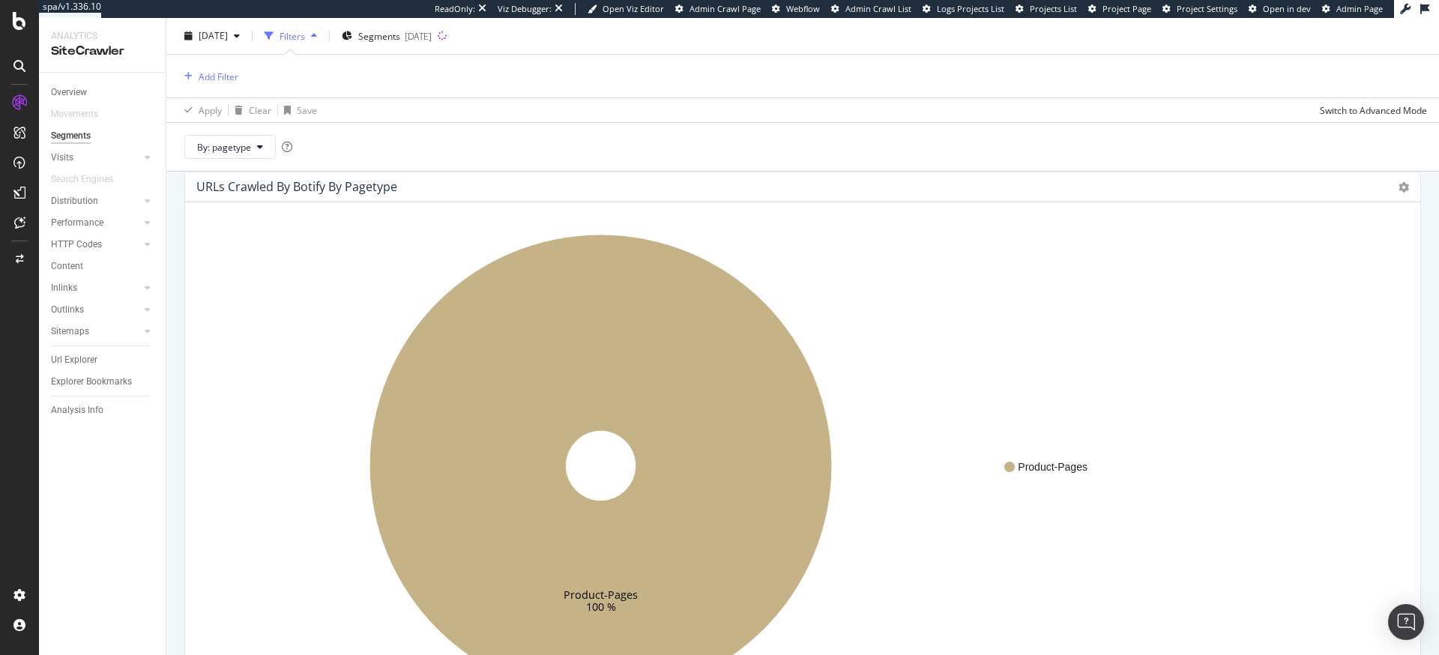
scroll to position [53, 0]
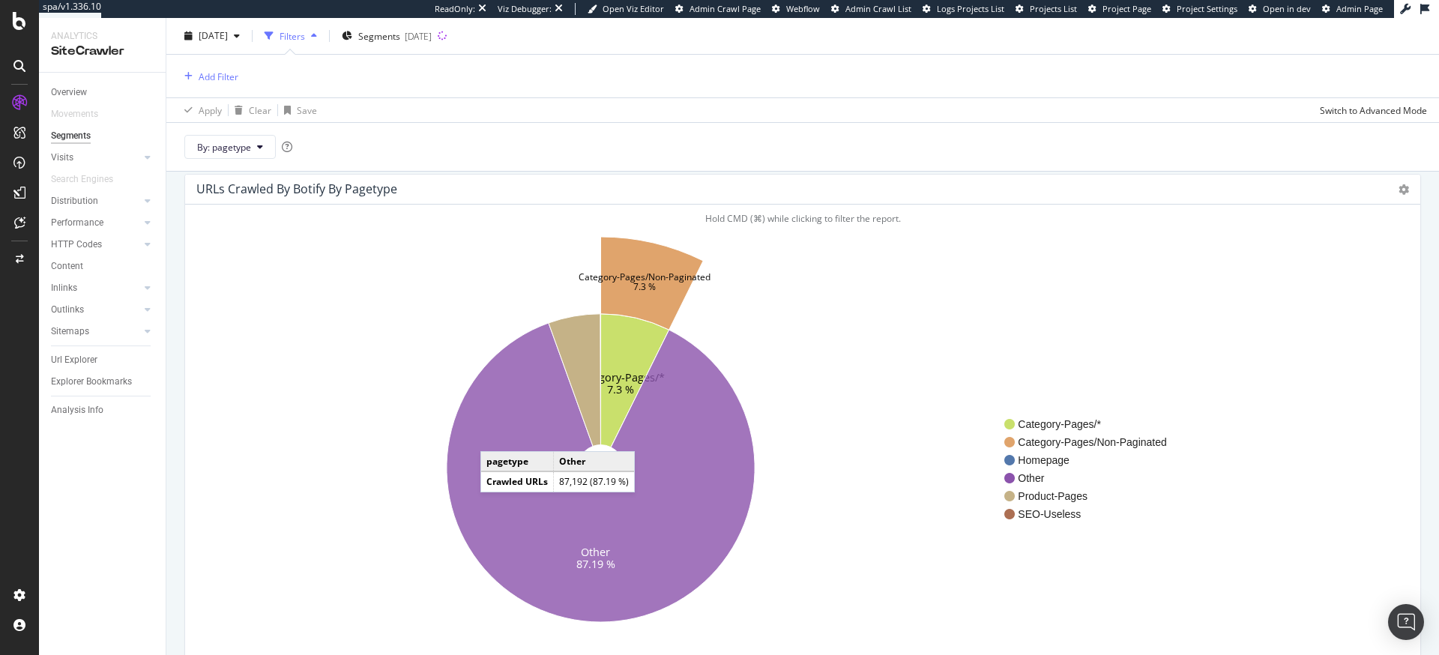
click at [499, 445] on icon at bounding box center [601, 472] width 308 height 299
